Goal: Task Accomplishment & Management: Manage account settings

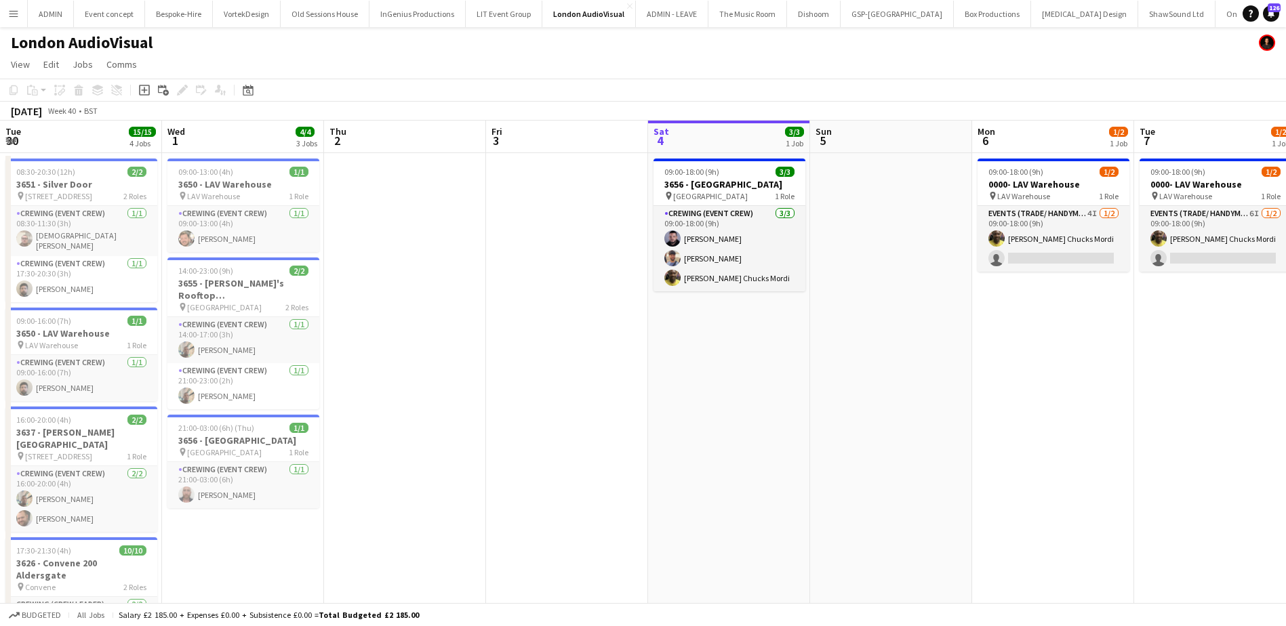
scroll to position [0, 466]
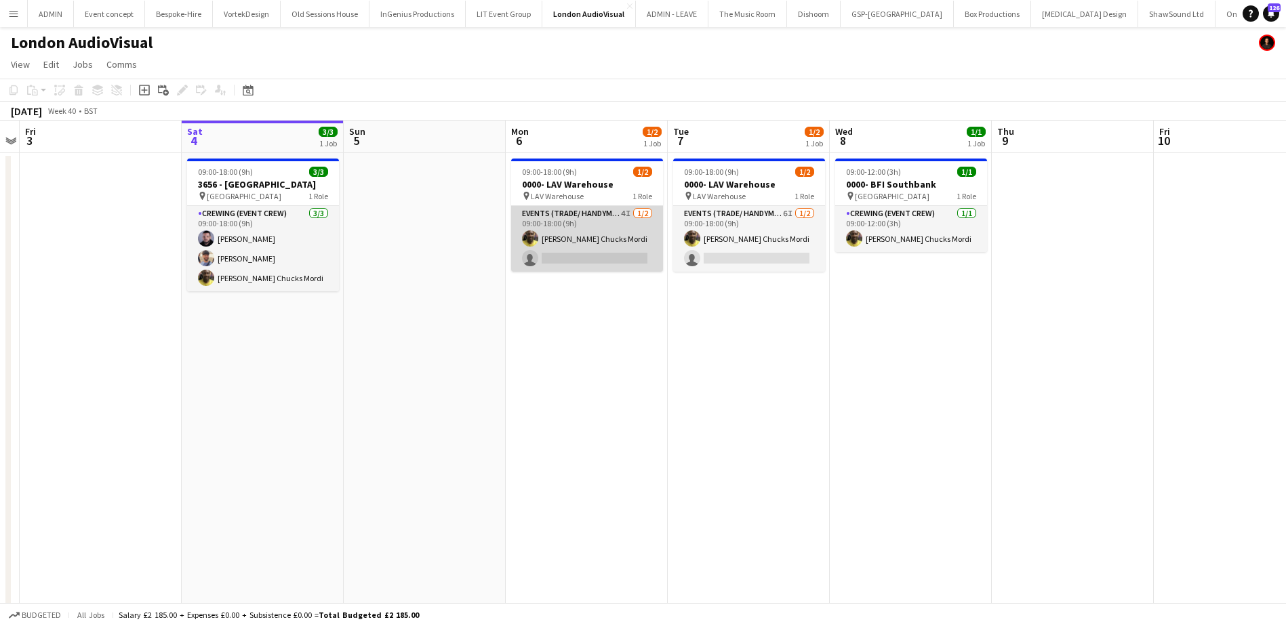
click at [584, 242] on app-card-role "Events (Trade/ Handyman) 4I 1/2 09:00-18:00 (9h) Alphonsus Chucks Mordi single-…" at bounding box center [587, 239] width 152 height 66
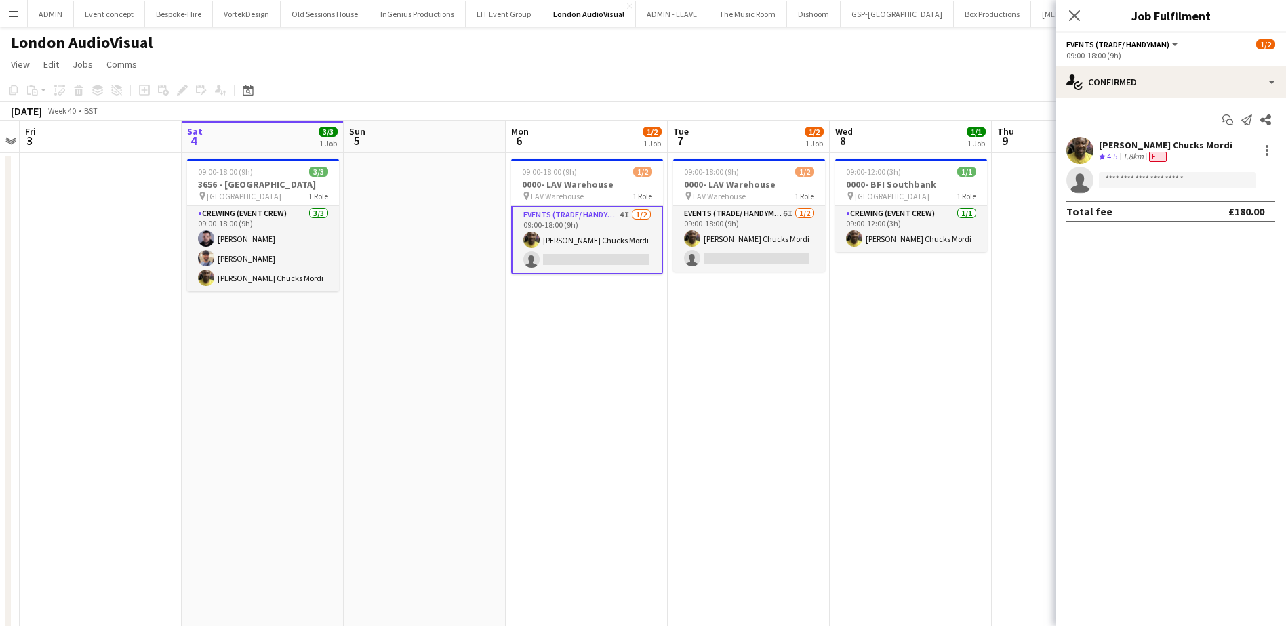
click at [1113, 143] on div "[PERSON_NAME] Chucks Mordi" at bounding box center [1166, 145] width 134 height 12
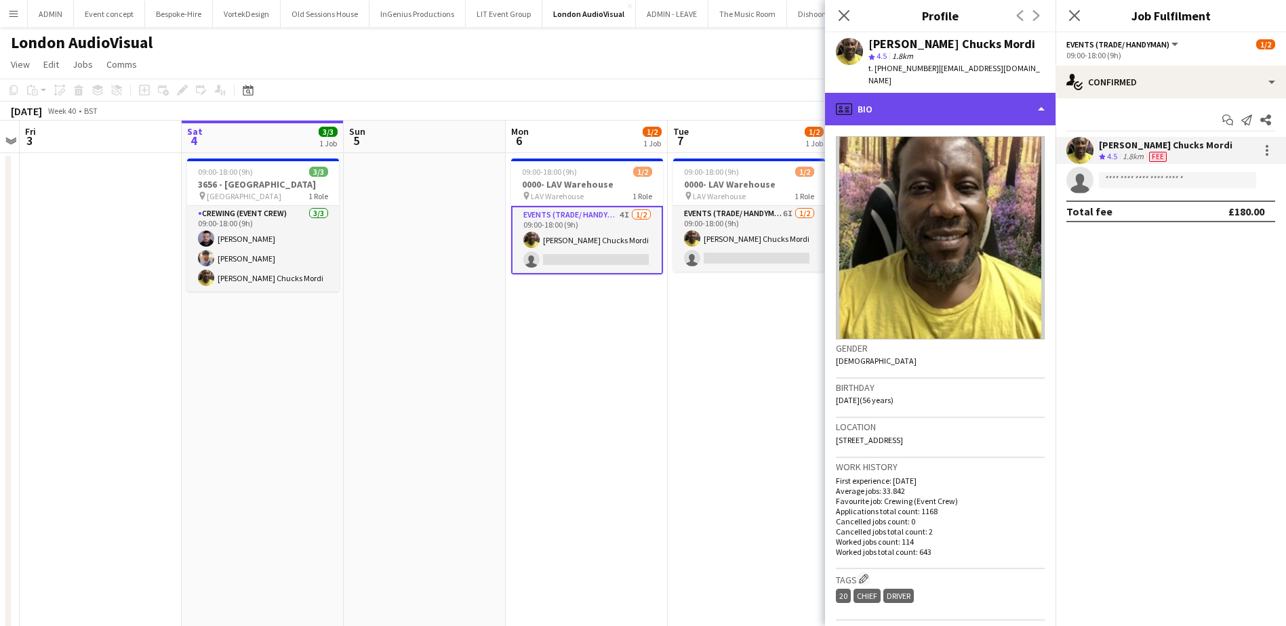
click at [996, 94] on div "profile Bio" at bounding box center [940, 109] width 230 height 33
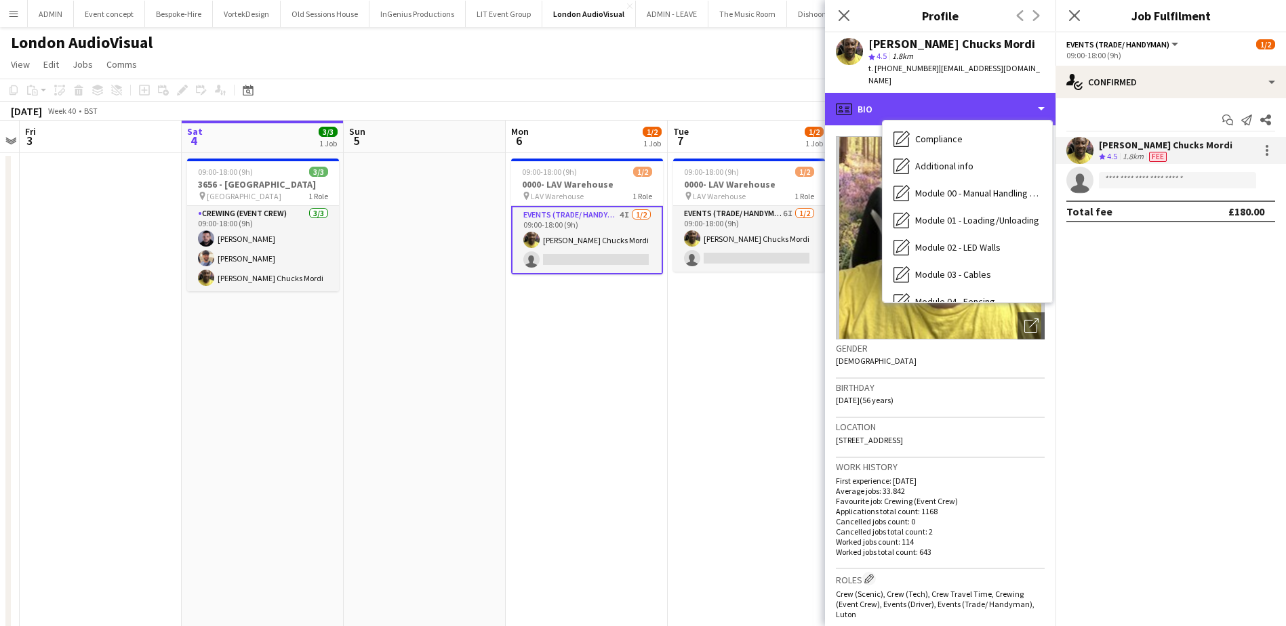
scroll to position [290, 0]
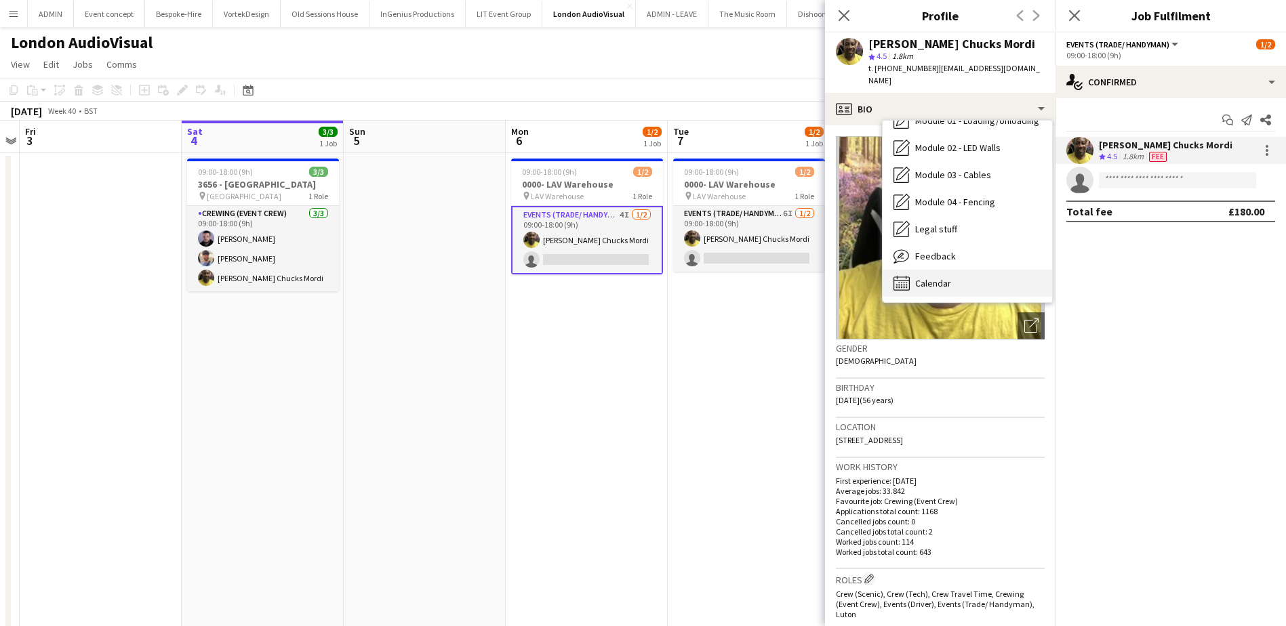
click at [950, 277] on span "Calendar" at bounding box center [933, 283] width 36 height 12
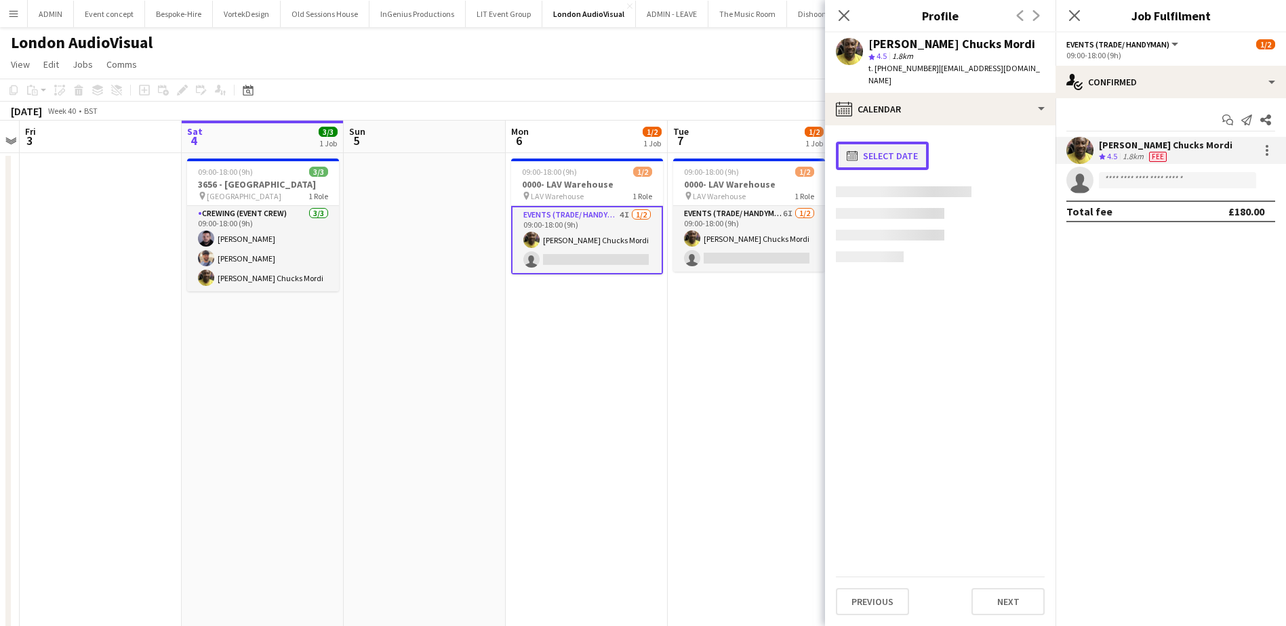
click at [886, 142] on button "calendar-full Select date" at bounding box center [882, 156] width 93 height 28
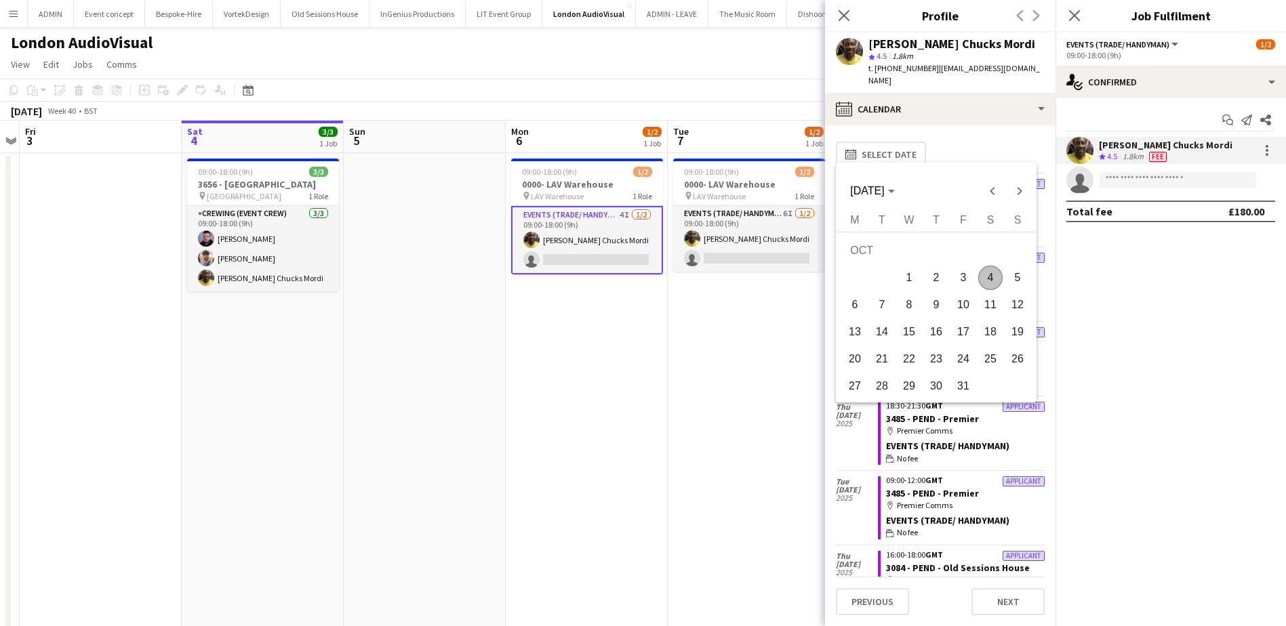
click at [1016, 280] on span "5" at bounding box center [1017, 278] width 24 height 24
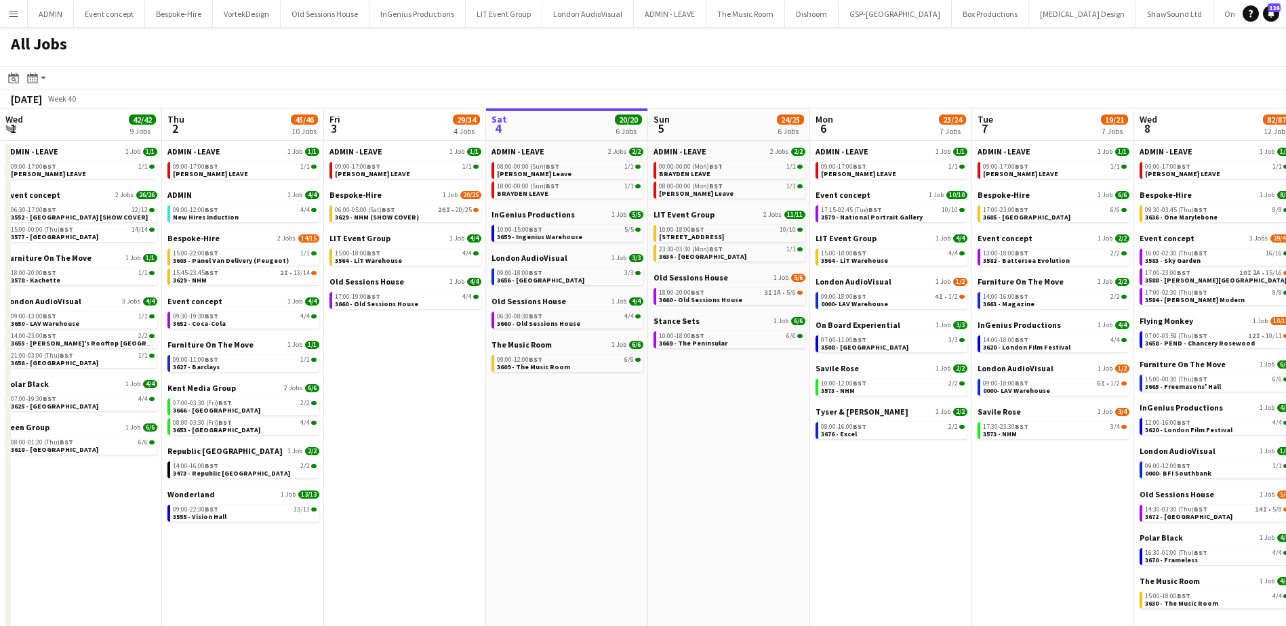
scroll to position [0, 324]
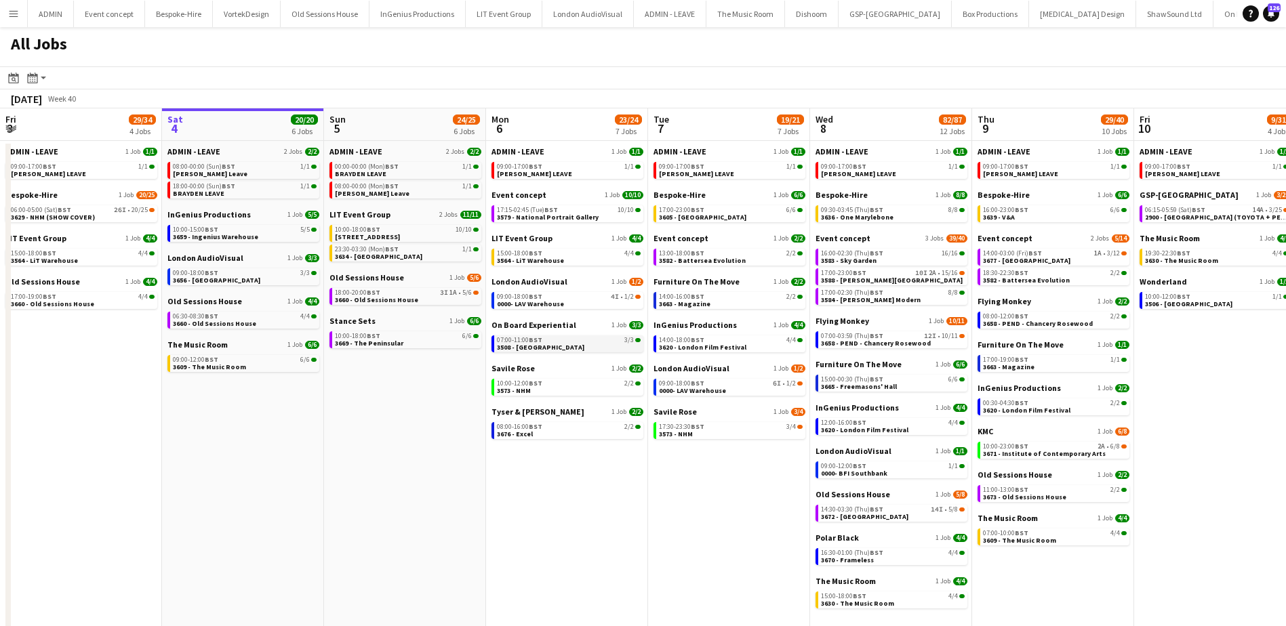
click at [559, 348] on span "3508 - Tottenham Hotspur Stadium" at bounding box center [540, 347] width 87 height 9
click at [538, 346] on span "3508 - Tottenham Hotspur Stadium" at bounding box center [540, 347] width 87 height 9
click at [432, 240] on link "10:00-18:00 BST 10/10 3564 - Trafalgar Square" at bounding box center [407, 233] width 144 height 16
click at [432, 300] on link "18:00-20:00 BST 3I 1A • 5/6 3660 - Old Sessions House" at bounding box center [407, 296] width 144 height 16
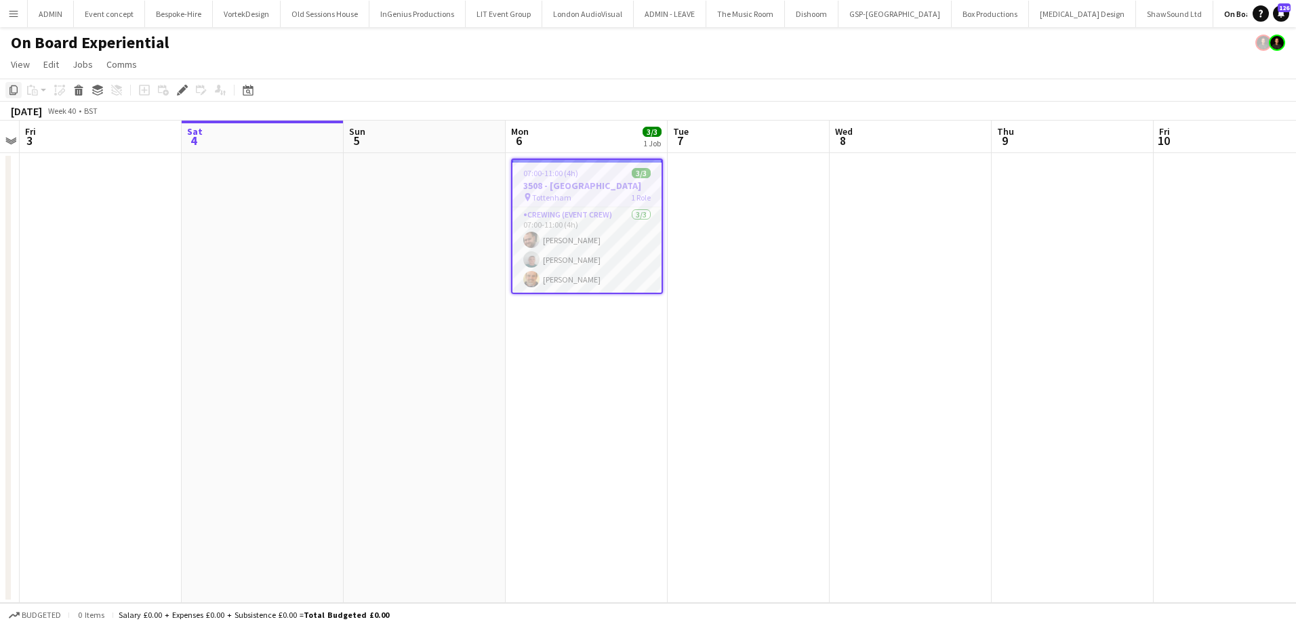
click at [19, 91] on div "Copy" at bounding box center [13, 90] width 16 height 16
click at [555, 379] on app-date-cell "07:00-11:00 (4h) 3/3 3508 - Tottenham Hotspur Stadium pin Tottenham 1 Role Crew…" at bounding box center [587, 378] width 162 height 450
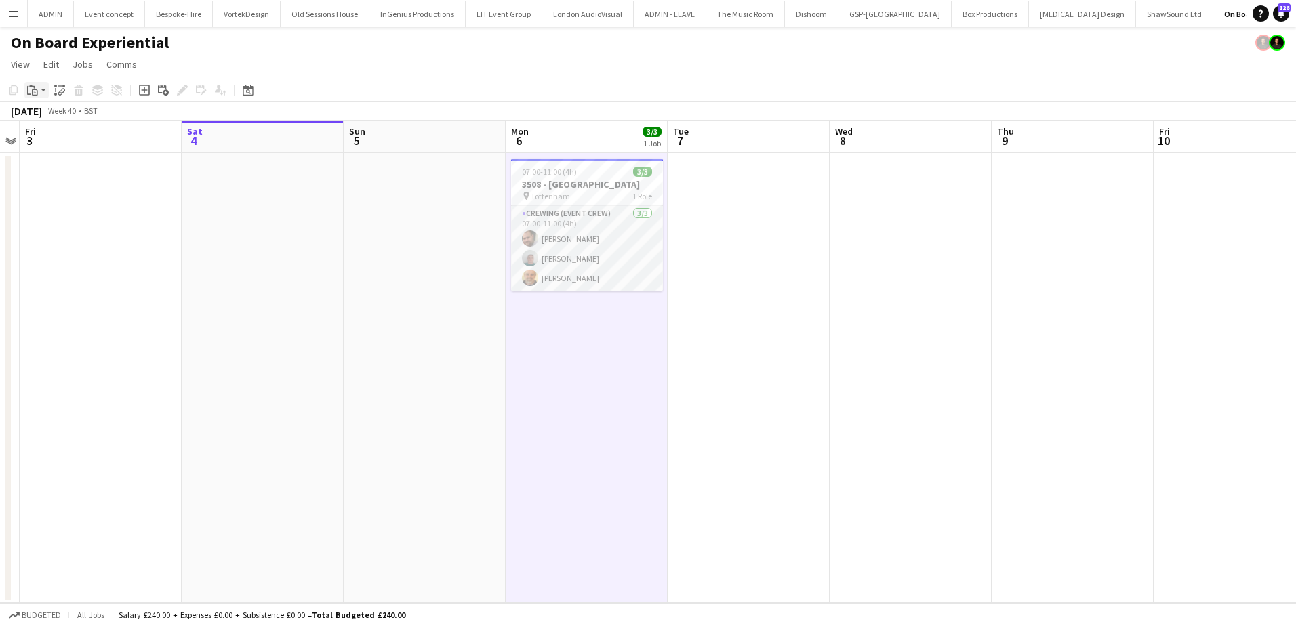
click at [35, 89] on icon at bounding box center [35, 92] width 6 height 6
click at [58, 116] on link "Paste Ctrl+V" at bounding box center [99, 116] width 127 height 12
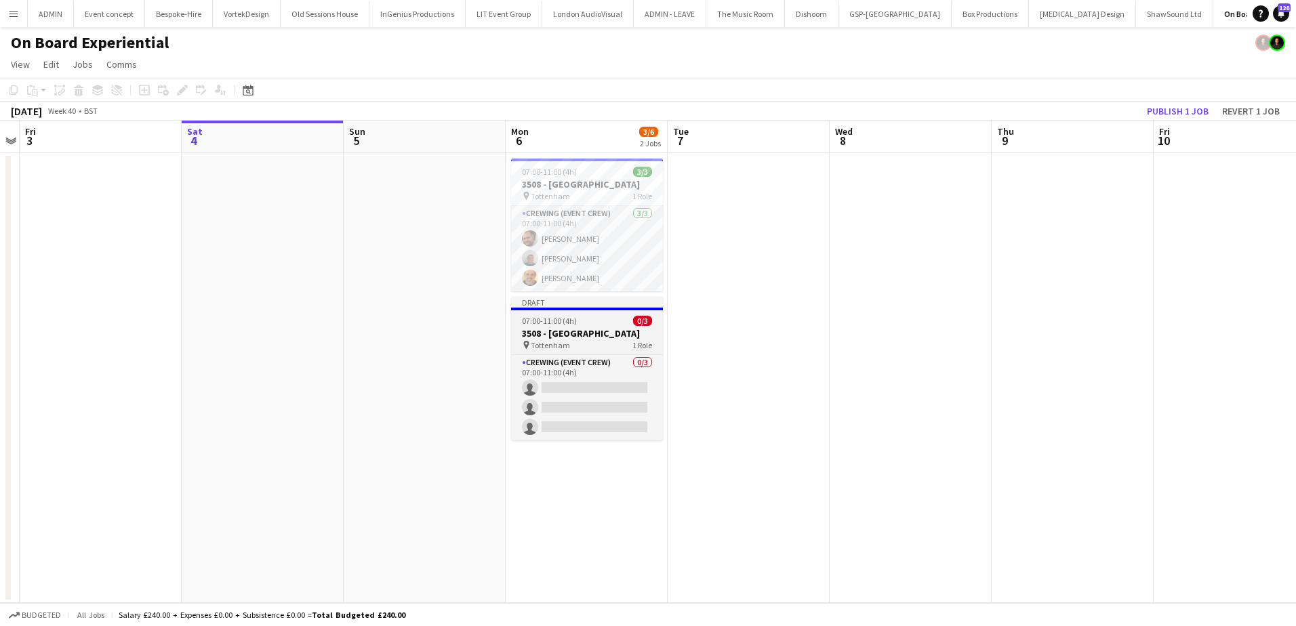
click at [571, 340] on h3 "3508 - Tottenham Hotspur Stadium" at bounding box center [587, 333] width 152 height 12
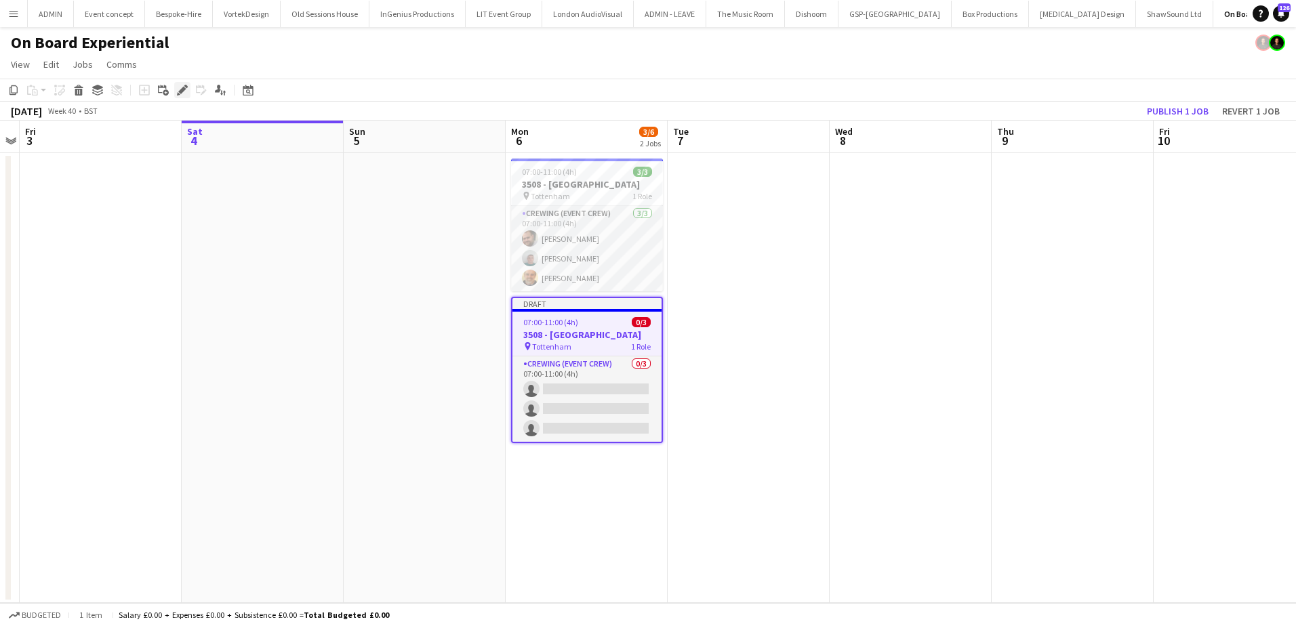
click at [180, 89] on icon "Edit" at bounding box center [182, 90] width 11 height 11
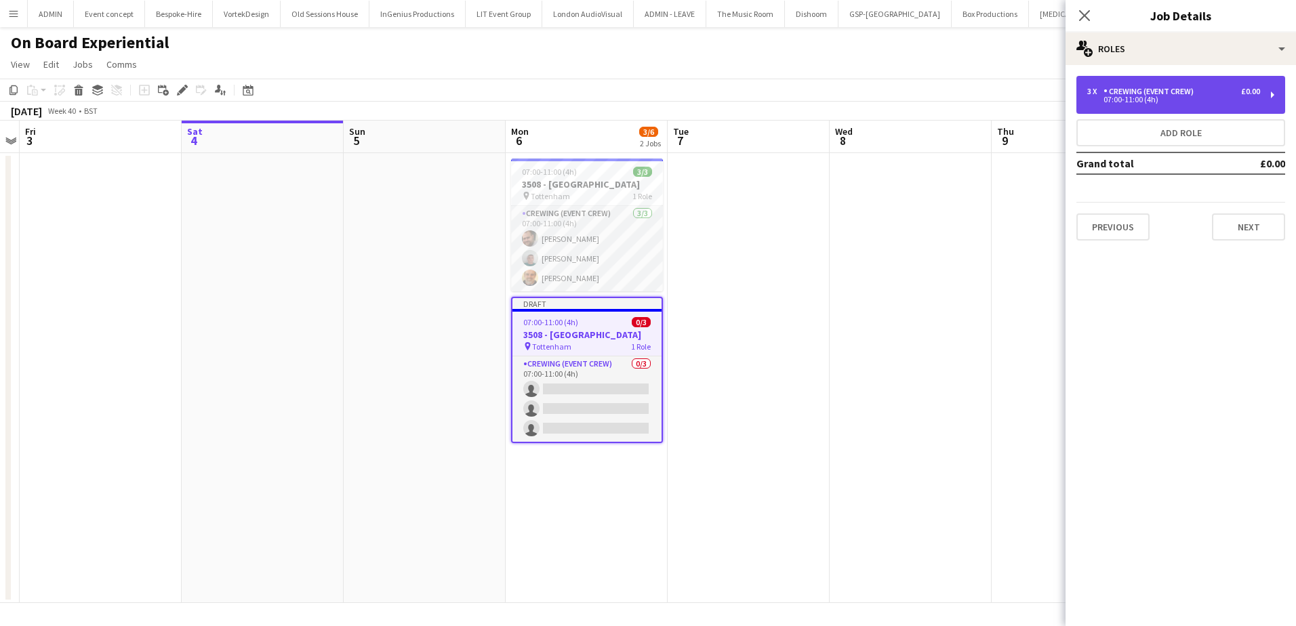
click at [1172, 96] on div "07:00-11:00 (4h)" at bounding box center [1173, 99] width 173 height 7
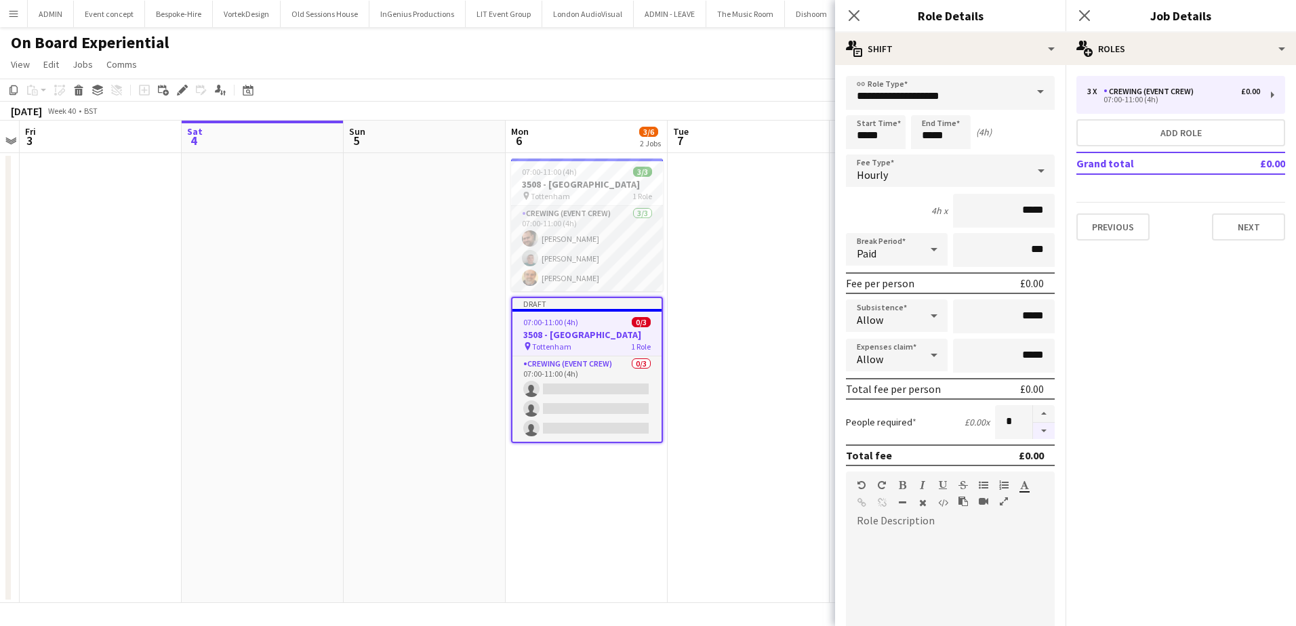
click at [1035, 432] on button "button" at bounding box center [1044, 431] width 22 height 17
type input "*"
click at [954, 95] on input "**********" at bounding box center [950, 93] width 209 height 34
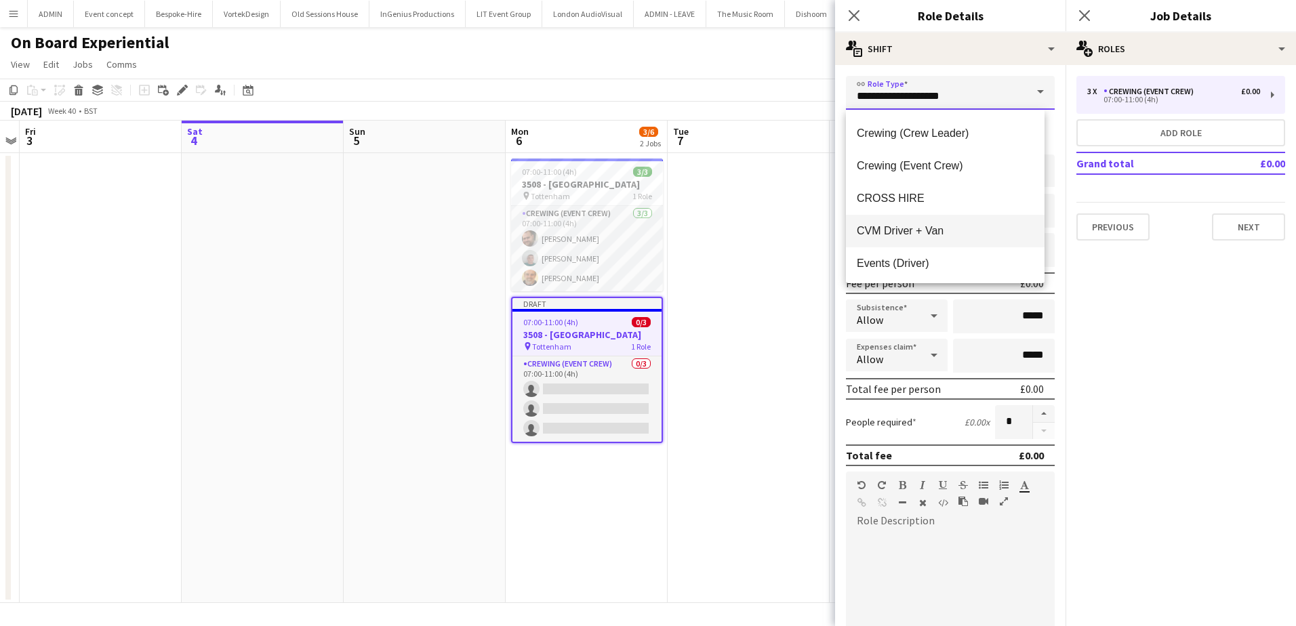
scroll to position [203, 0]
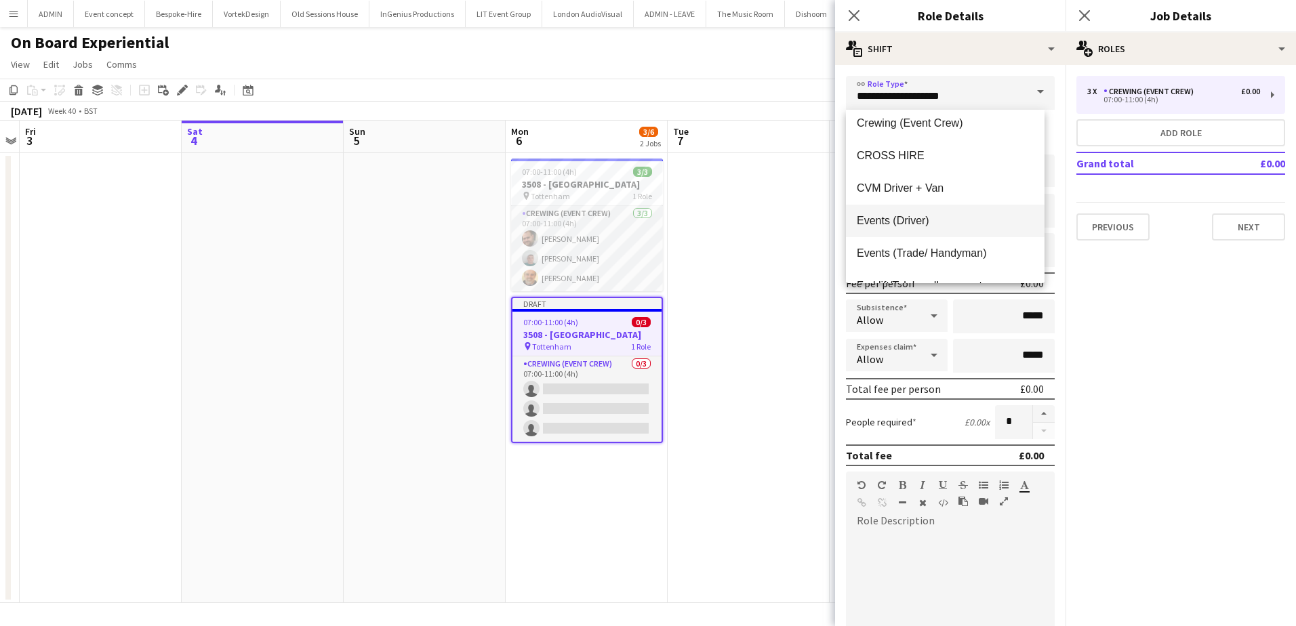
click at [929, 217] on span "Events (Driver)" at bounding box center [945, 220] width 177 height 13
type input "**********"
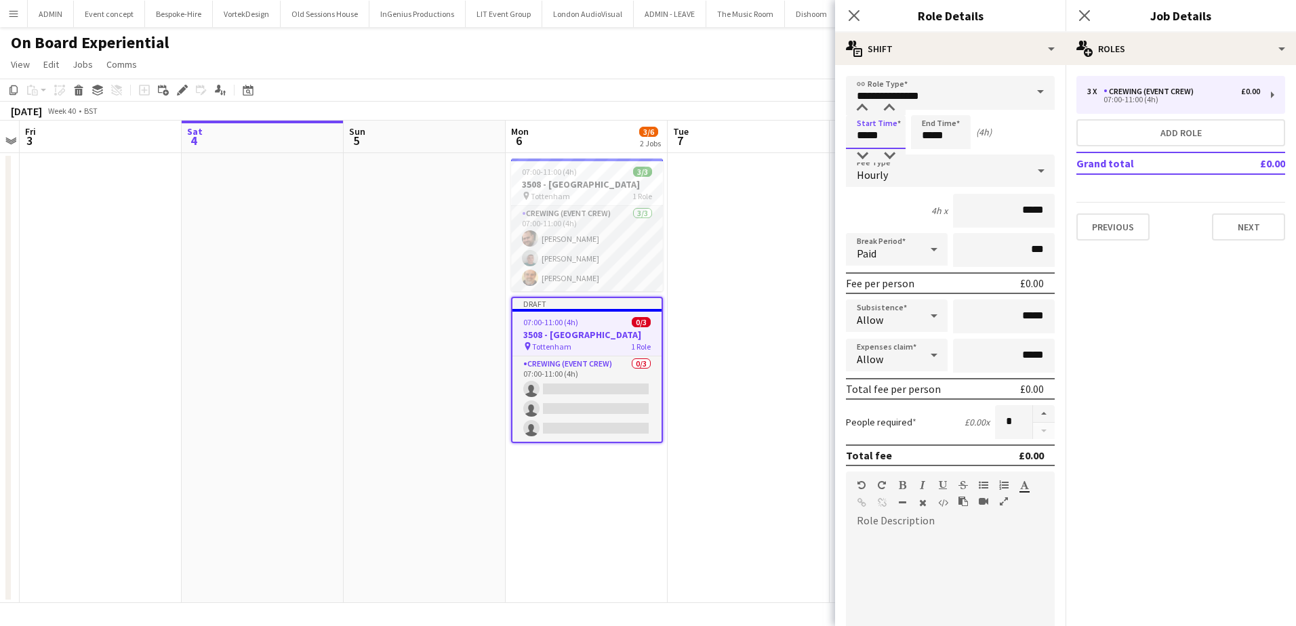
click at [862, 134] on input "*****" at bounding box center [876, 132] width 60 height 34
type input "*****"
click at [862, 150] on div at bounding box center [862, 156] width 27 height 14
click at [926, 138] on input "*****" at bounding box center [941, 132] width 60 height 34
click at [782, 201] on app-date-cell at bounding box center [749, 378] width 162 height 450
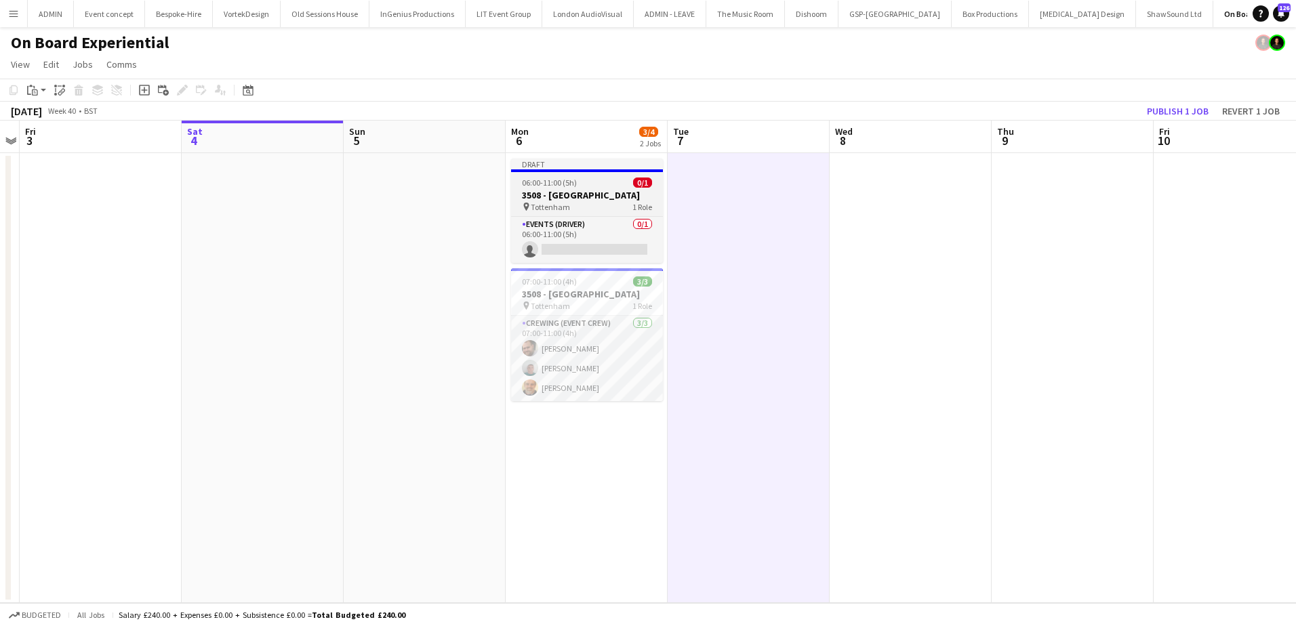
click at [553, 192] on h3 "3508 - [GEOGRAPHIC_DATA]" at bounding box center [587, 195] width 152 height 12
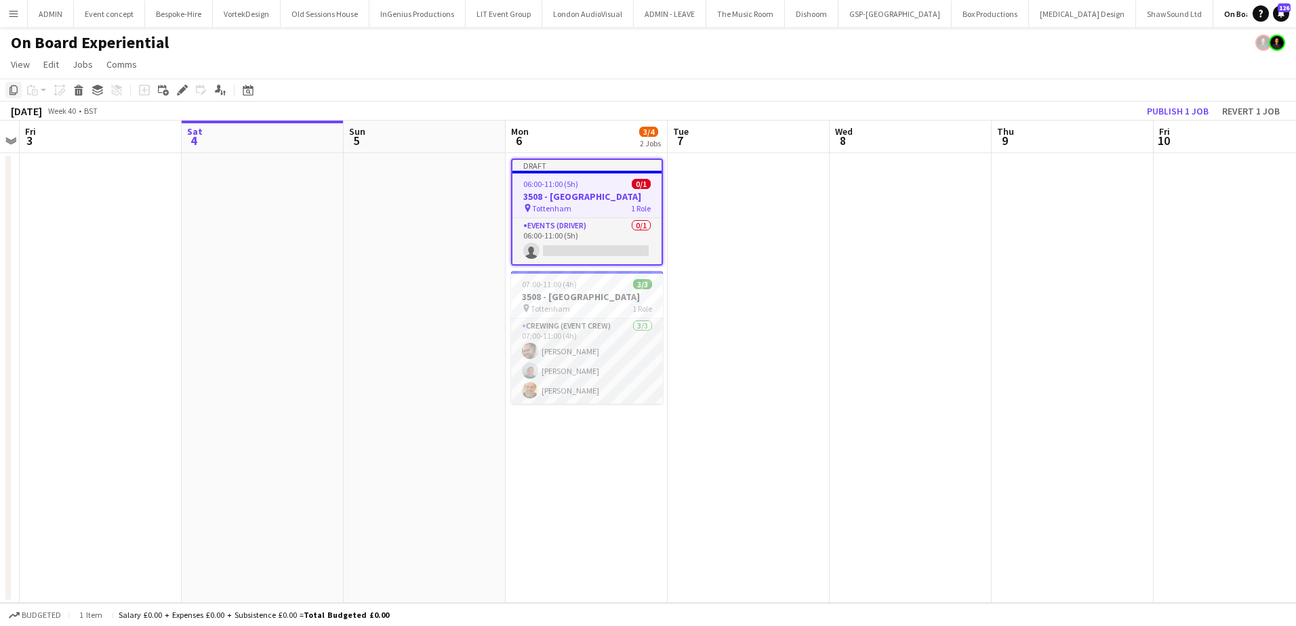
click at [10, 85] on icon "Copy" at bounding box center [13, 90] width 11 height 11
click at [386, 199] on app-date-cell at bounding box center [425, 378] width 162 height 450
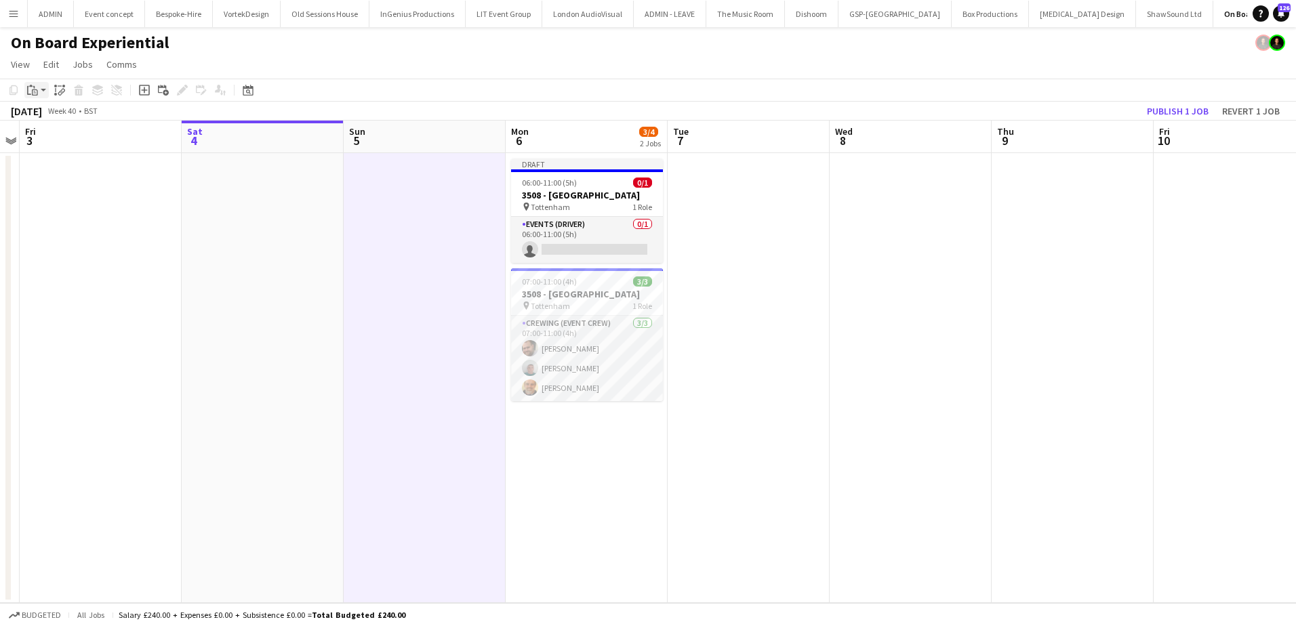
click at [32, 93] on icon "Paste" at bounding box center [32, 90] width 11 height 11
click at [60, 117] on link "Paste Ctrl+V" at bounding box center [99, 116] width 127 height 12
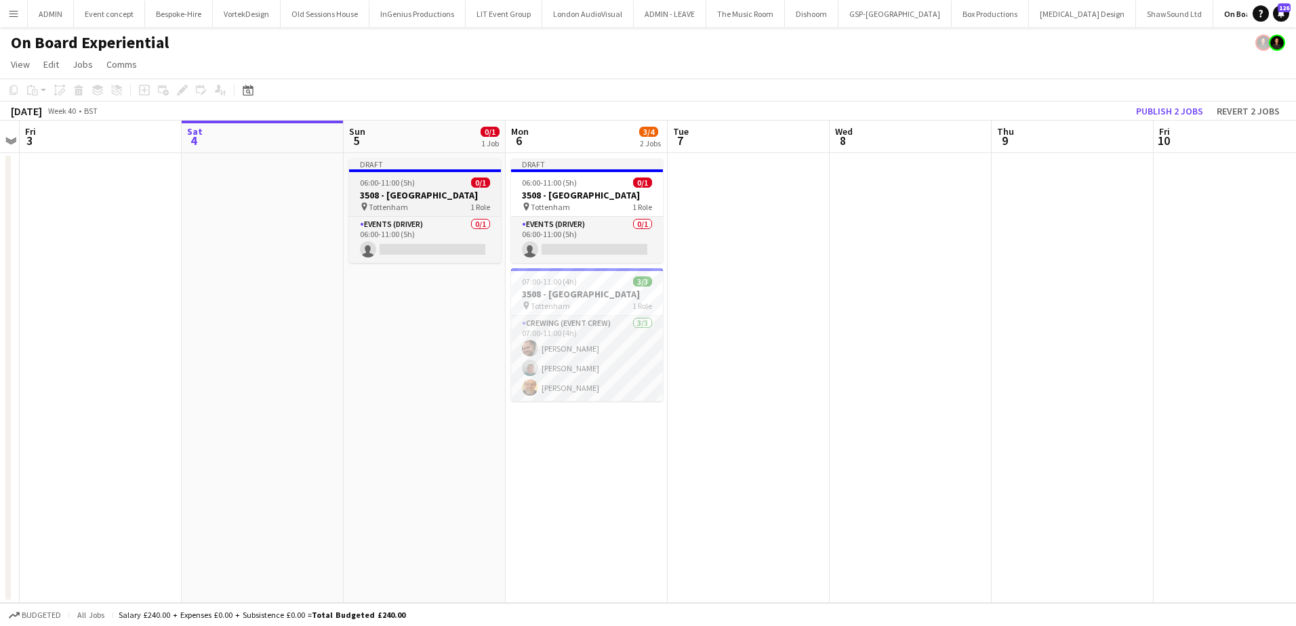
click at [395, 191] on h3 "3508 - [GEOGRAPHIC_DATA]" at bounding box center [425, 195] width 152 height 12
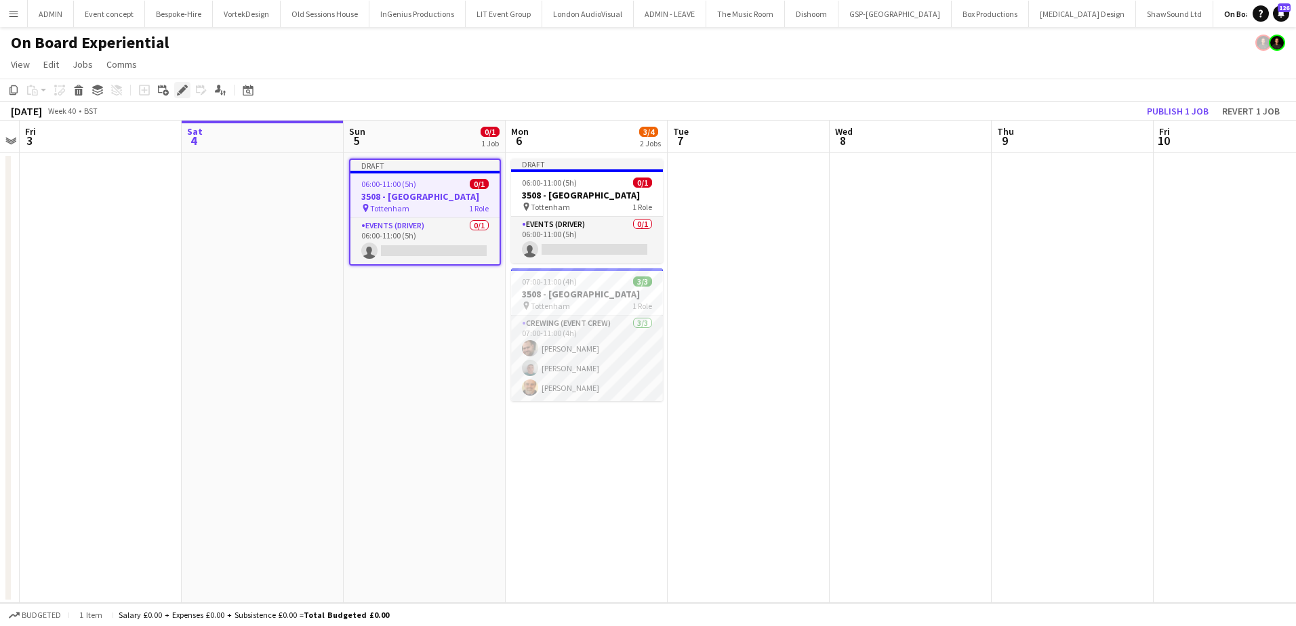
click at [184, 86] on icon "Edit" at bounding box center [182, 90] width 11 height 11
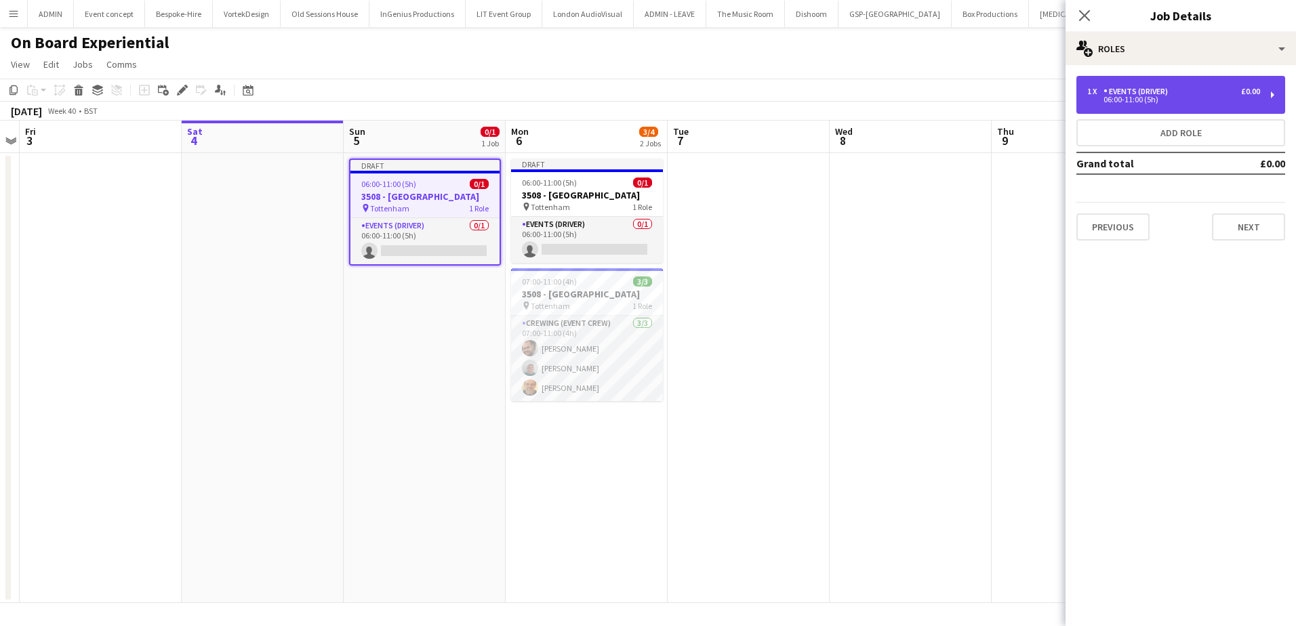
click at [1170, 95] on div "Events (Driver)" at bounding box center [1138, 91] width 70 height 9
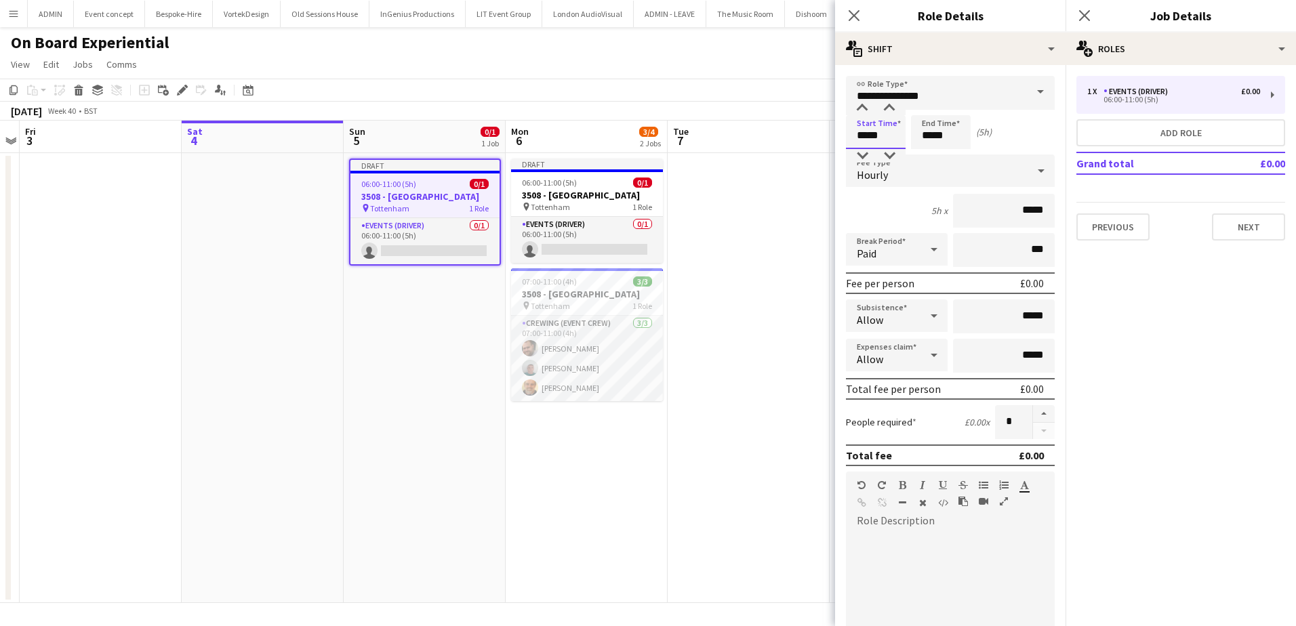
click at [865, 136] on input "*****" at bounding box center [876, 132] width 60 height 34
click at [862, 110] on div at bounding box center [862, 109] width 27 height 14
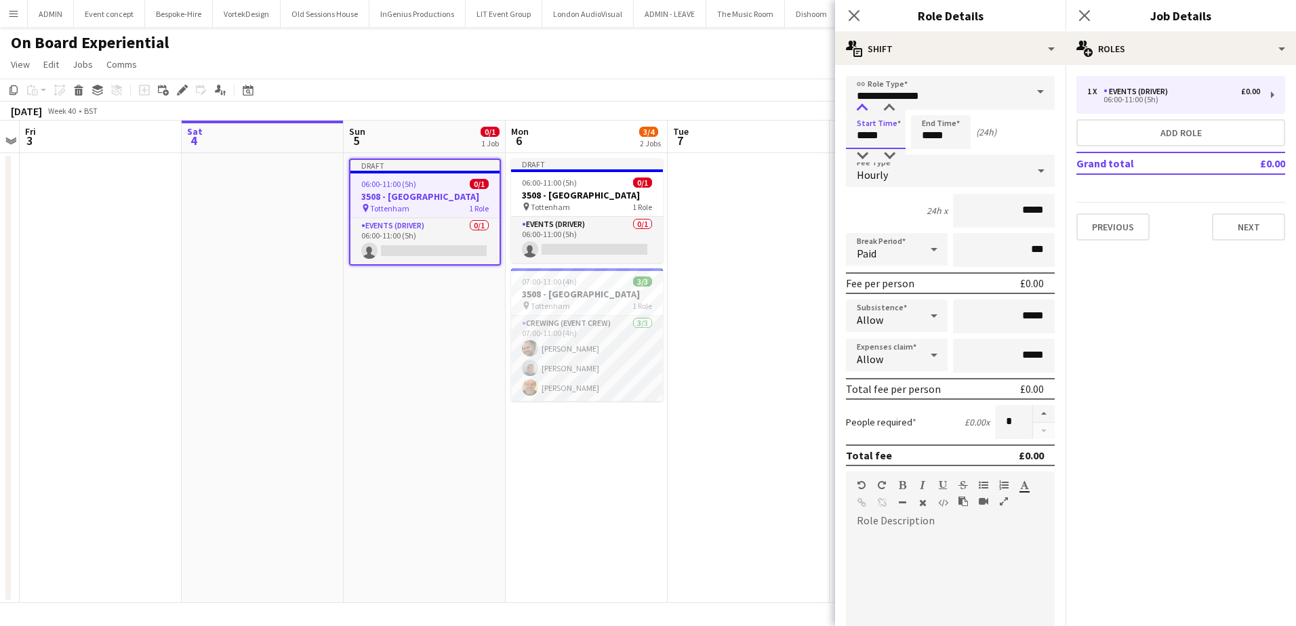
click at [862, 110] on div at bounding box center [862, 109] width 27 height 14
type input "*****"
click at [862, 110] on div at bounding box center [862, 109] width 27 height 14
click at [931, 139] on input "*****" at bounding box center [941, 132] width 60 height 34
click at [932, 109] on div at bounding box center [927, 109] width 27 height 14
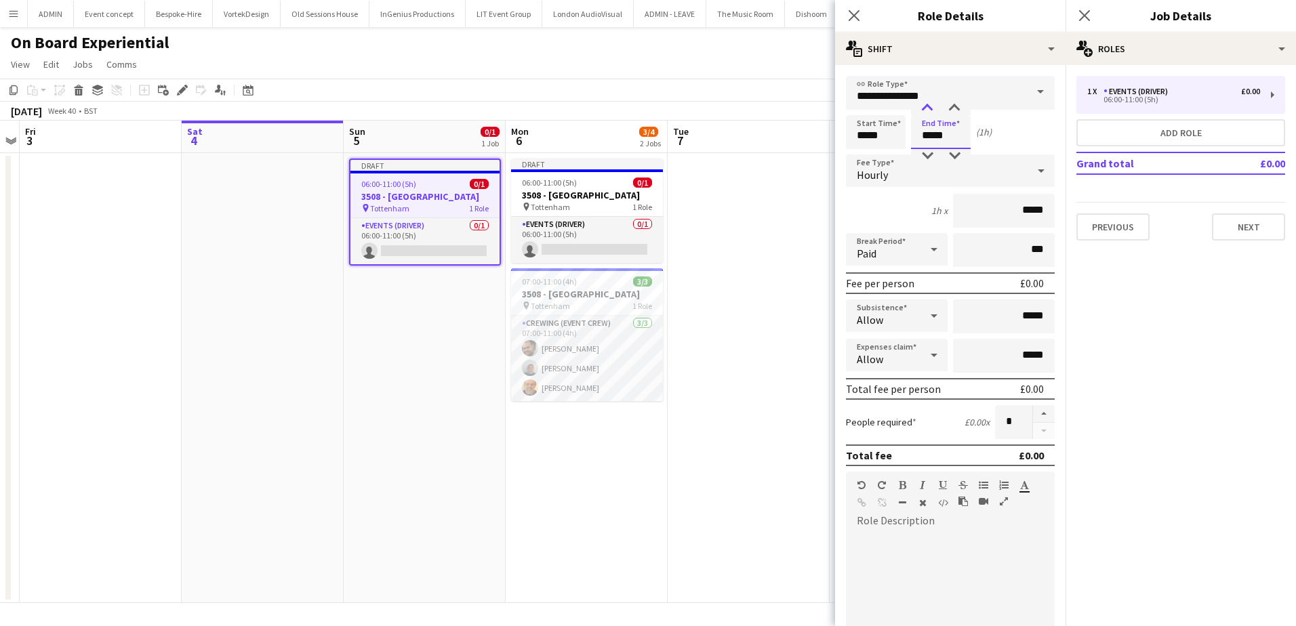
click at [932, 109] on div at bounding box center [927, 109] width 27 height 14
type input "*****"
click at [932, 109] on div at bounding box center [927, 109] width 27 height 14
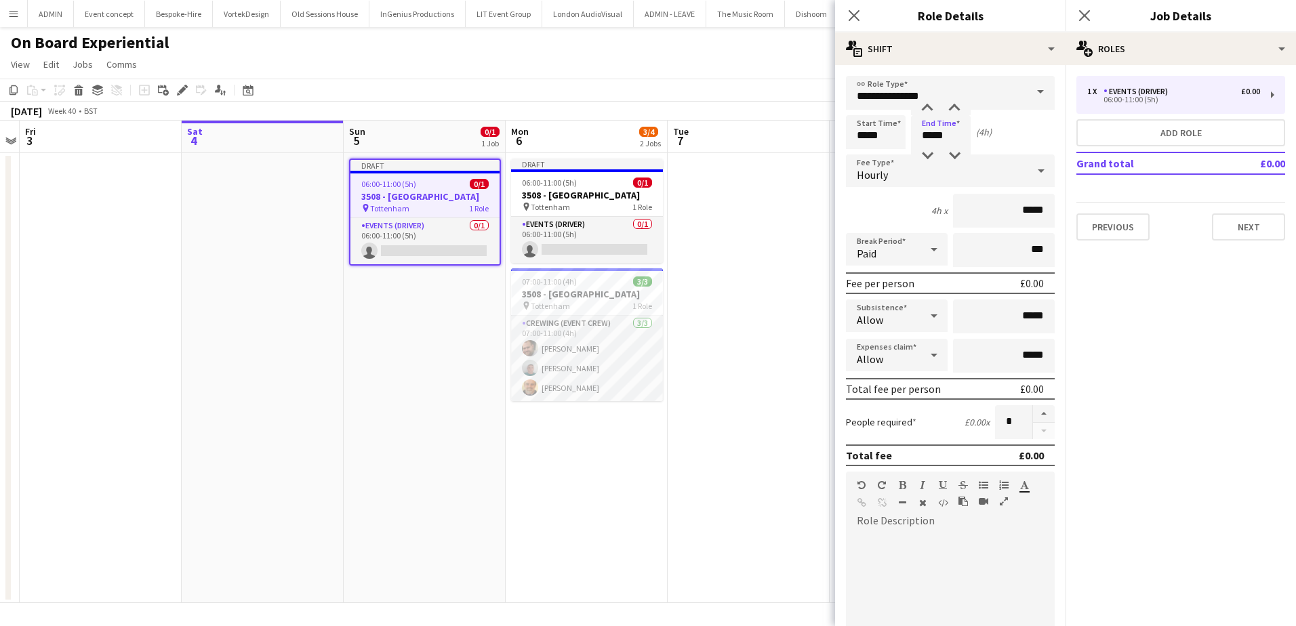
click at [756, 207] on app-date-cell at bounding box center [749, 378] width 162 height 450
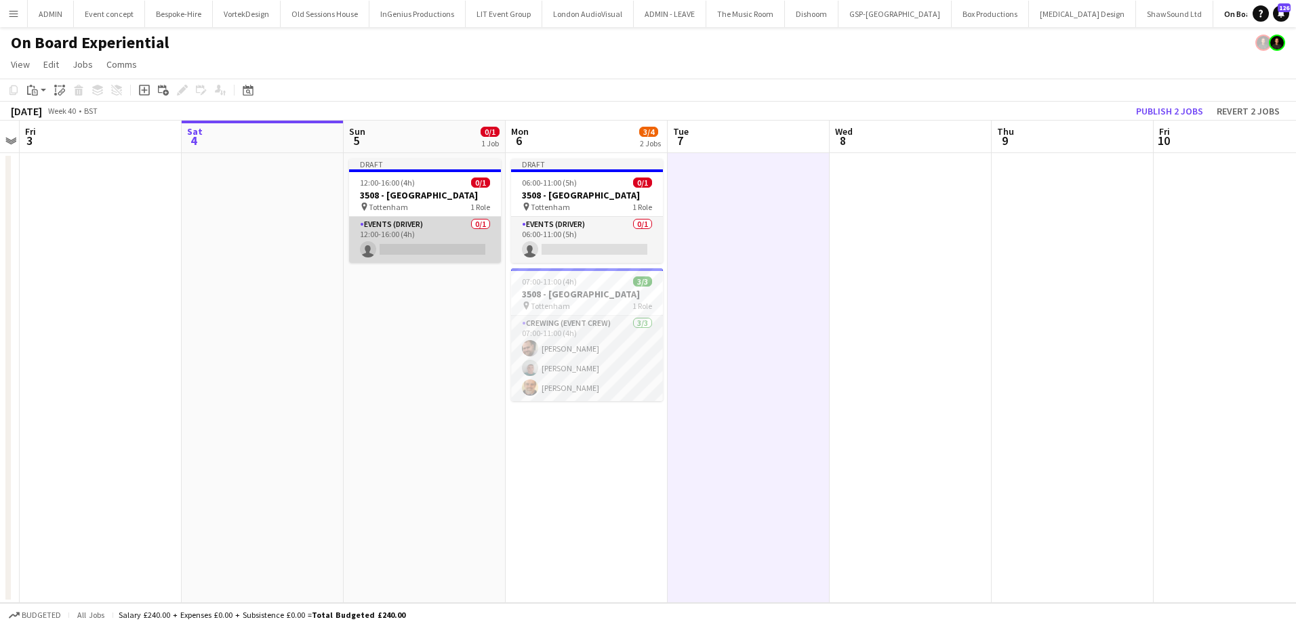
click at [420, 250] on app-card-role "Events (Driver) 0/1 12:00-16:00 (4h) single-neutral-actions" at bounding box center [425, 240] width 152 height 46
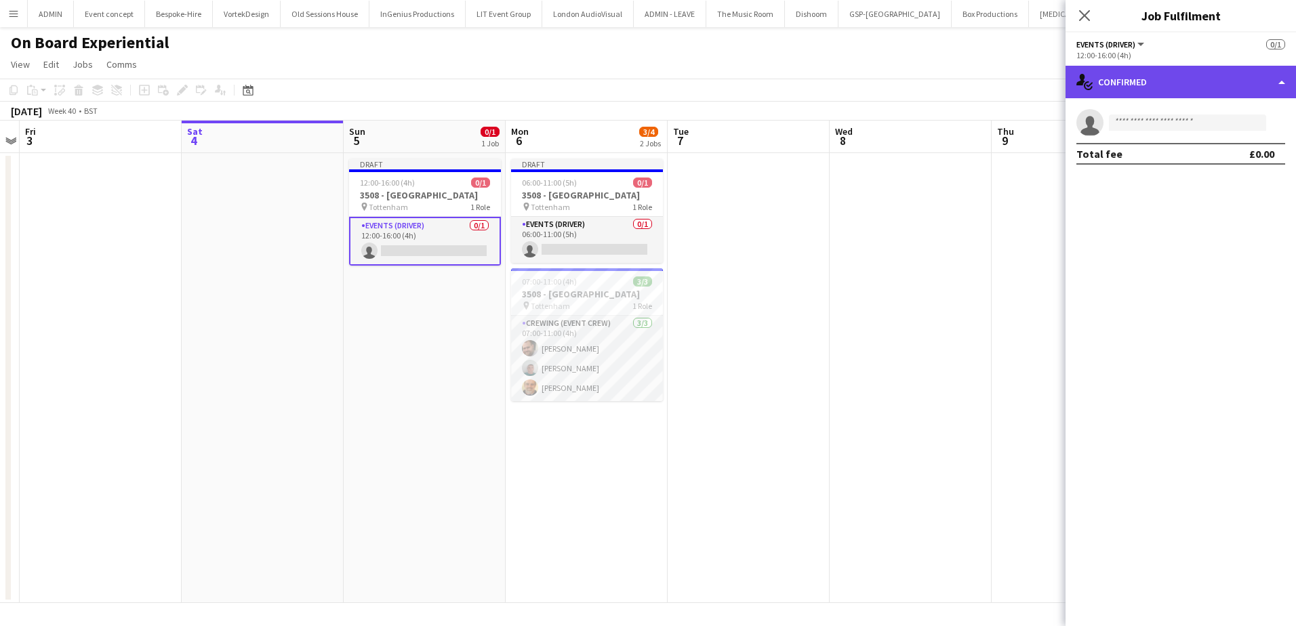
click at [1176, 73] on div "single-neutral-actions-check-2 Confirmed" at bounding box center [1180, 82] width 230 height 33
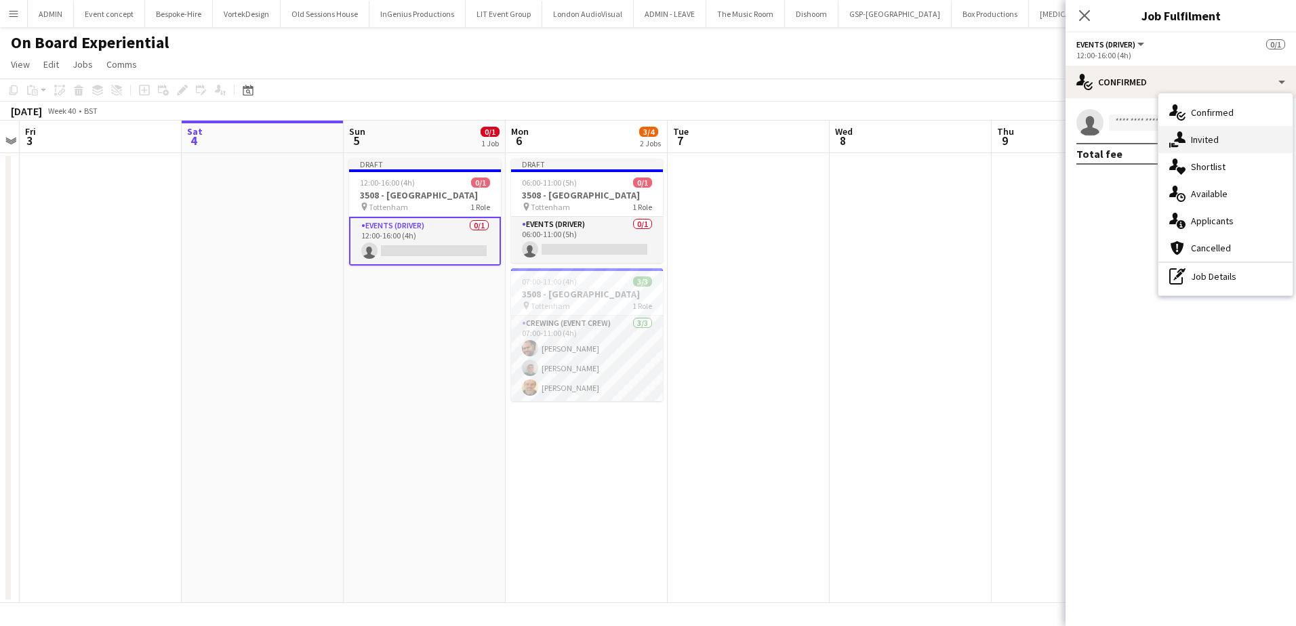
click at [1223, 138] on div "single-neutral-actions-share-1 Invited" at bounding box center [1225, 139] width 134 height 27
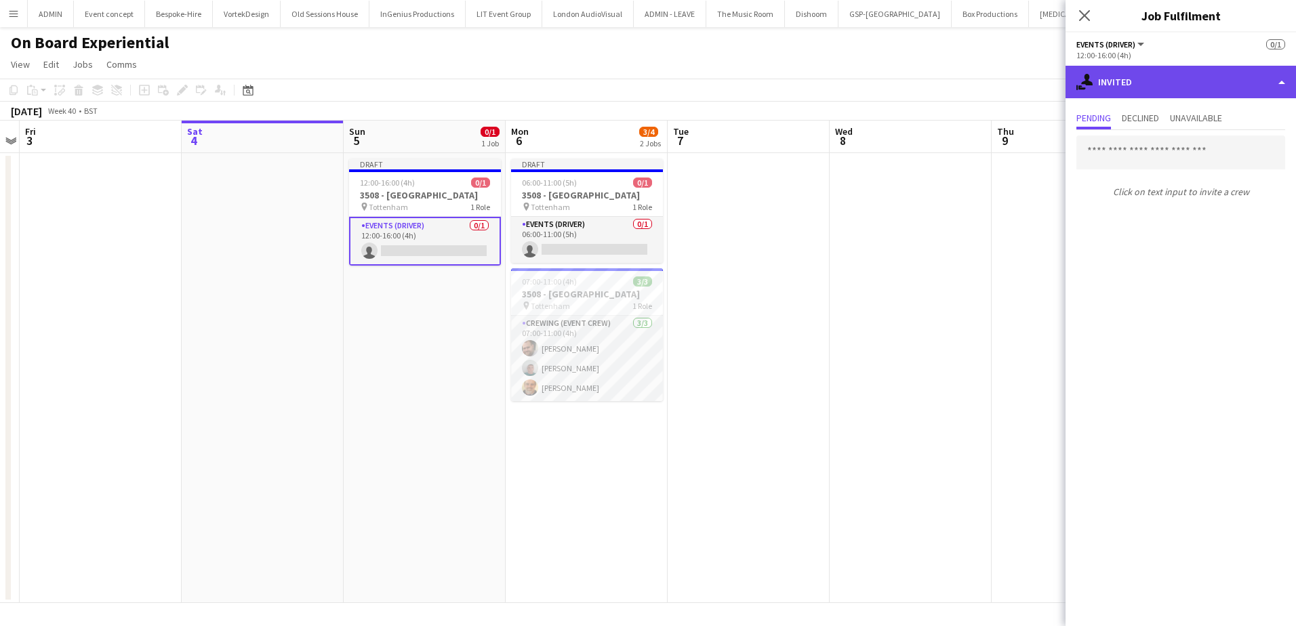
click at [1187, 74] on div "single-neutral-actions-share-1 Invited" at bounding box center [1180, 82] width 230 height 33
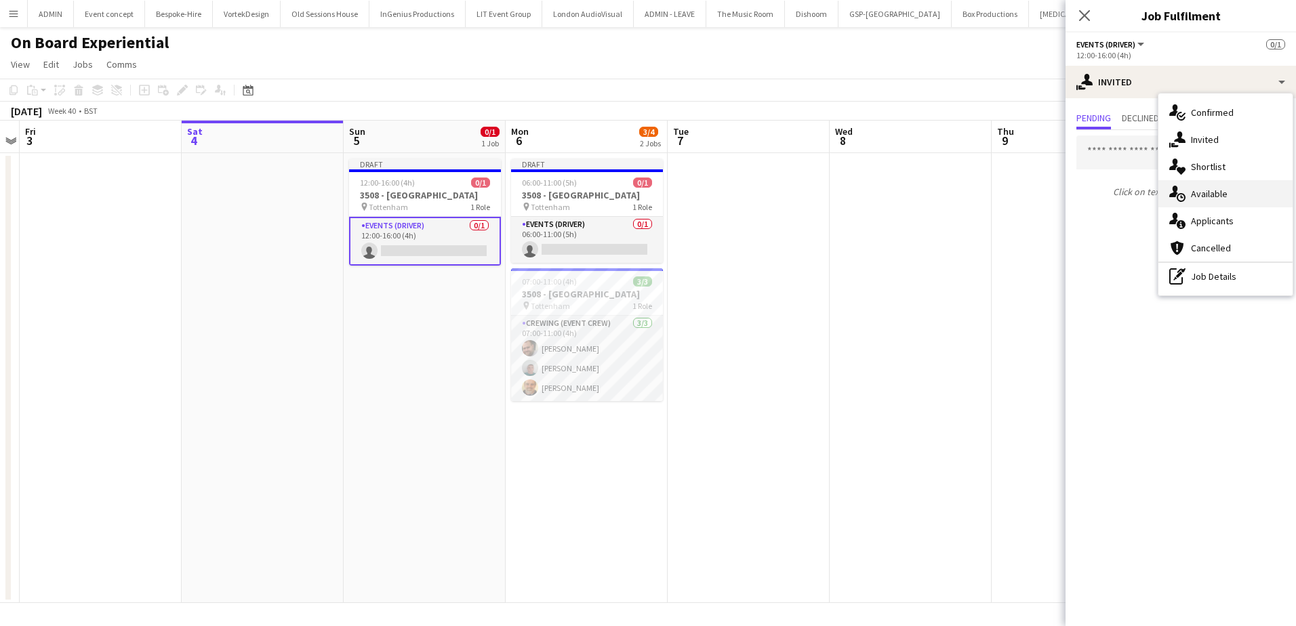
click at [1226, 194] on span "Available" at bounding box center [1209, 194] width 37 height 12
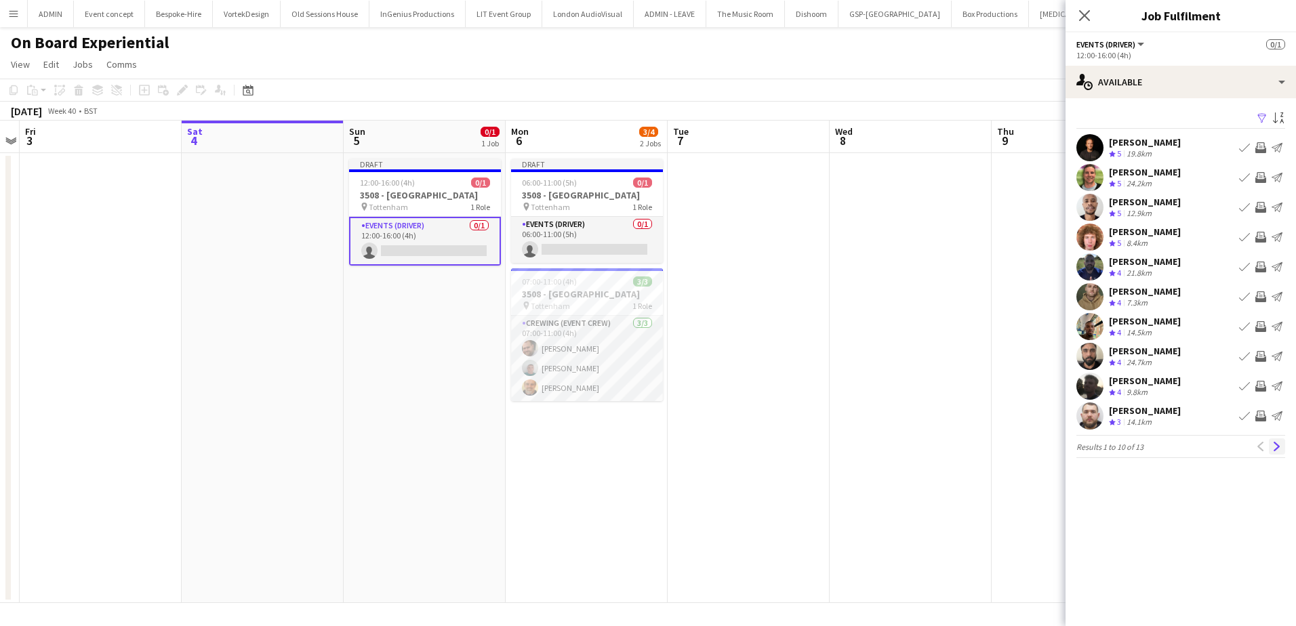
click at [1277, 450] on app-icon "Next" at bounding box center [1276, 446] width 9 height 9
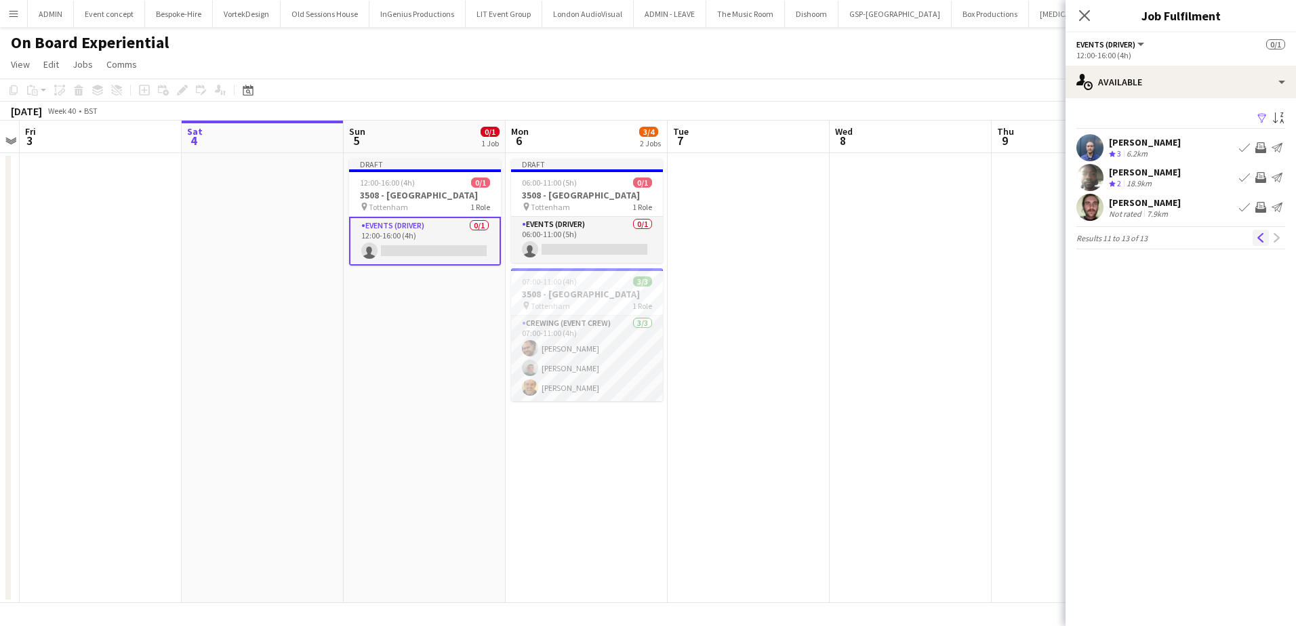
click at [1260, 236] on app-icon "Previous" at bounding box center [1260, 237] width 9 height 9
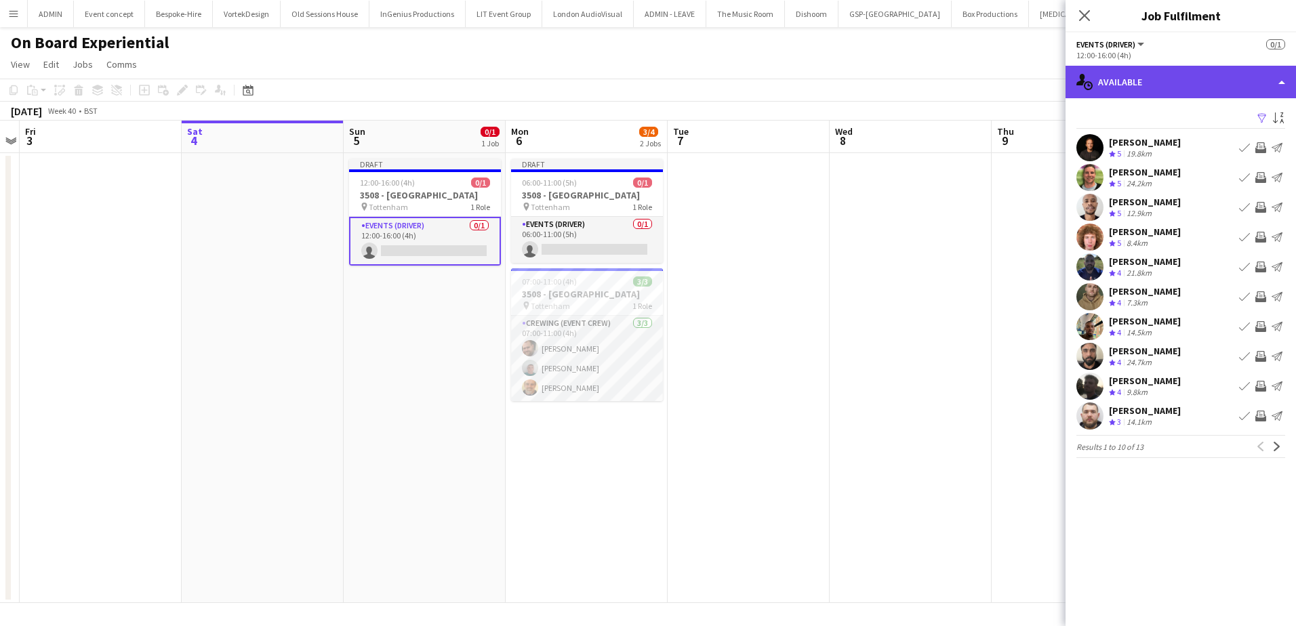
click at [1177, 86] on div "single-neutral-actions-upload Available" at bounding box center [1180, 82] width 230 height 33
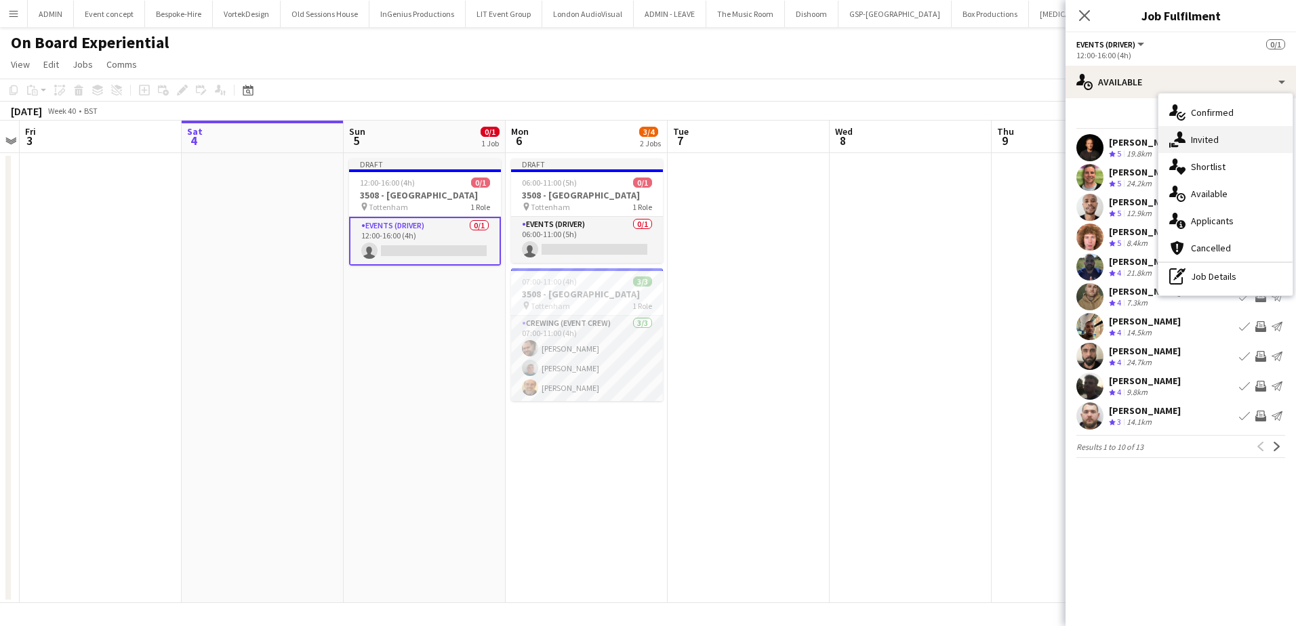
click at [1204, 133] on div "single-neutral-actions-share-1 Invited" at bounding box center [1225, 139] width 134 height 27
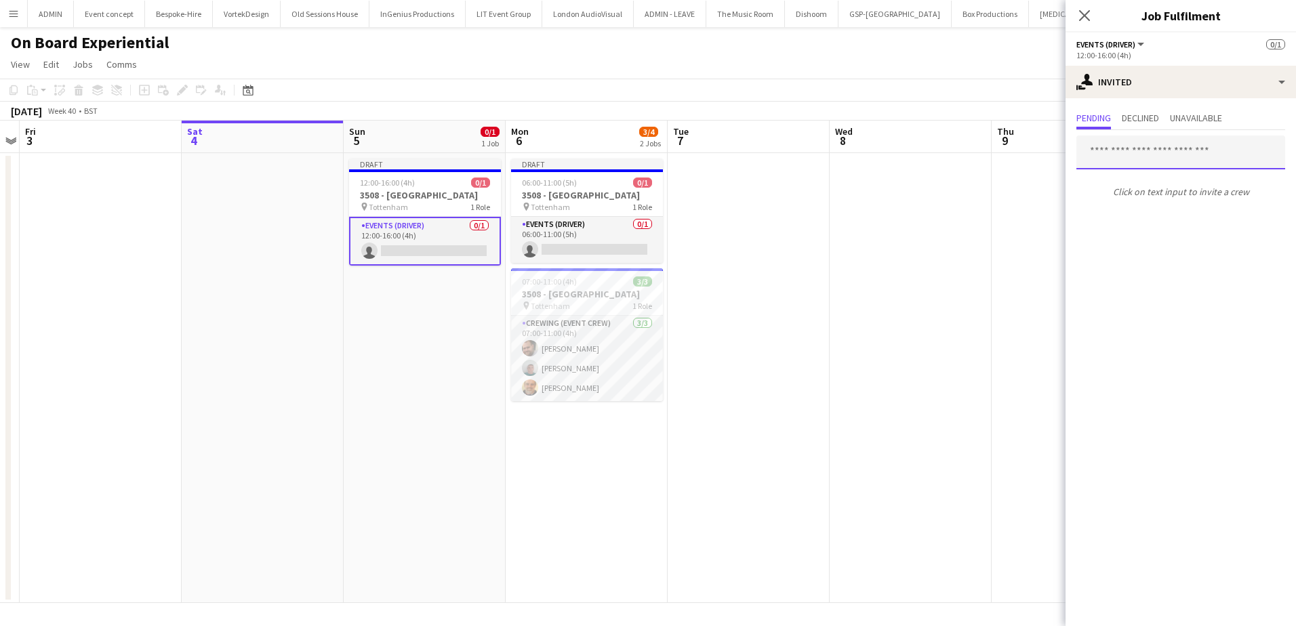
click at [1118, 150] on input "text" at bounding box center [1180, 153] width 209 height 34
type input "*"
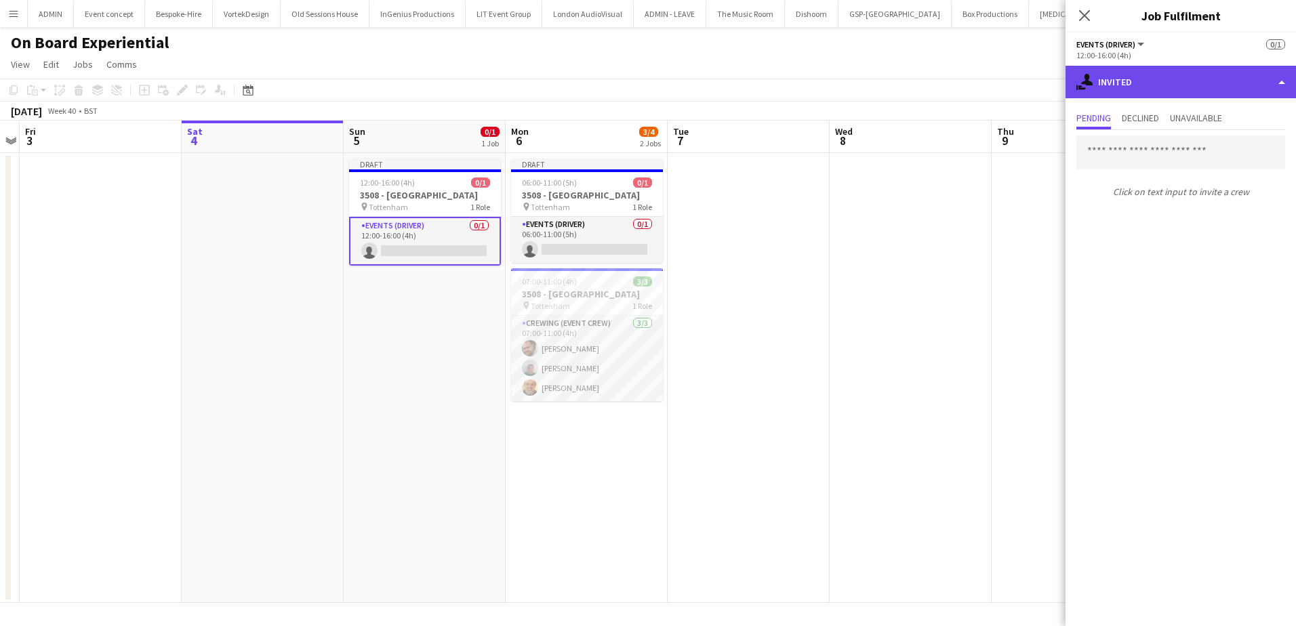
click at [1183, 75] on div "single-neutral-actions-share-1 Invited" at bounding box center [1180, 82] width 230 height 33
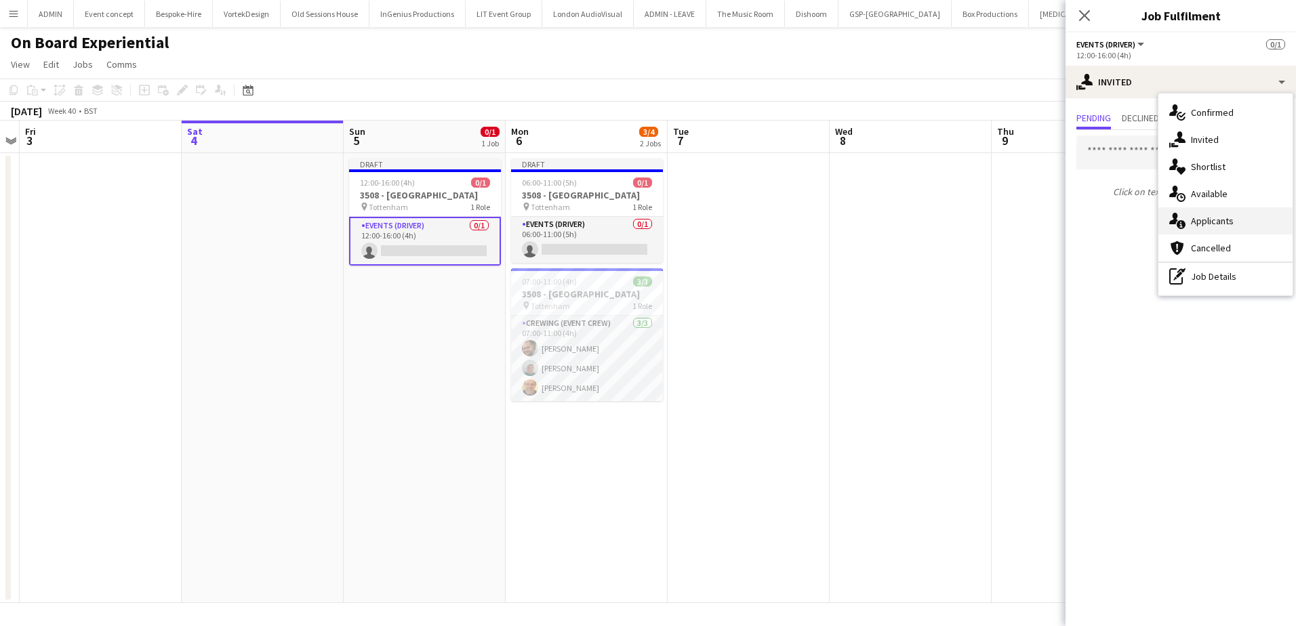
click at [1202, 222] on span "Applicants" at bounding box center [1212, 221] width 43 height 12
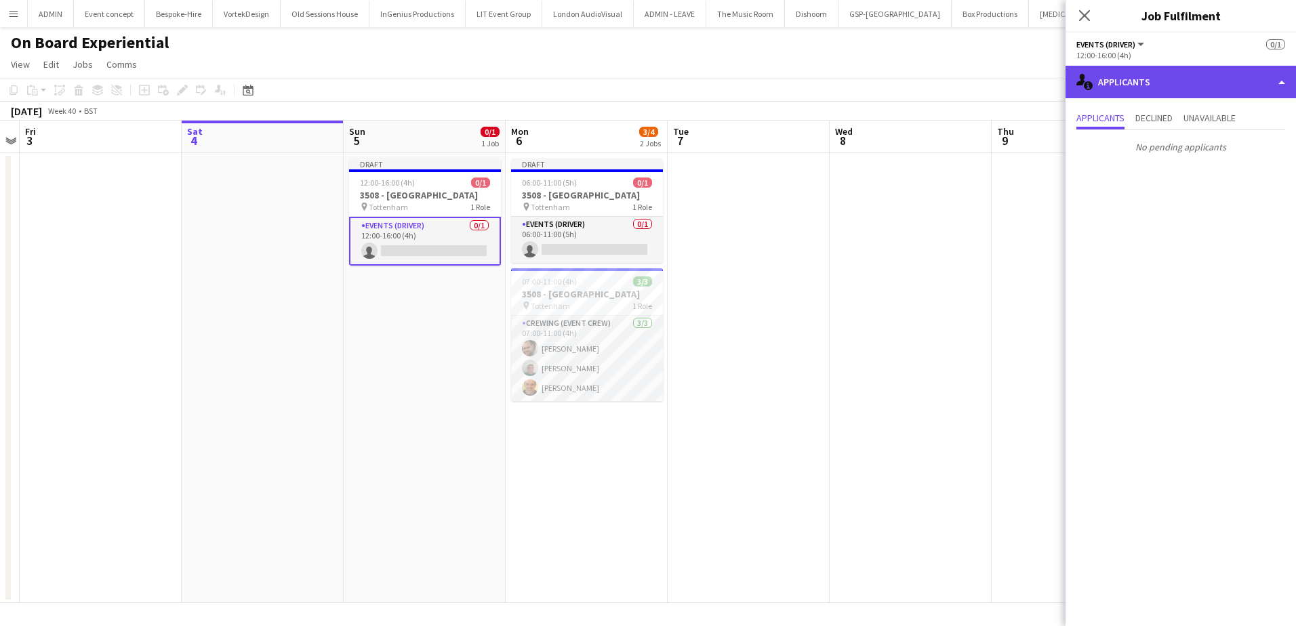
click at [1229, 91] on div "single-neutral-actions-information Applicants" at bounding box center [1180, 82] width 230 height 33
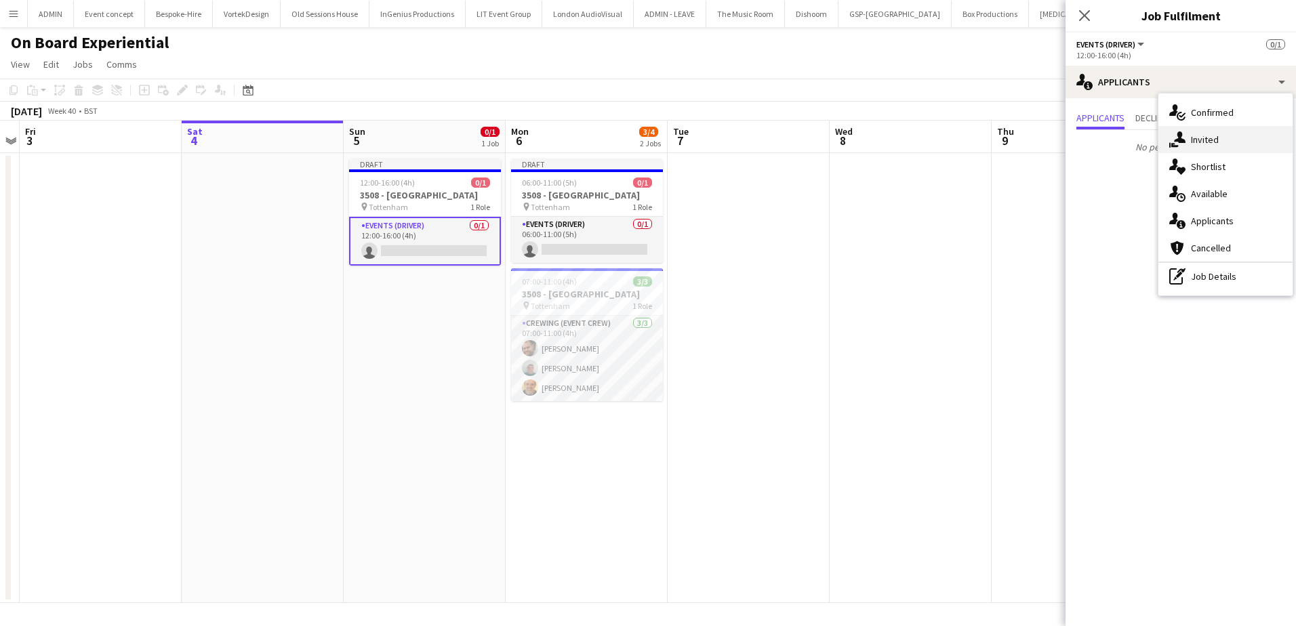
click at [1238, 144] on div "single-neutral-actions-share-1 Invited" at bounding box center [1225, 139] width 134 height 27
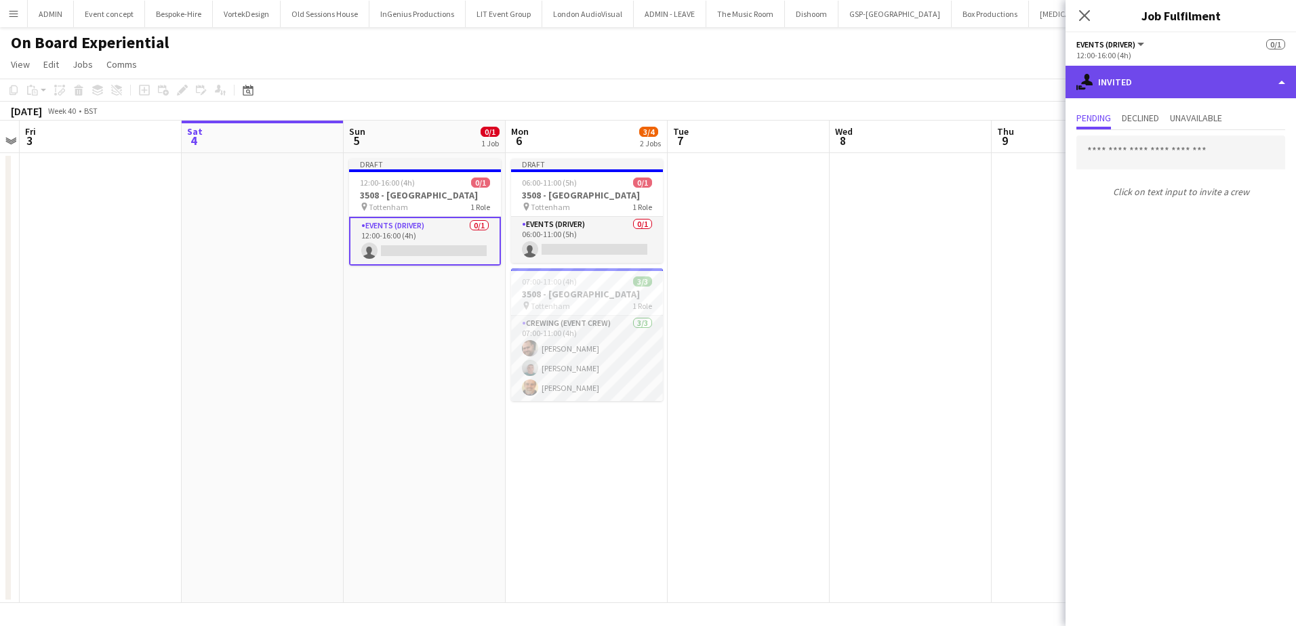
click at [1200, 75] on div "single-neutral-actions-share-1 Invited" at bounding box center [1180, 82] width 230 height 33
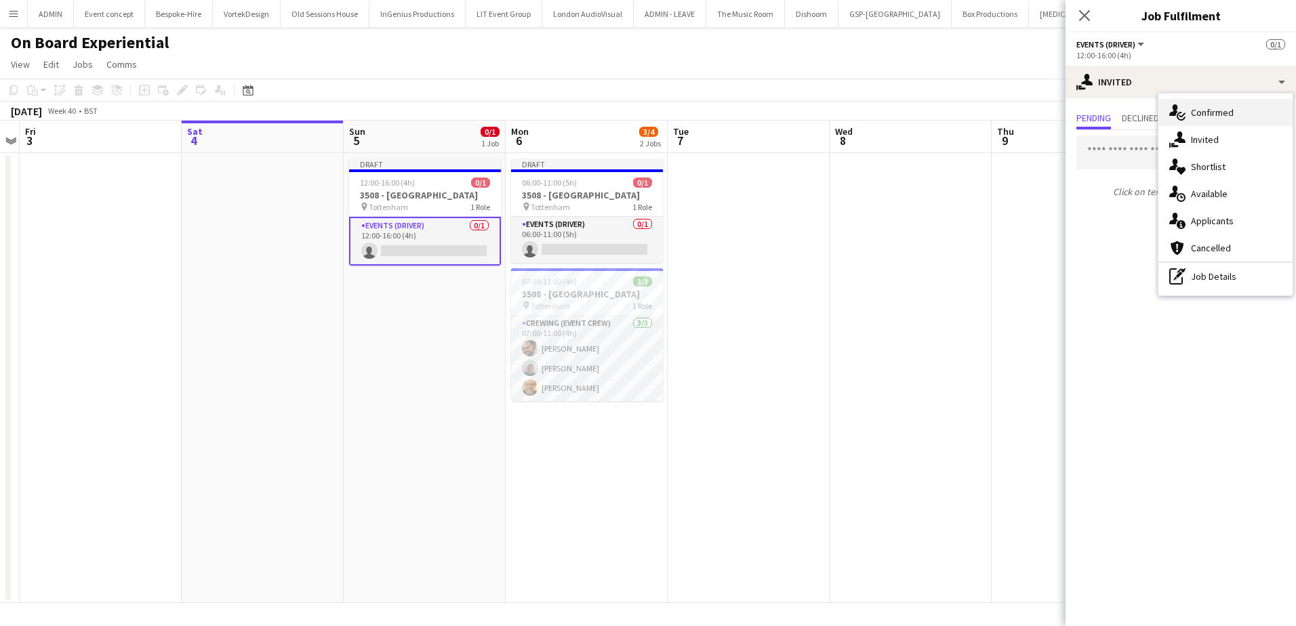
click at [1214, 117] on span "Confirmed" at bounding box center [1212, 112] width 43 height 12
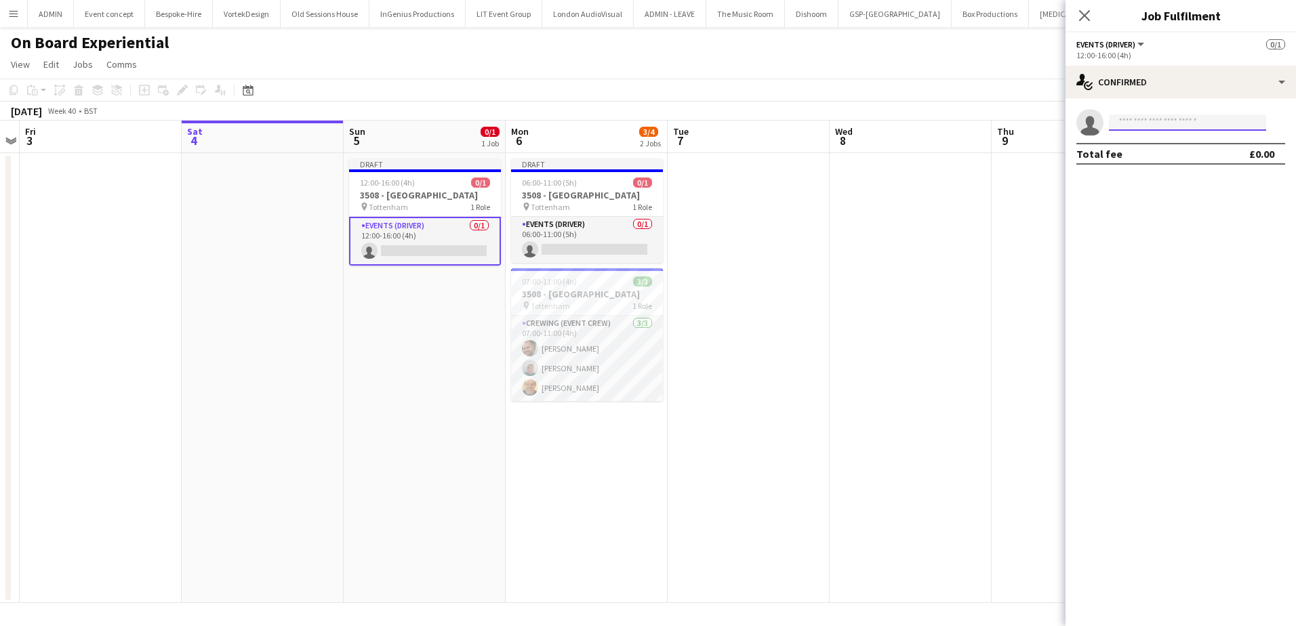
click at [1170, 120] on input at bounding box center [1187, 123] width 157 height 16
type input "*"
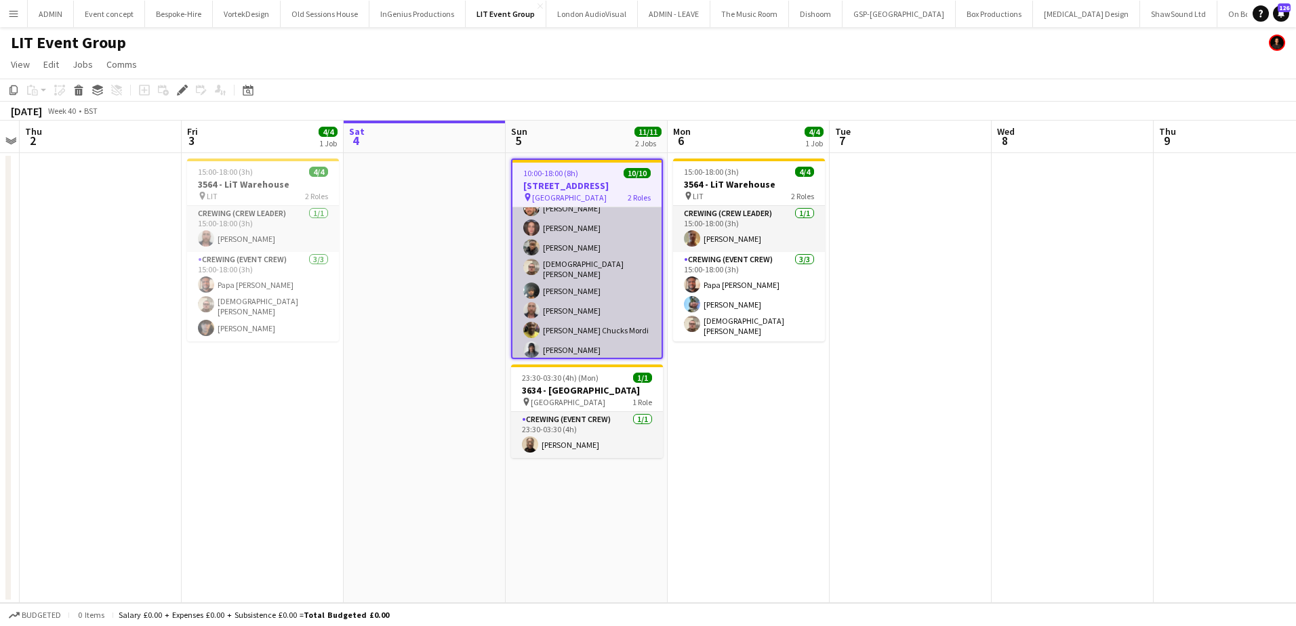
scroll to position [99, 0]
click at [609, 317] on app-card-role "Crewing (Event Crew) [DATE] 10:00-18:00 (8h) [PERSON_NAME] [PERSON_NAME] [PERSO…" at bounding box center [586, 268] width 149 height 188
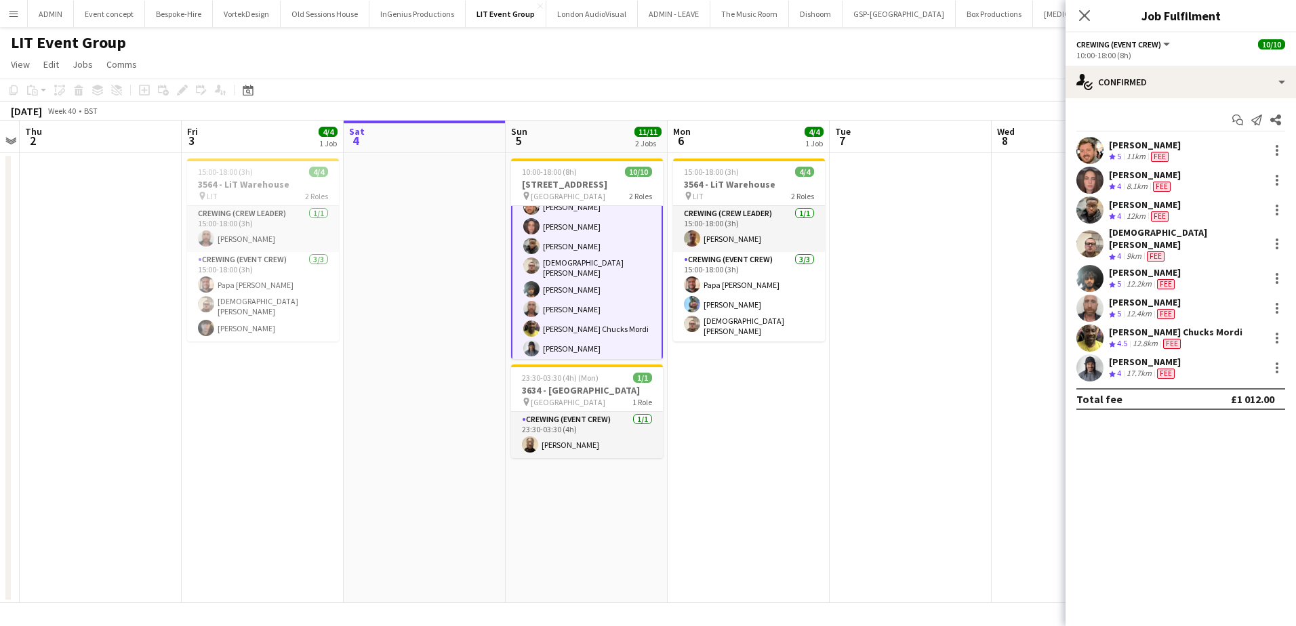
click at [1126, 315] on div "[PERSON_NAME] Crew rating 5 11km Fee [PERSON_NAME] Crew rating 4 8.1km Fee [PER…" at bounding box center [1180, 259] width 230 height 245
click at [1126, 326] on div "[PERSON_NAME] Chucks Mordi" at bounding box center [1176, 332] width 134 height 12
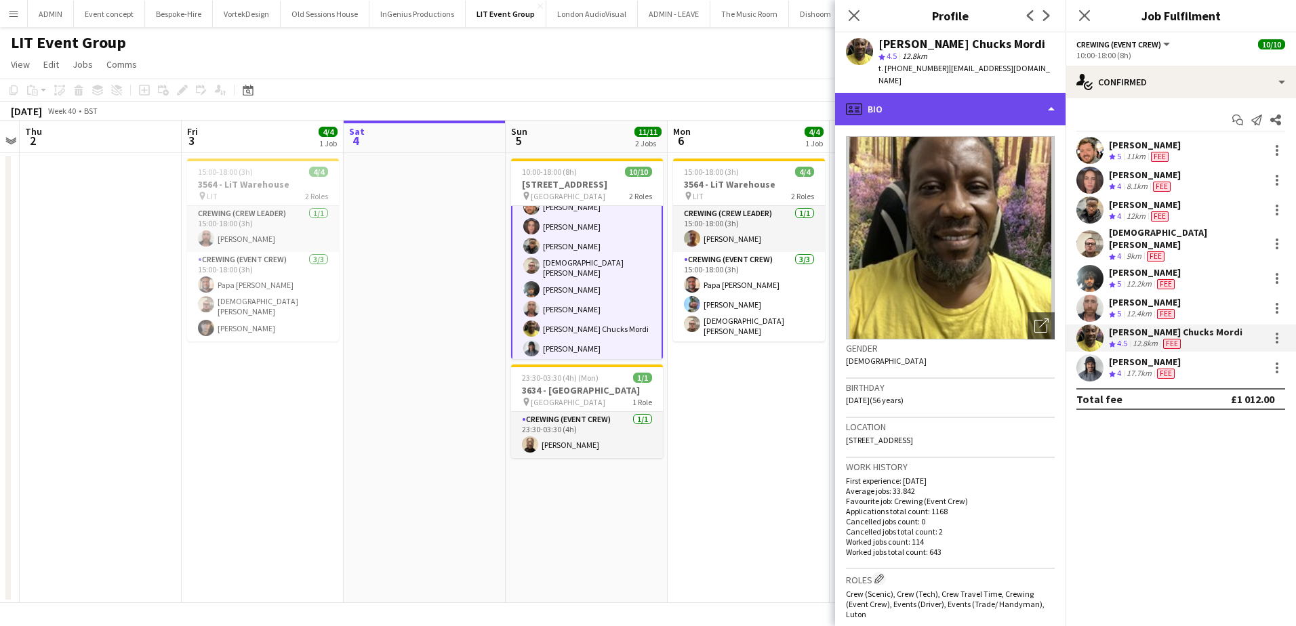
click at [989, 102] on div "profile Bio" at bounding box center [950, 109] width 230 height 33
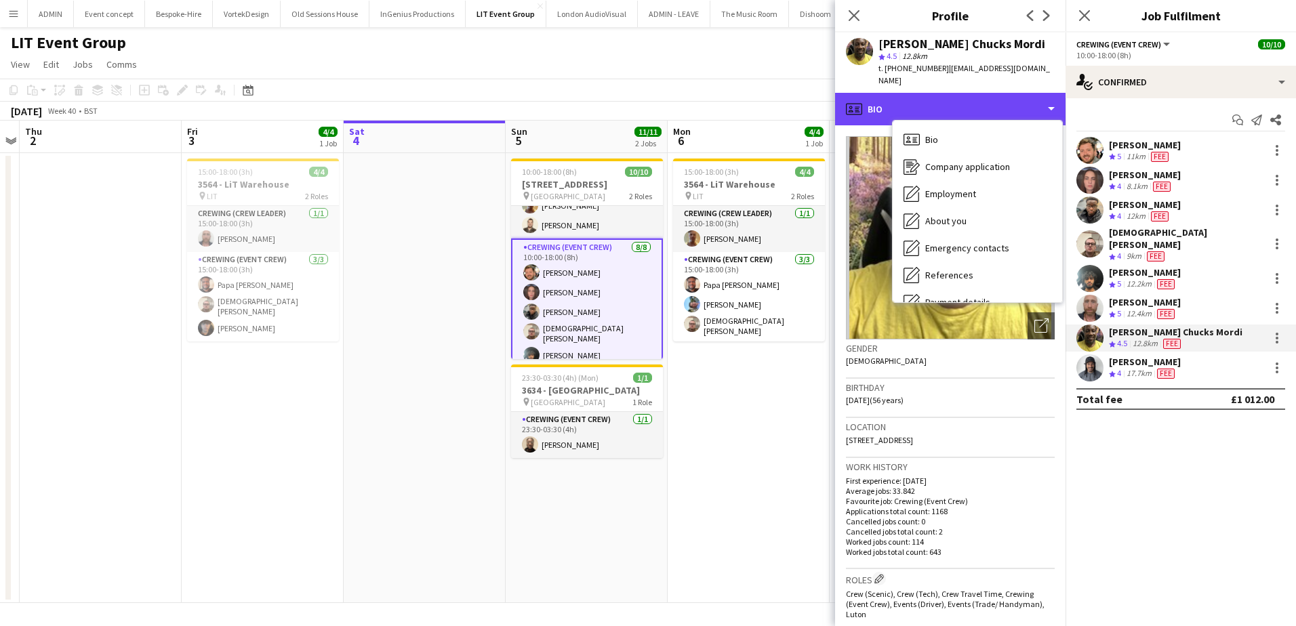
scroll to position [31, 0]
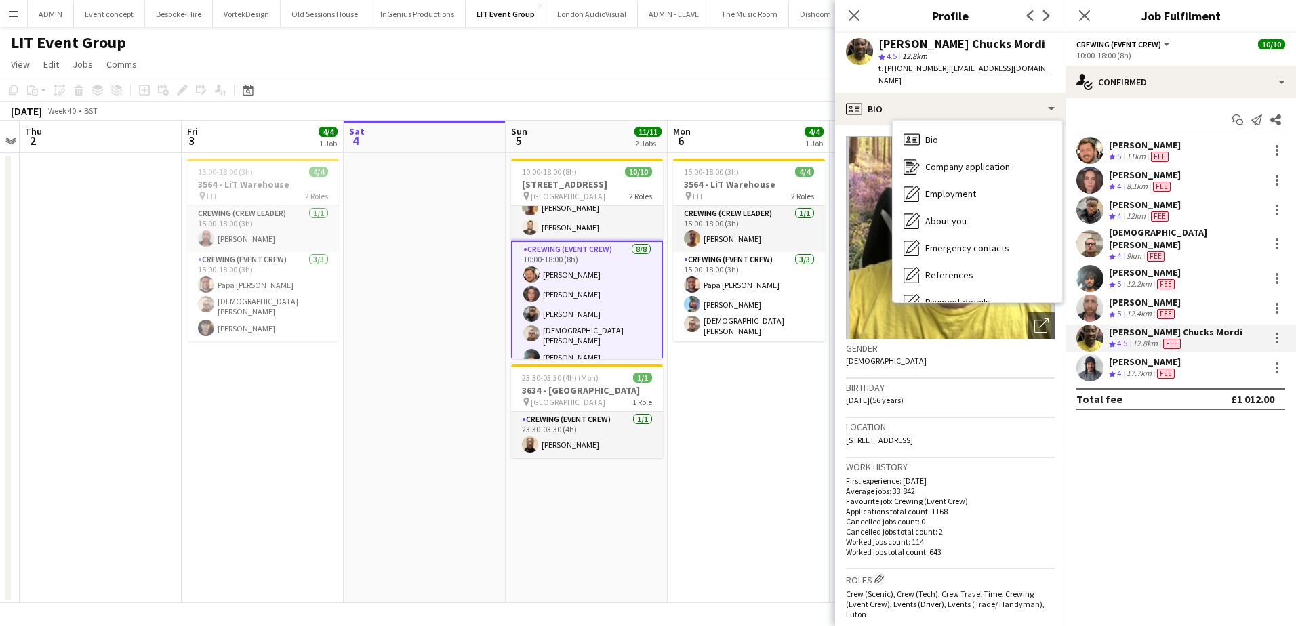
click at [1139, 308] on div "12.4km" at bounding box center [1139, 314] width 30 height 12
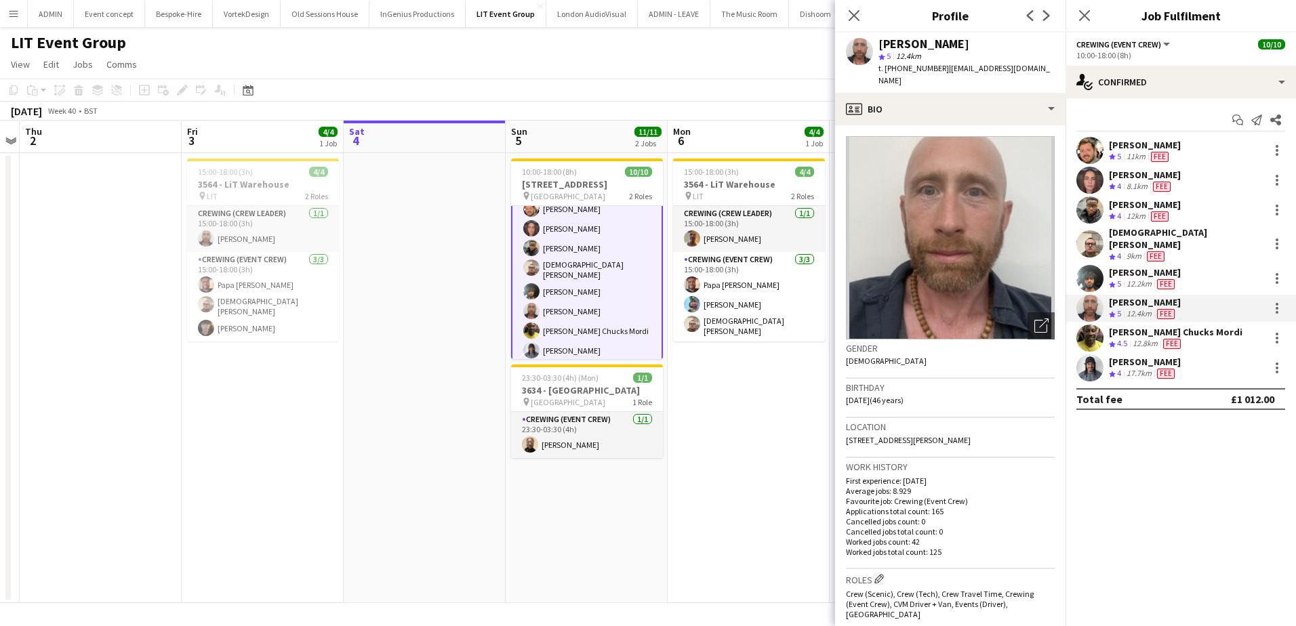
scroll to position [99, 0]
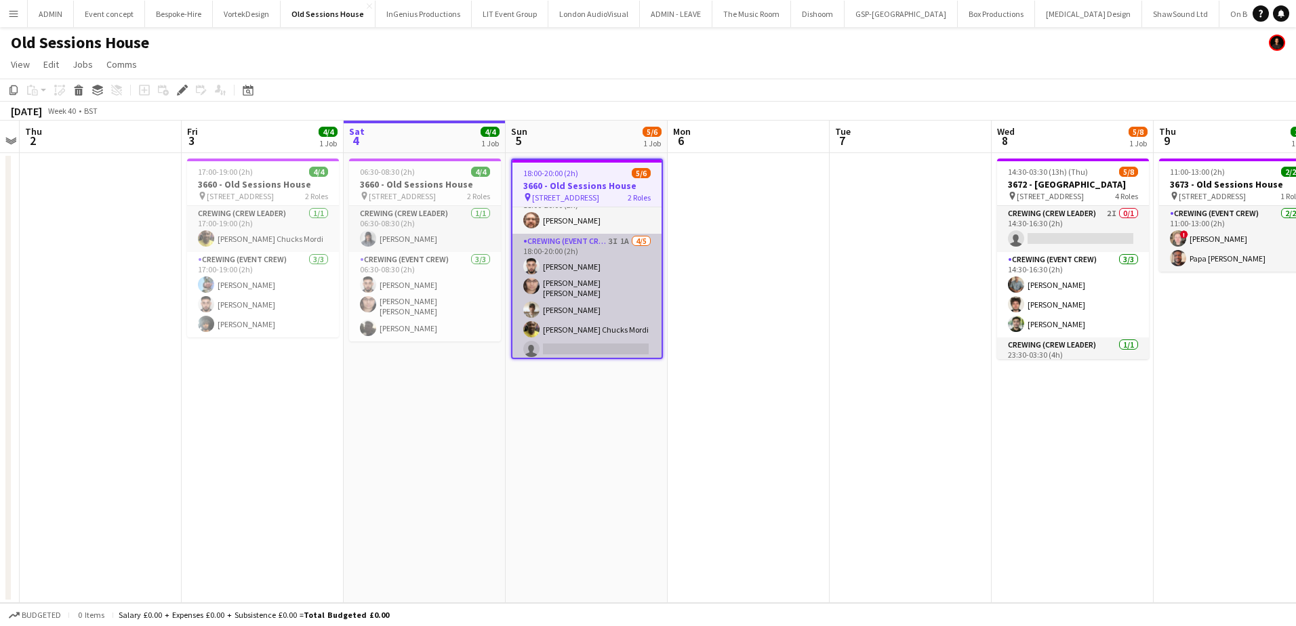
scroll to position [20, 0]
click at [600, 325] on app-card-role "Crewing (Event Crew) 3I 1A [DATE] 18:00-20:00 (2h) [PERSON_NAME] [PERSON_NAME] …" at bounding box center [586, 297] width 149 height 129
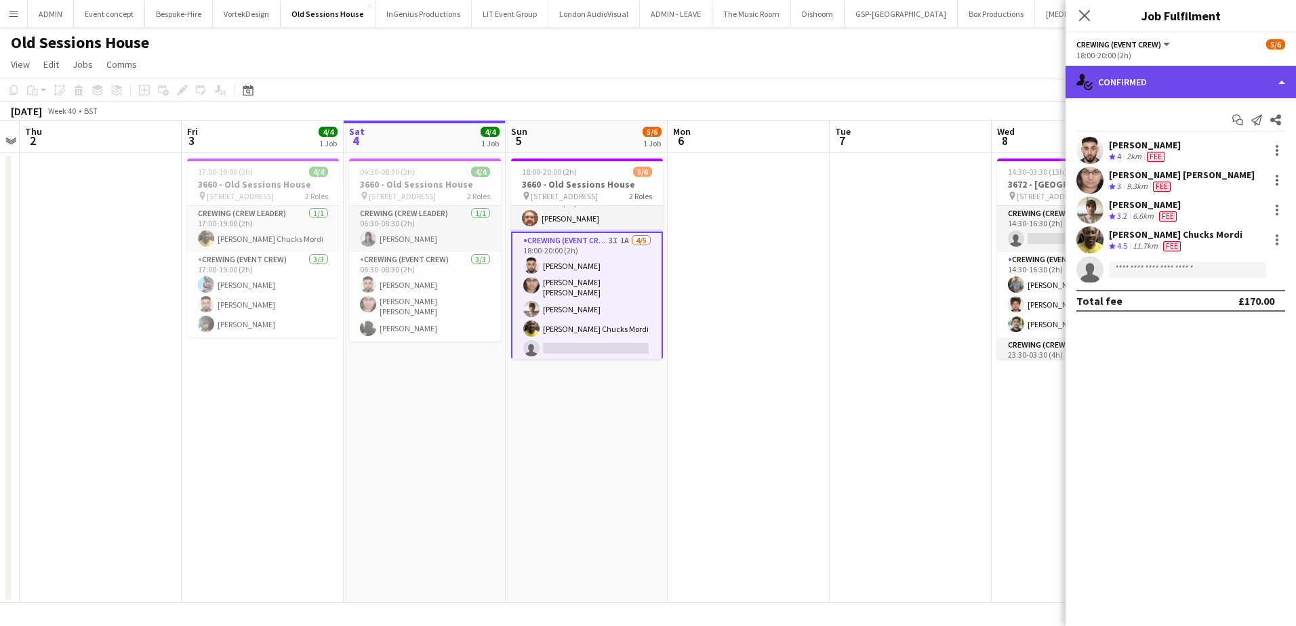
click at [1264, 81] on div "single-neutral-actions-check-2 Confirmed" at bounding box center [1180, 82] width 230 height 33
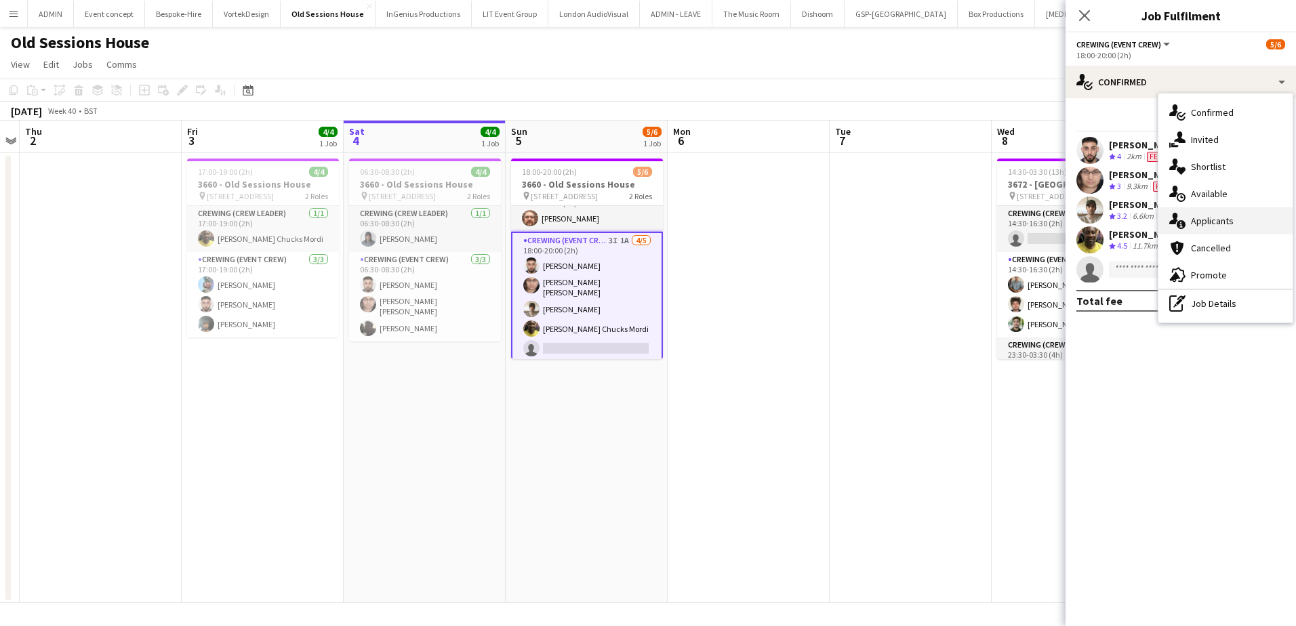
click at [1228, 221] on span "Applicants" at bounding box center [1212, 221] width 43 height 12
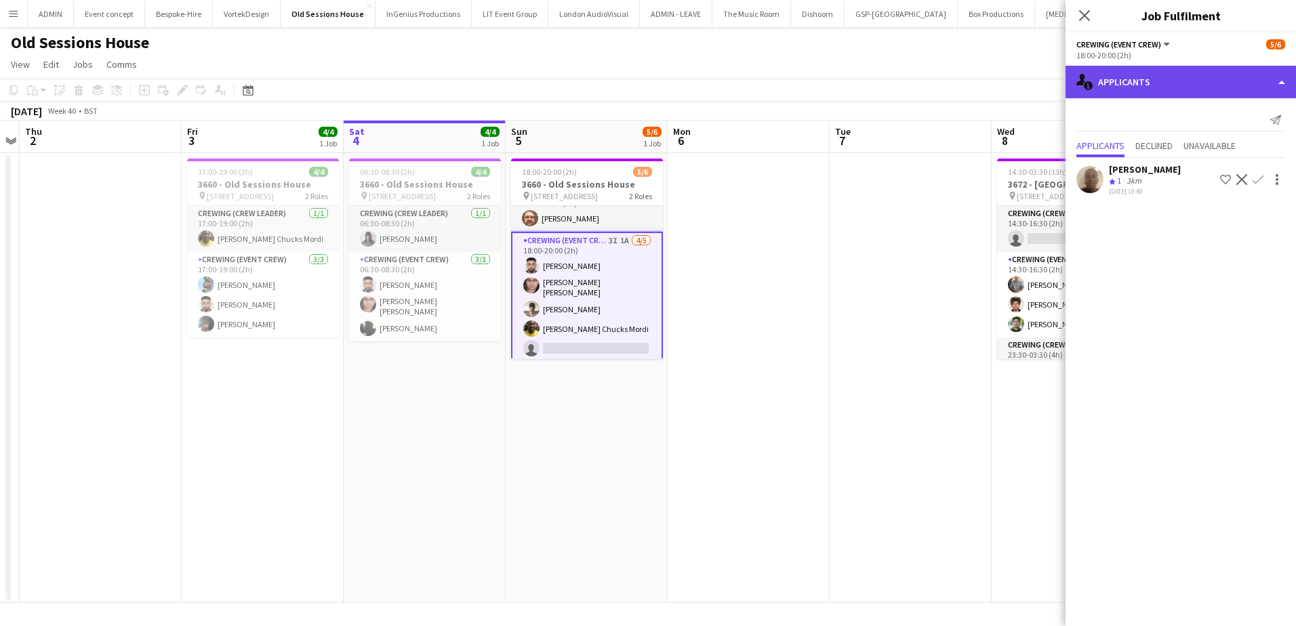
click at [1226, 75] on div "single-neutral-actions-information Applicants" at bounding box center [1180, 82] width 230 height 33
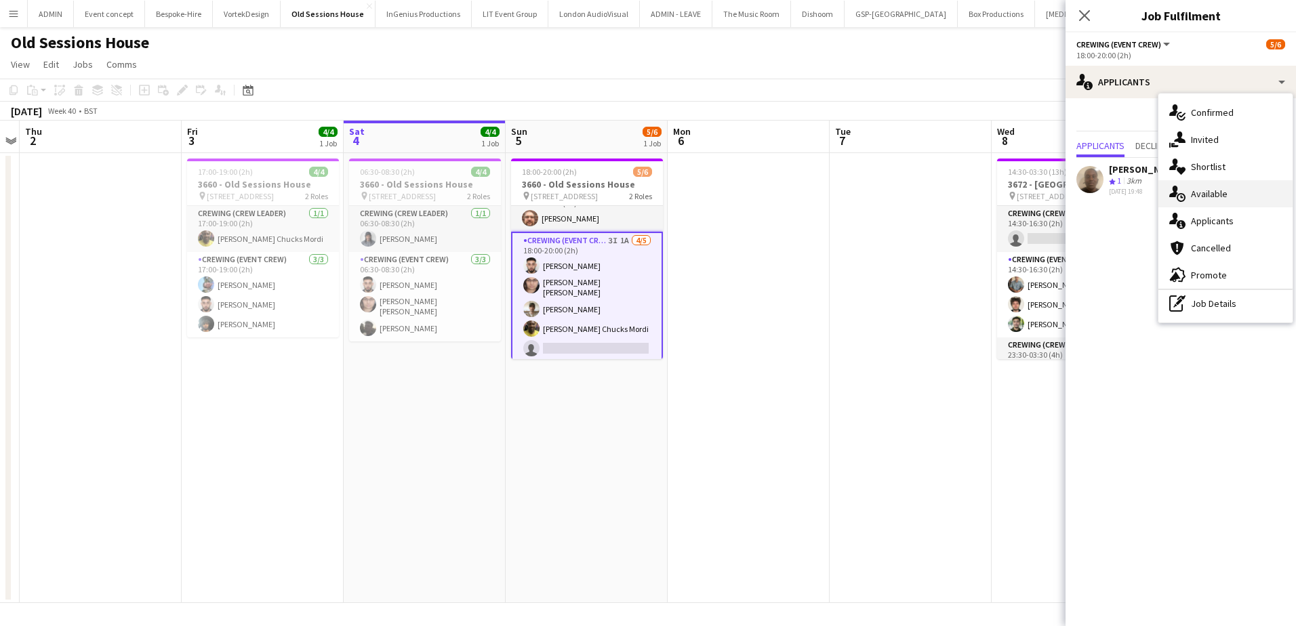
click at [1234, 188] on div "single-neutral-actions-upload Available" at bounding box center [1225, 193] width 134 height 27
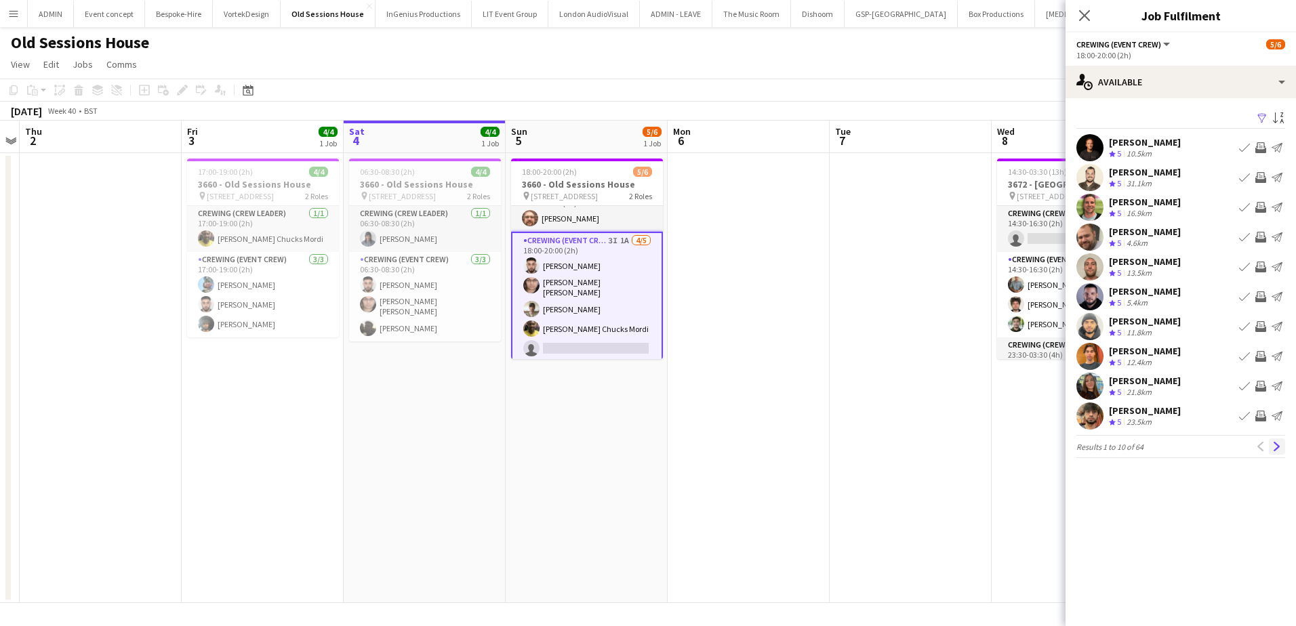
click at [1273, 441] on button "Next" at bounding box center [1277, 446] width 16 height 16
click at [1263, 148] on app-icon "Invite crew" at bounding box center [1260, 147] width 11 height 11
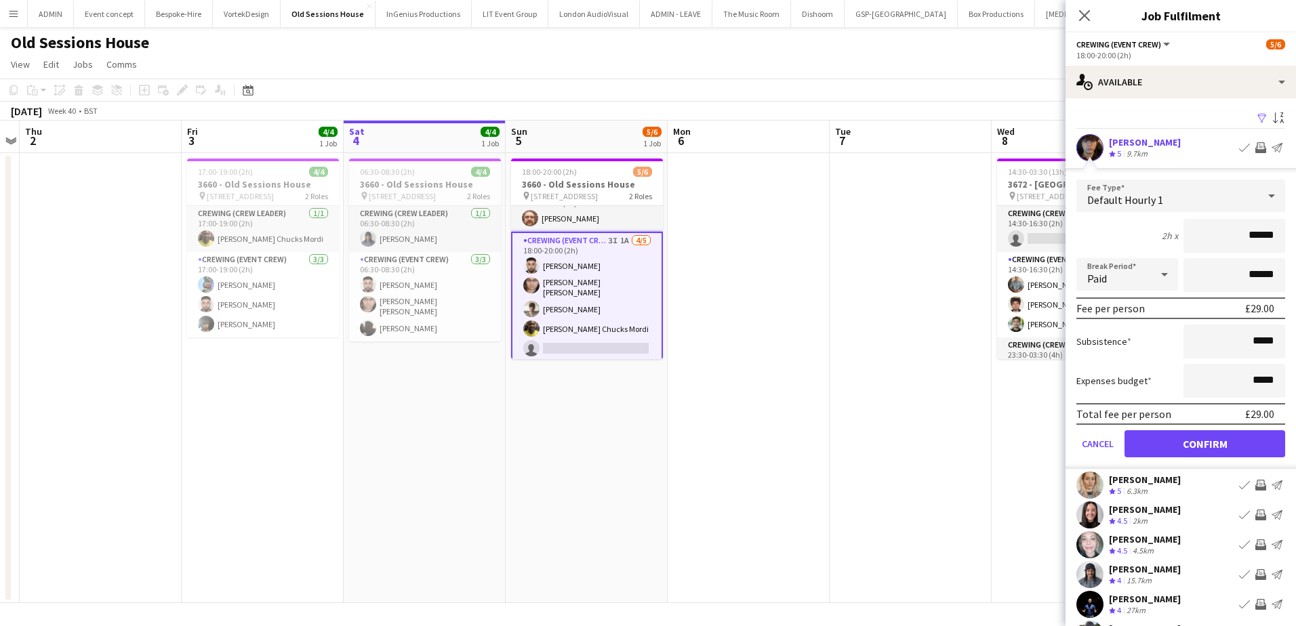
drag, startPoint x: 1247, startPoint y: 237, endPoint x: 1288, endPoint y: 237, distance: 41.3
click at [1288, 237] on mat-expansion-panel "users Available Filter Sort asc Leonardo Baxendale Crew rating 5 9.7km Book cre…" at bounding box center [1180, 362] width 230 height 528
type input "***"
click at [1263, 438] on button "Confirm" at bounding box center [1204, 443] width 161 height 27
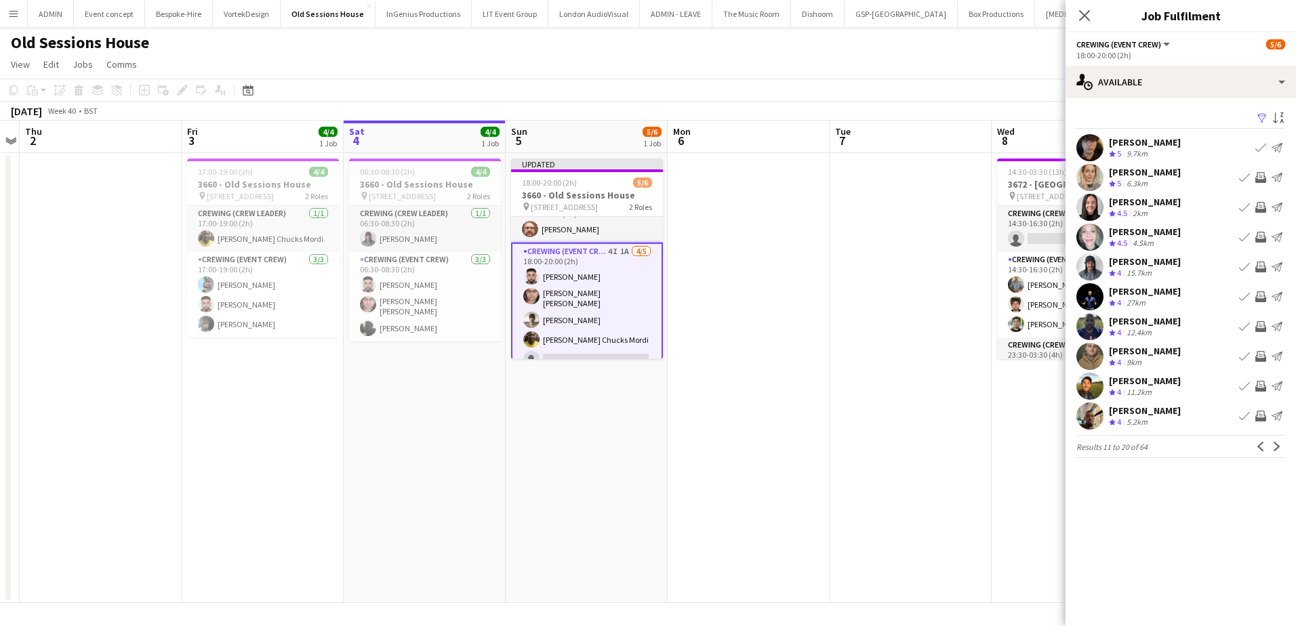
click at [1261, 415] on app-icon "Invite crew" at bounding box center [1260, 416] width 11 height 11
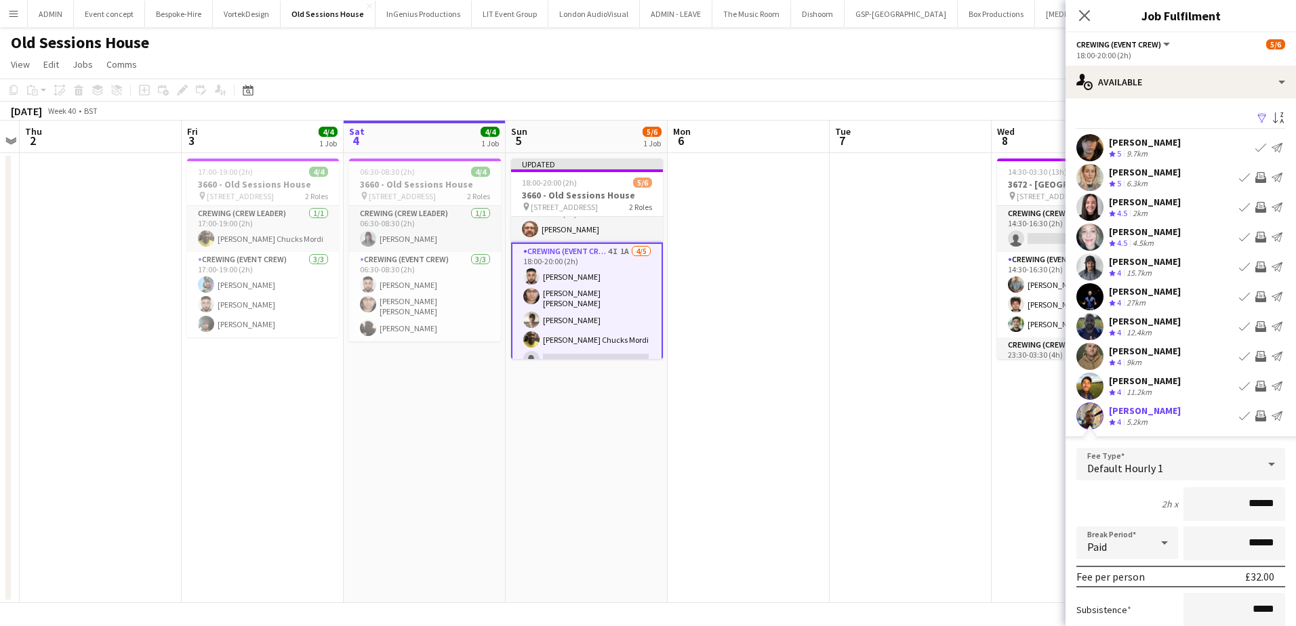
drag, startPoint x: 1260, startPoint y: 518, endPoint x: 1277, endPoint y: 518, distance: 17.6
click at [1277, 518] on form "Fee Type Default Hourly 1 2h x ****** Break Period Paid ****** Fee per person £…" at bounding box center [1180, 592] width 230 height 289
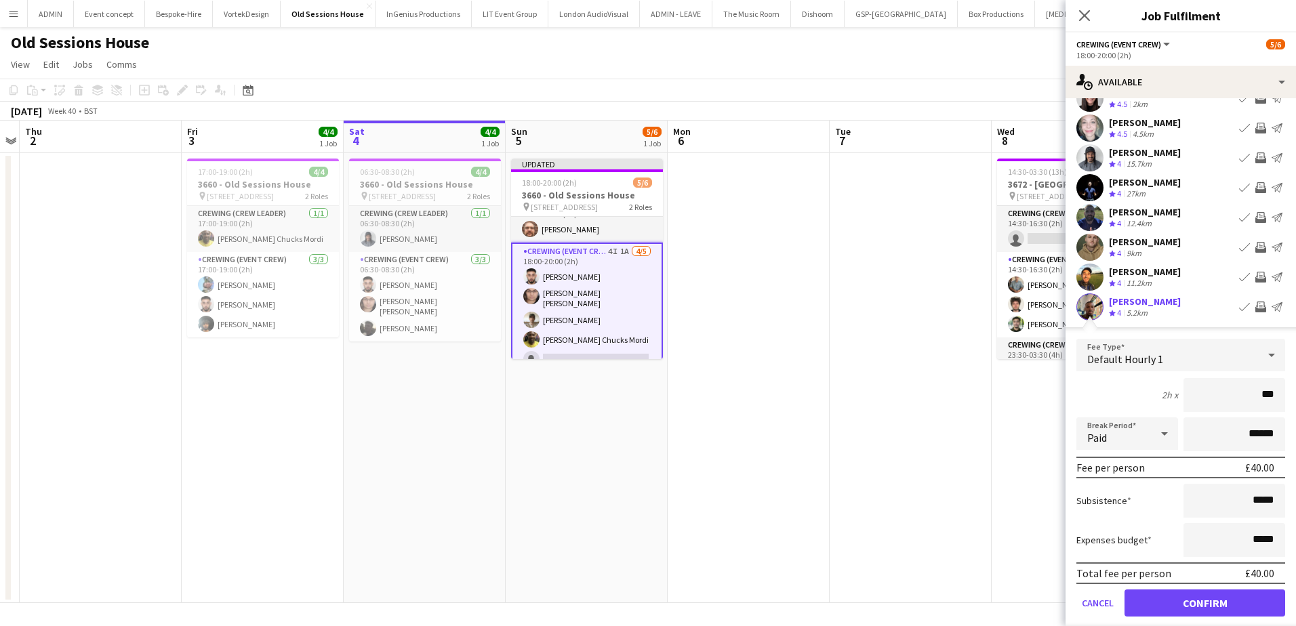
scroll to position [136, 0]
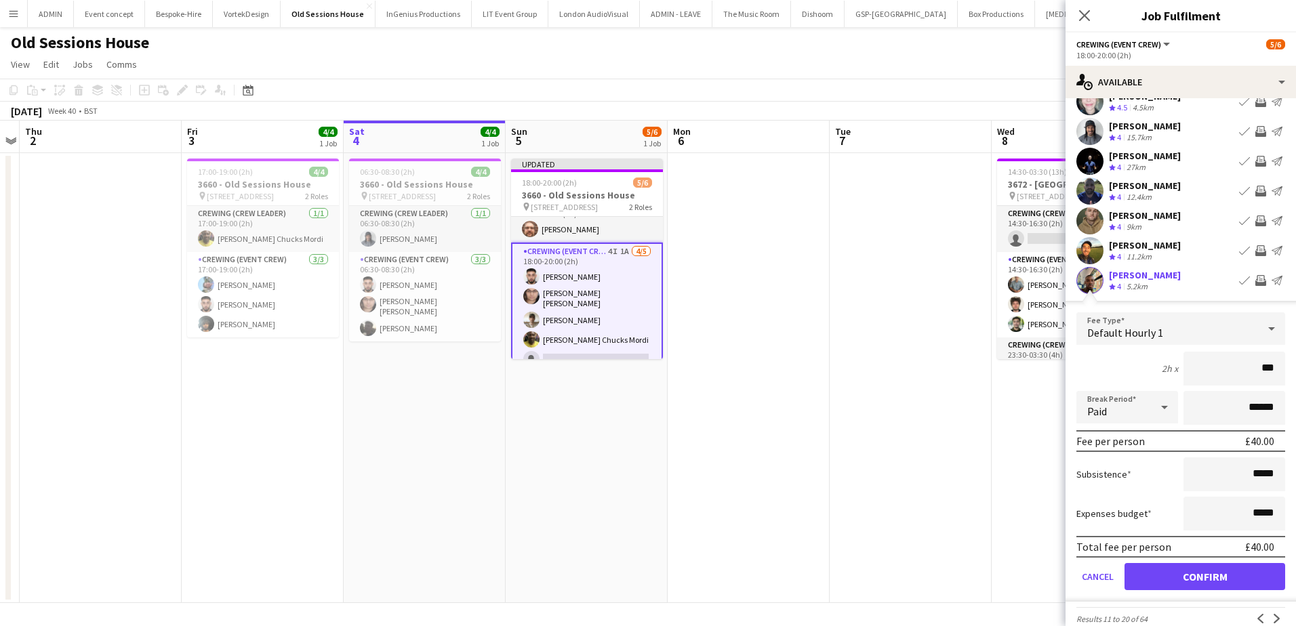
type input "***"
click at [1246, 574] on button "Confirm" at bounding box center [1204, 576] width 161 height 27
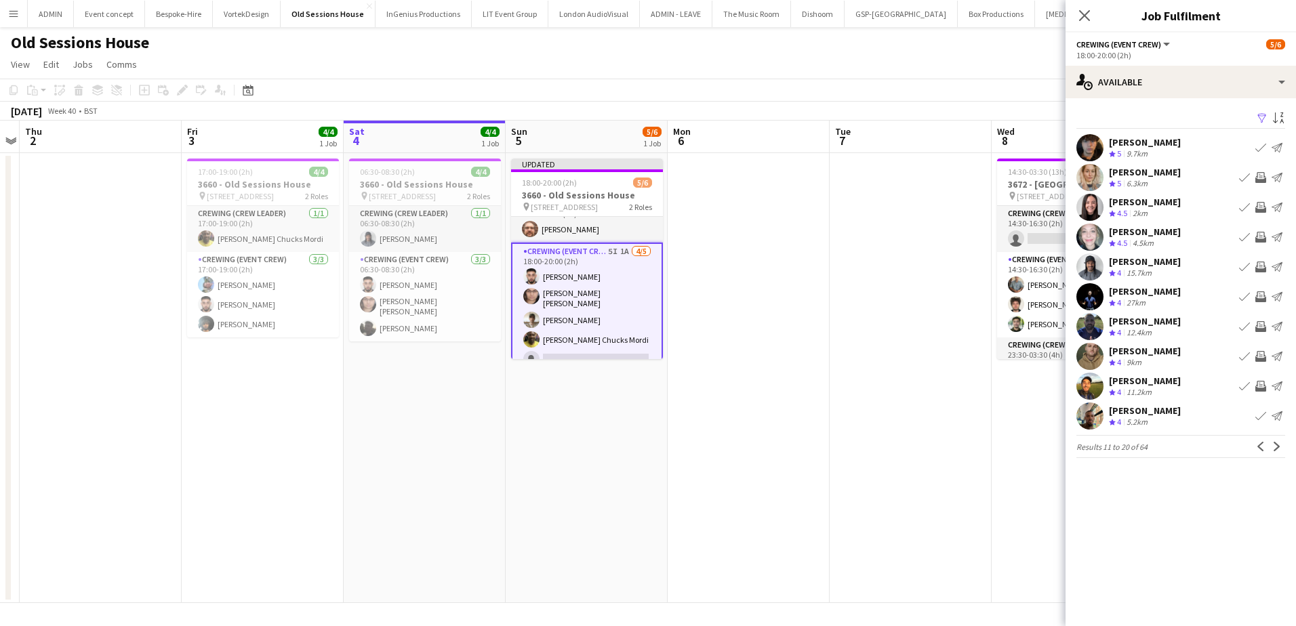
scroll to position [0, 0]
click at [1273, 450] on app-icon "Next" at bounding box center [1276, 446] width 9 height 9
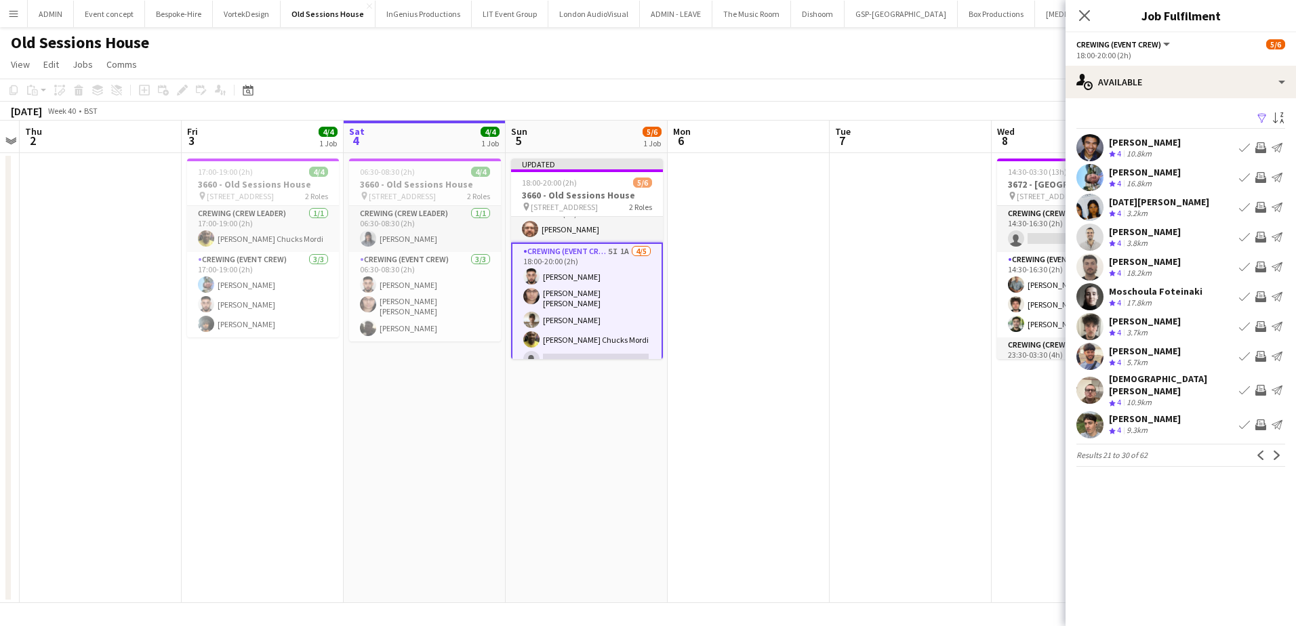
click at [1261, 179] on app-icon "Invite crew" at bounding box center [1260, 177] width 11 height 11
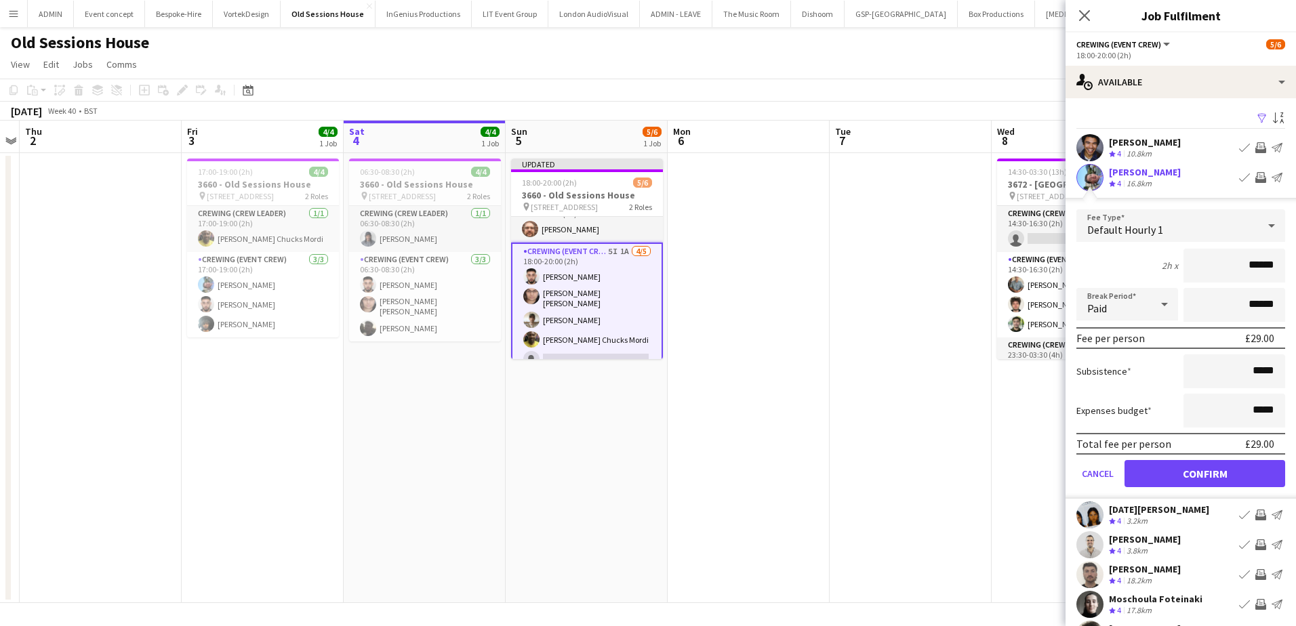
drag, startPoint x: 1235, startPoint y: 258, endPoint x: 1277, endPoint y: 266, distance: 43.3
click at [1277, 266] on form "Fee Type Default Hourly 1 2h x ****** Break Period Paid ****** Fee per person £…" at bounding box center [1180, 353] width 230 height 289
type input "***"
click at [1213, 480] on button "Confirm" at bounding box center [1204, 473] width 161 height 27
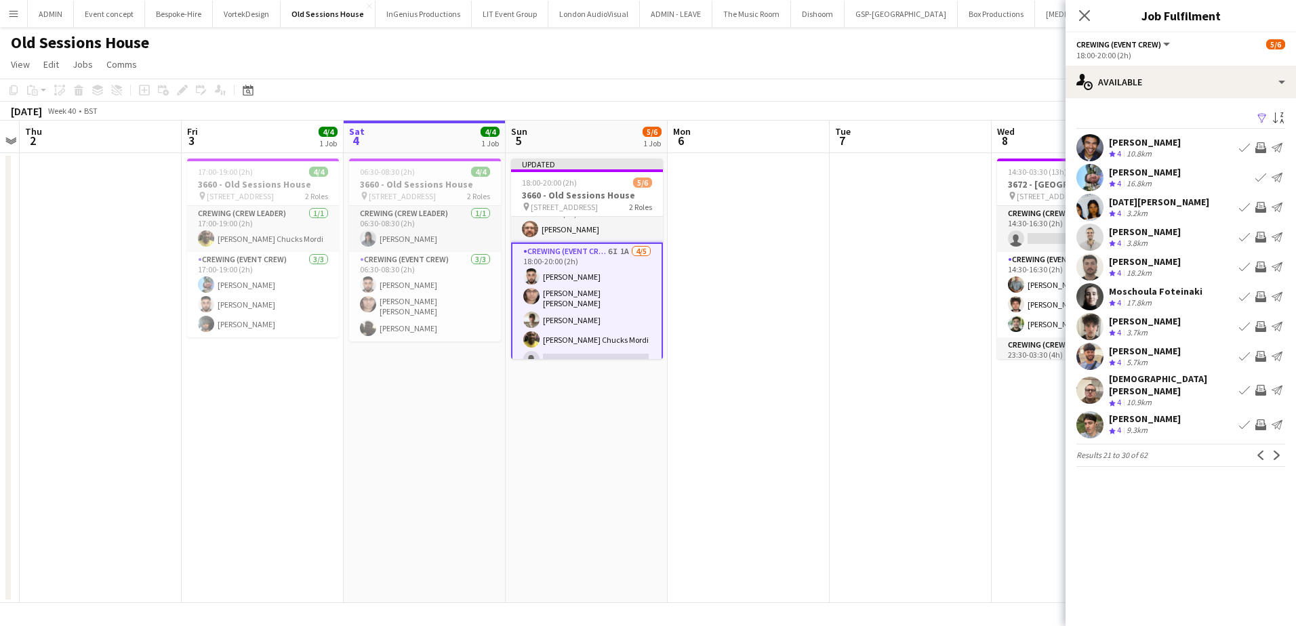
click at [1261, 201] on button "Invite crew" at bounding box center [1260, 207] width 16 height 16
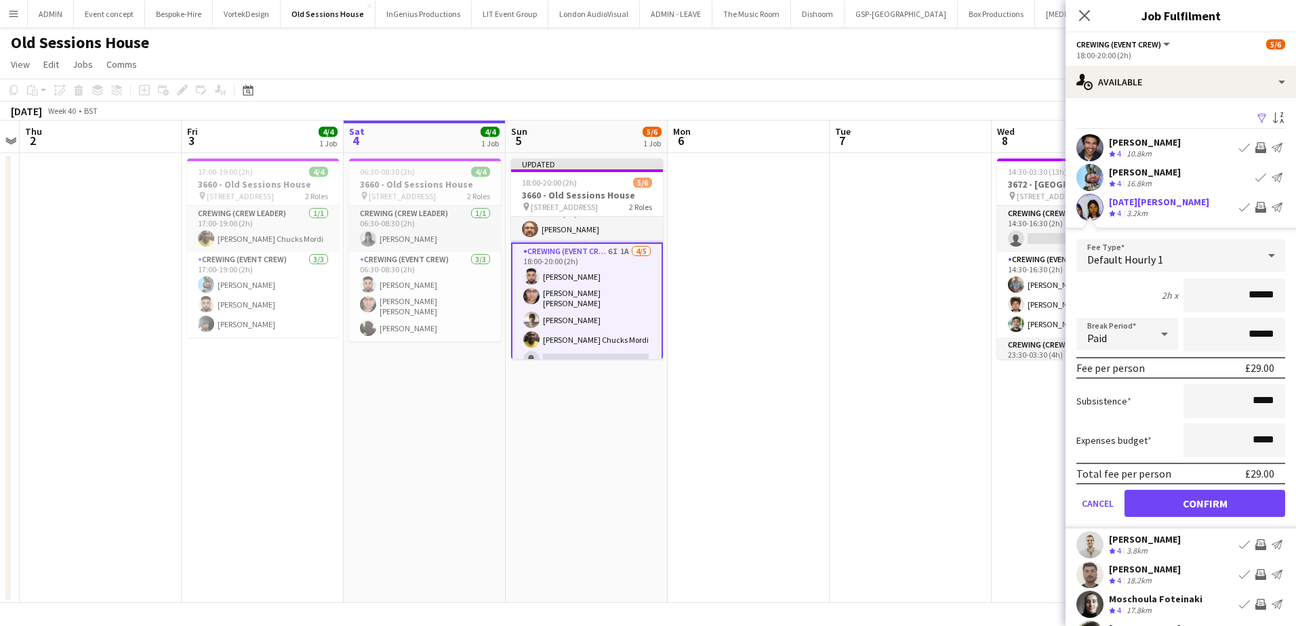
drag, startPoint x: 1234, startPoint y: 298, endPoint x: 1294, endPoint y: 304, distance: 60.0
click at [1294, 304] on mat-expansion-panel "users Available Filter Sort asc Charlie Baker Crew rating 4 10.8km Book crew In…" at bounding box center [1180, 362] width 230 height 528
type input "***"
click at [1179, 508] on button "Confirm" at bounding box center [1204, 503] width 161 height 27
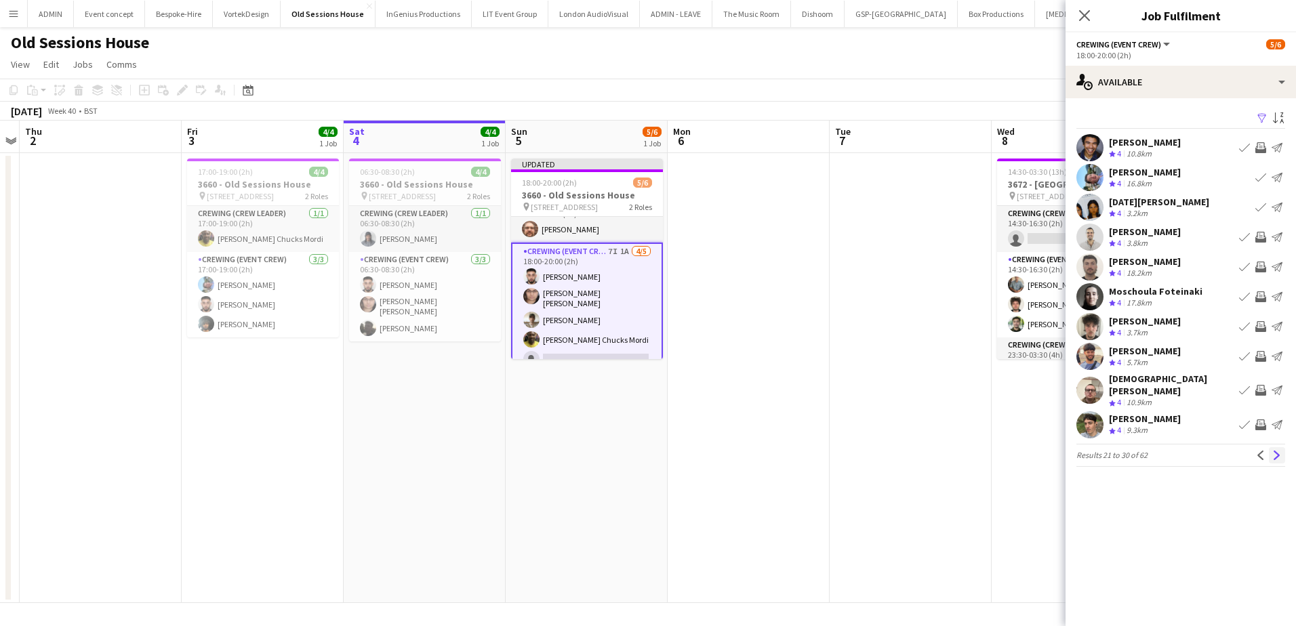
click at [1282, 451] on button "Next" at bounding box center [1277, 455] width 16 height 16
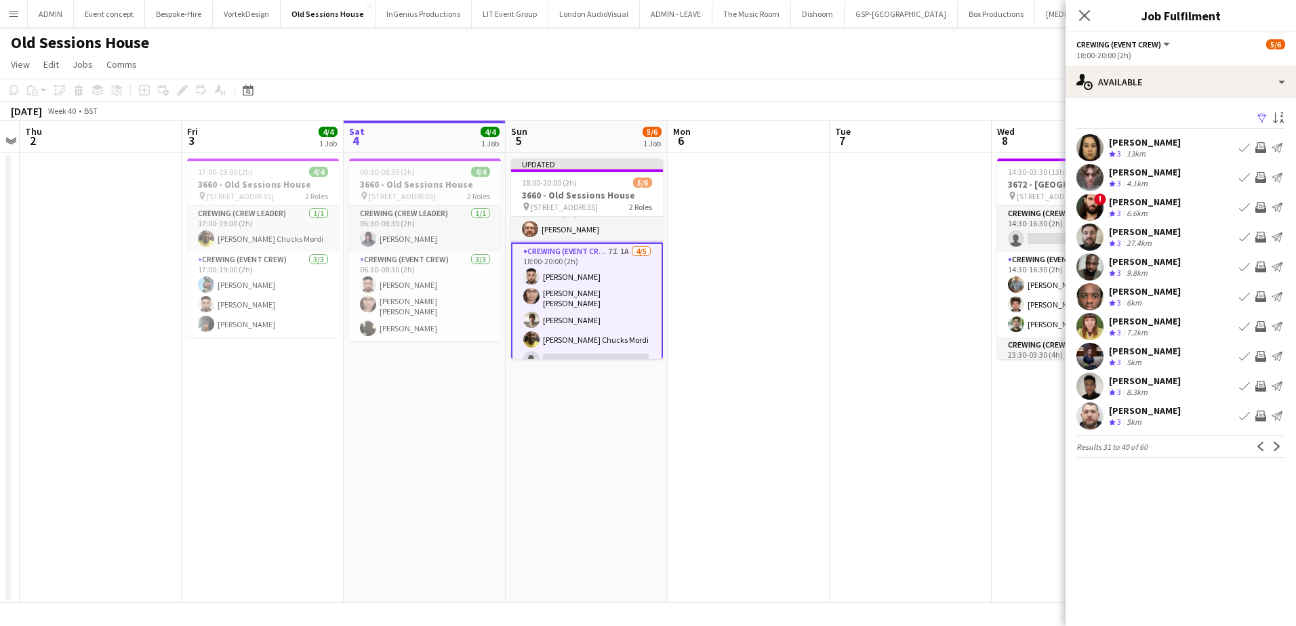
click at [1259, 238] on app-icon "Invite crew" at bounding box center [1260, 237] width 11 height 11
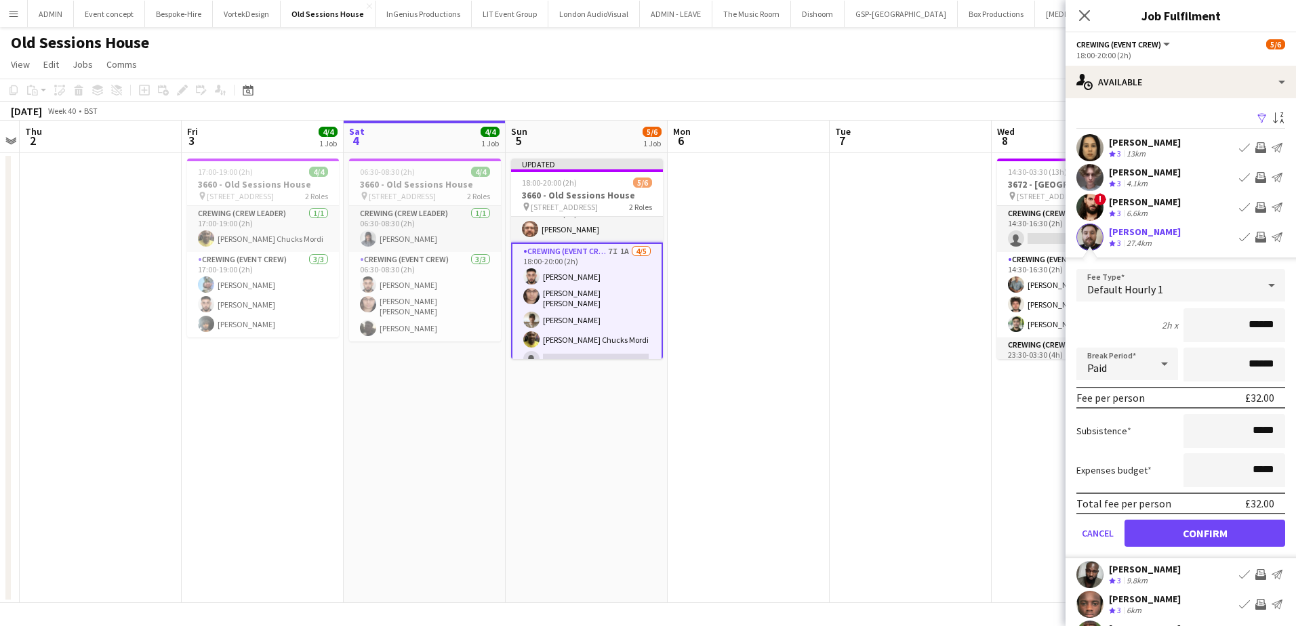
drag, startPoint x: 1235, startPoint y: 310, endPoint x: 1273, endPoint y: 316, distance: 38.3
click at [1273, 316] on input "******" at bounding box center [1234, 325] width 102 height 34
type input "***"
click at [1201, 539] on button "Confirm" at bounding box center [1204, 533] width 161 height 27
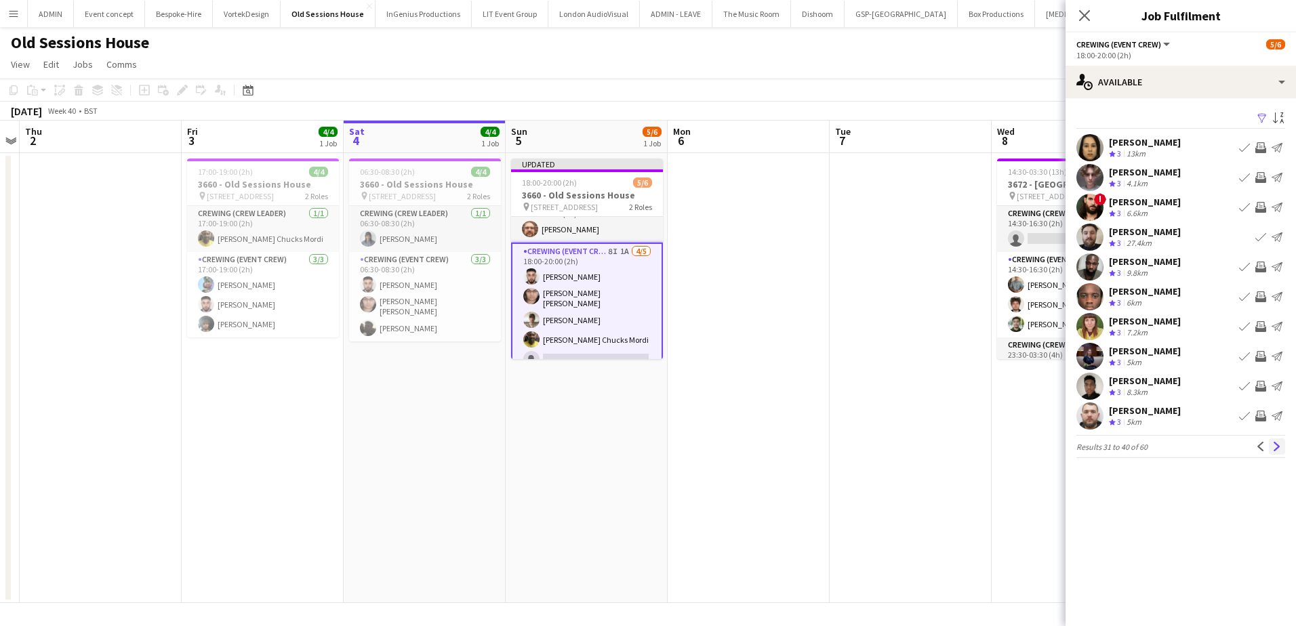
click at [1275, 446] on app-icon "Next" at bounding box center [1276, 446] width 9 height 9
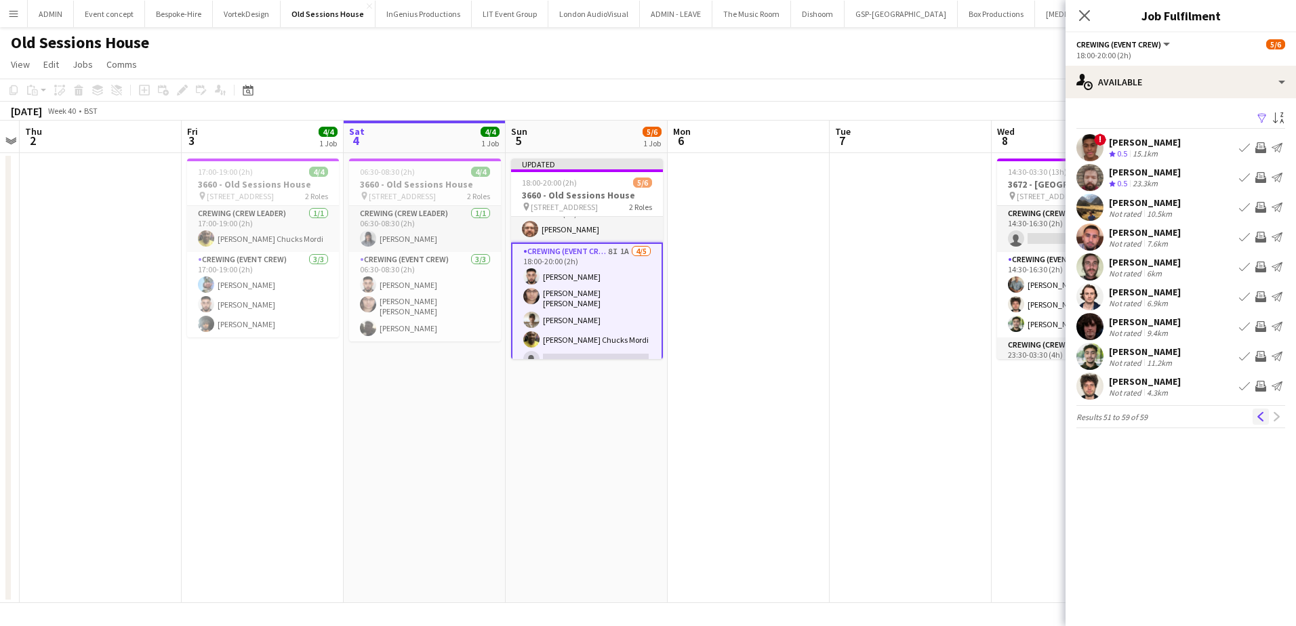
click at [1260, 425] on button "Previous" at bounding box center [1260, 417] width 16 height 16
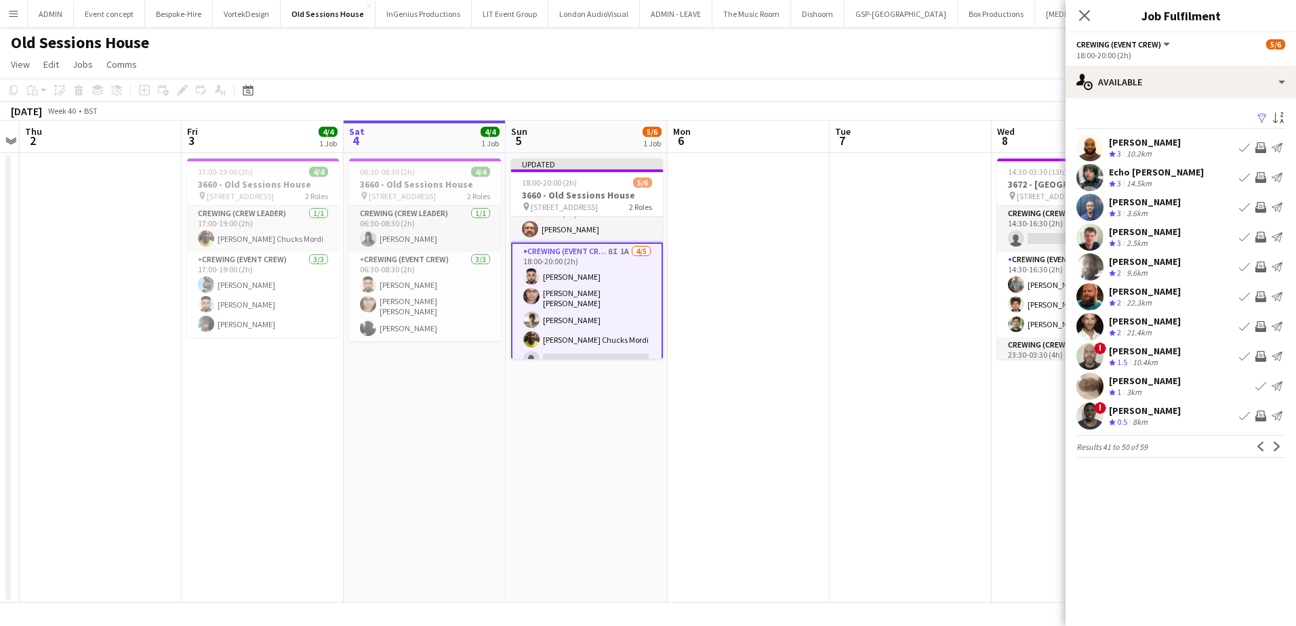
click at [1260, 417] on app-icon "Invite crew" at bounding box center [1260, 416] width 11 height 11
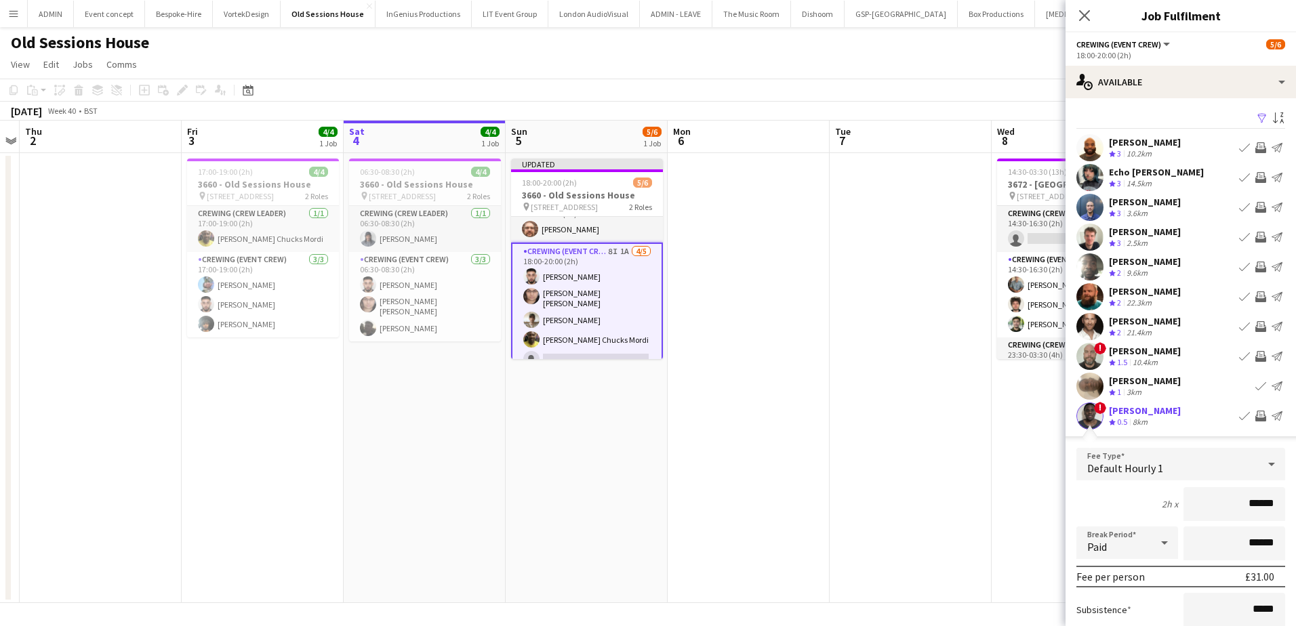
drag, startPoint x: 1227, startPoint y: 502, endPoint x: 1292, endPoint y: 520, distance: 67.6
click at [1292, 520] on mat-expansion-panel "users Available Filter Sort asc Mark Dear Crew rating 3 10.2km Book crew Invite…" at bounding box center [1180, 362] width 230 height 528
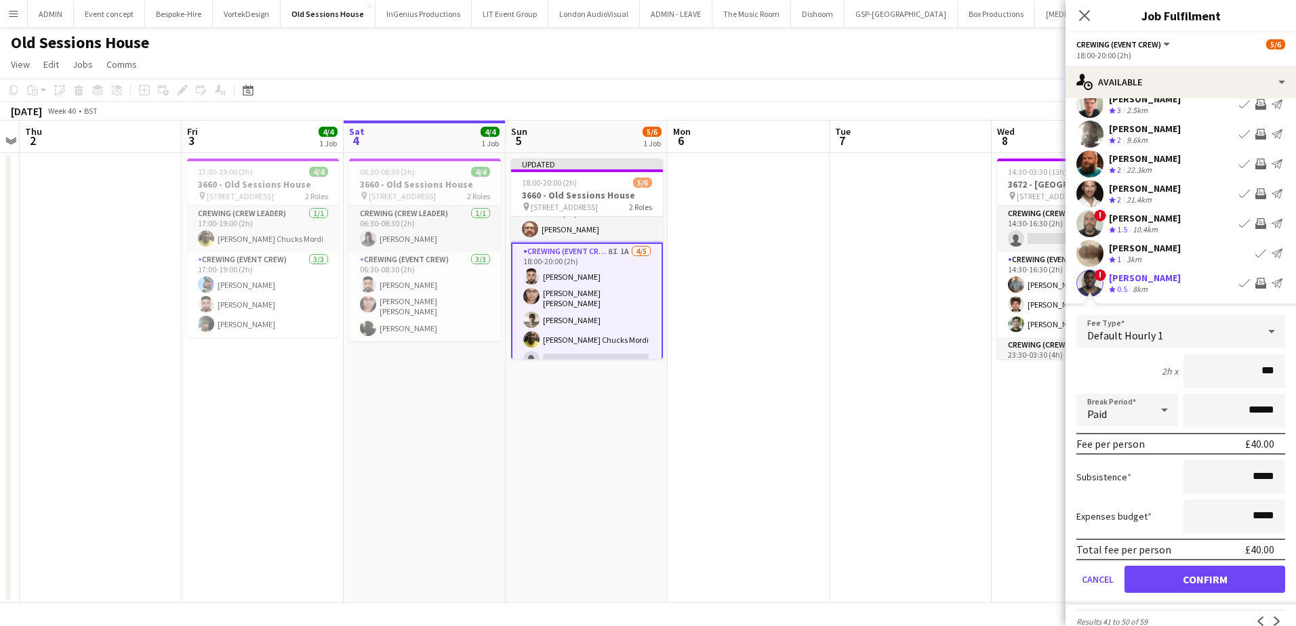
scroll to position [136, 0]
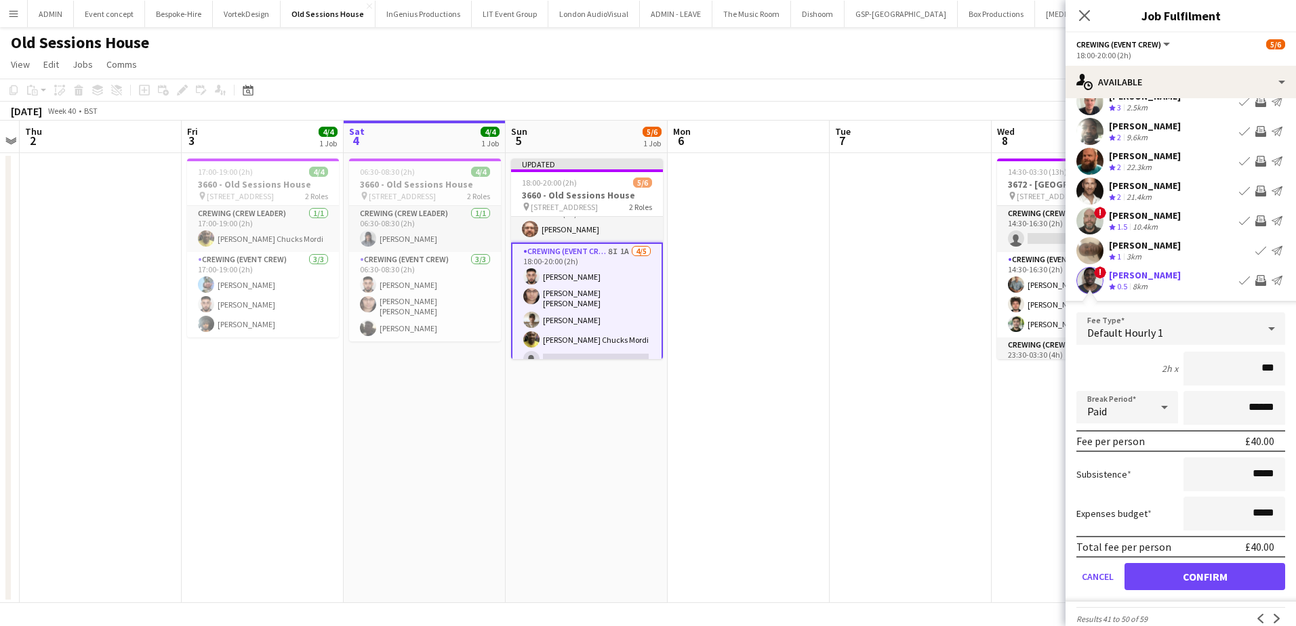
type input "***"
drag, startPoint x: 1230, startPoint y: 579, endPoint x: 1235, endPoint y: 574, distance: 7.2
click at [1230, 579] on button "Confirm" at bounding box center [1204, 576] width 161 height 27
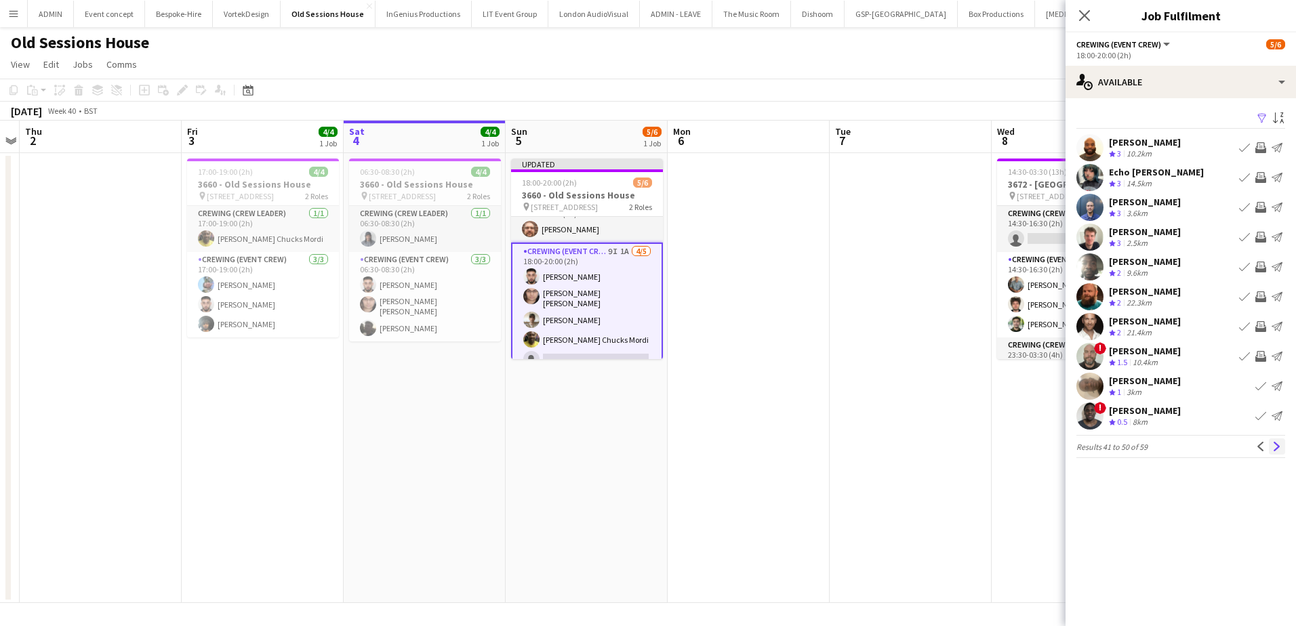
click at [1273, 451] on app-icon "Next" at bounding box center [1276, 446] width 9 height 9
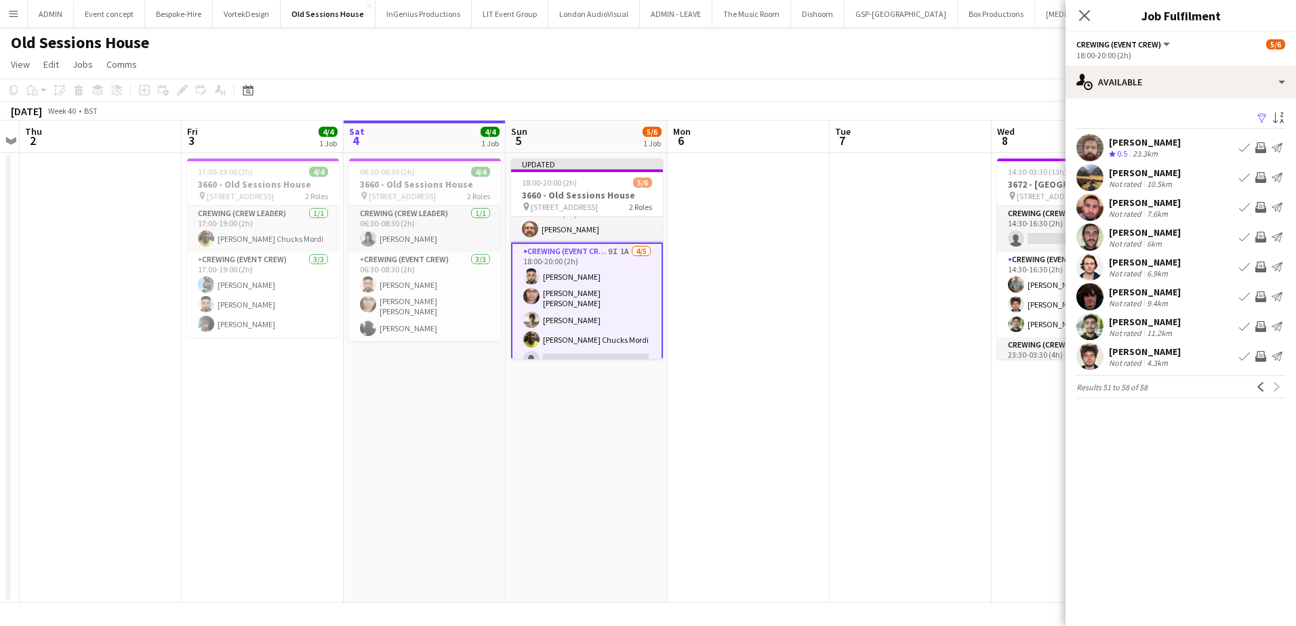
click at [1259, 358] on app-icon "Invite crew" at bounding box center [1260, 356] width 11 height 11
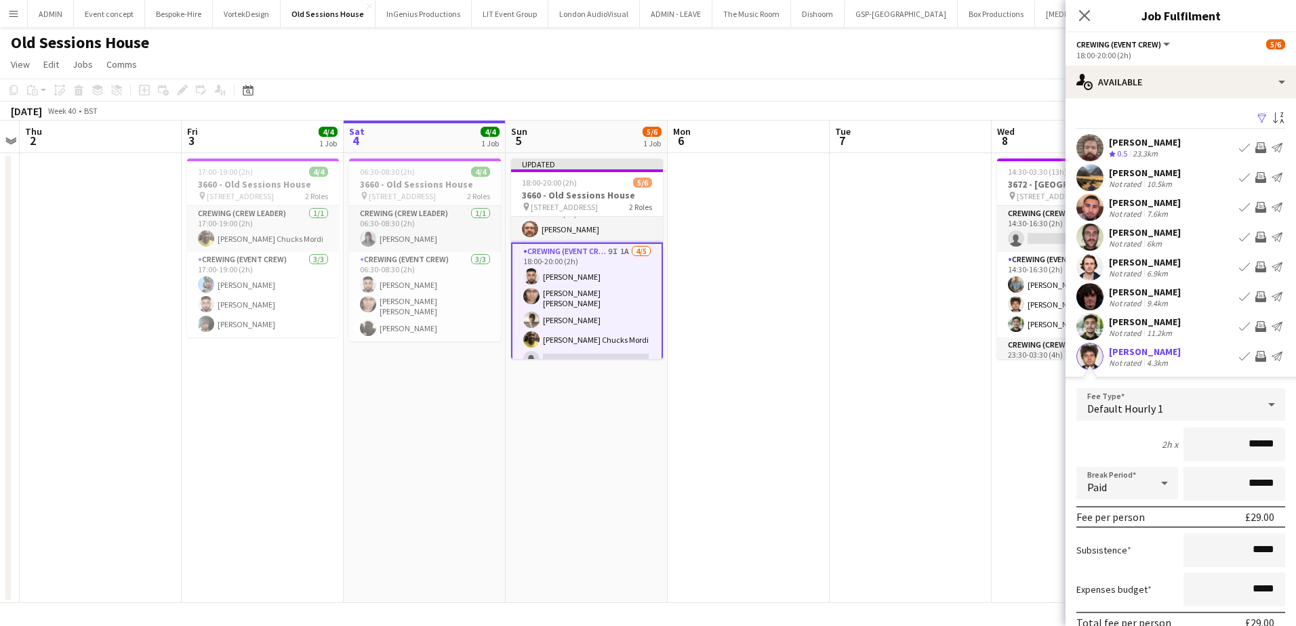
drag, startPoint x: 1231, startPoint y: 443, endPoint x: 1266, endPoint y: 451, distance: 36.2
click at [1266, 451] on input "******" at bounding box center [1234, 445] width 102 height 34
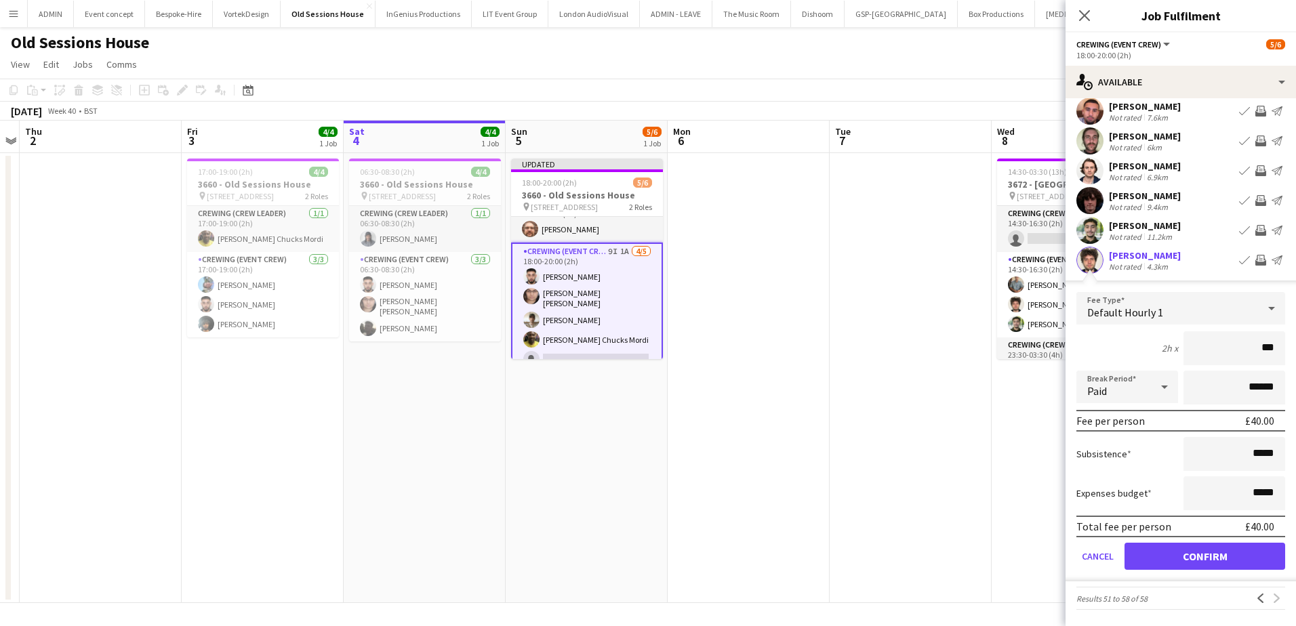
scroll to position [104, 0]
type input "***"
click at [1228, 556] on button "Confirm" at bounding box center [1204, 556] width 161 height 27
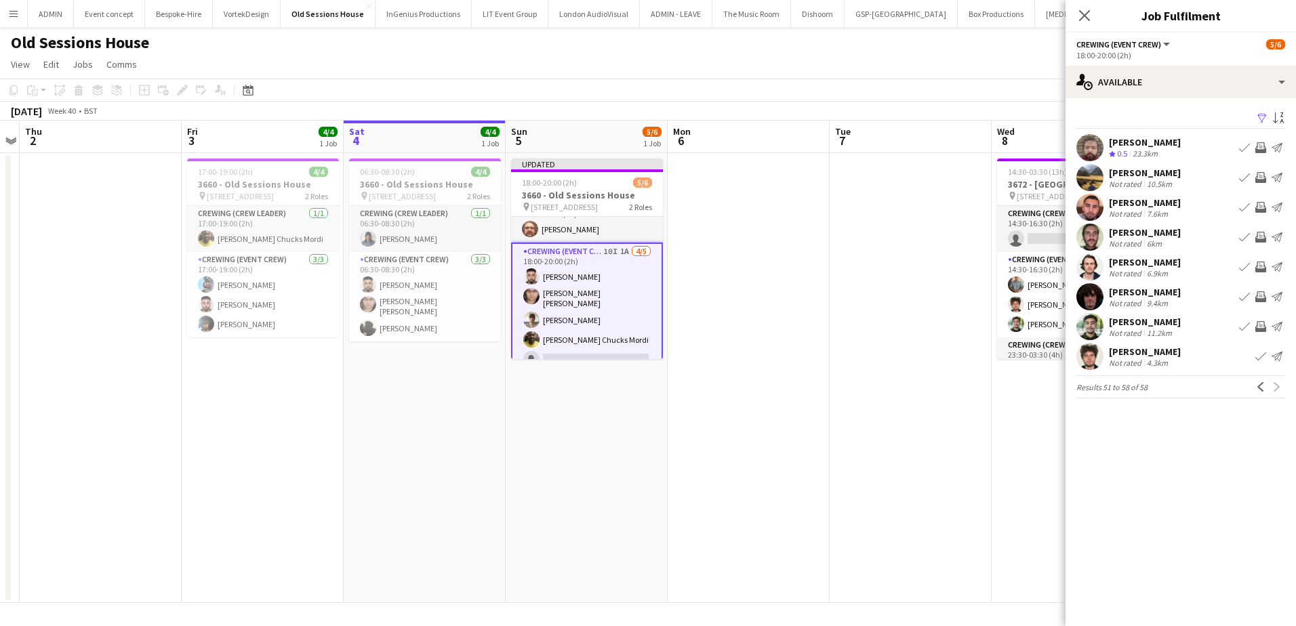
scroll to position [0, 0]
click at [966, 387] on app-date-cell at bounding box center [911, 378] width 162 height 450
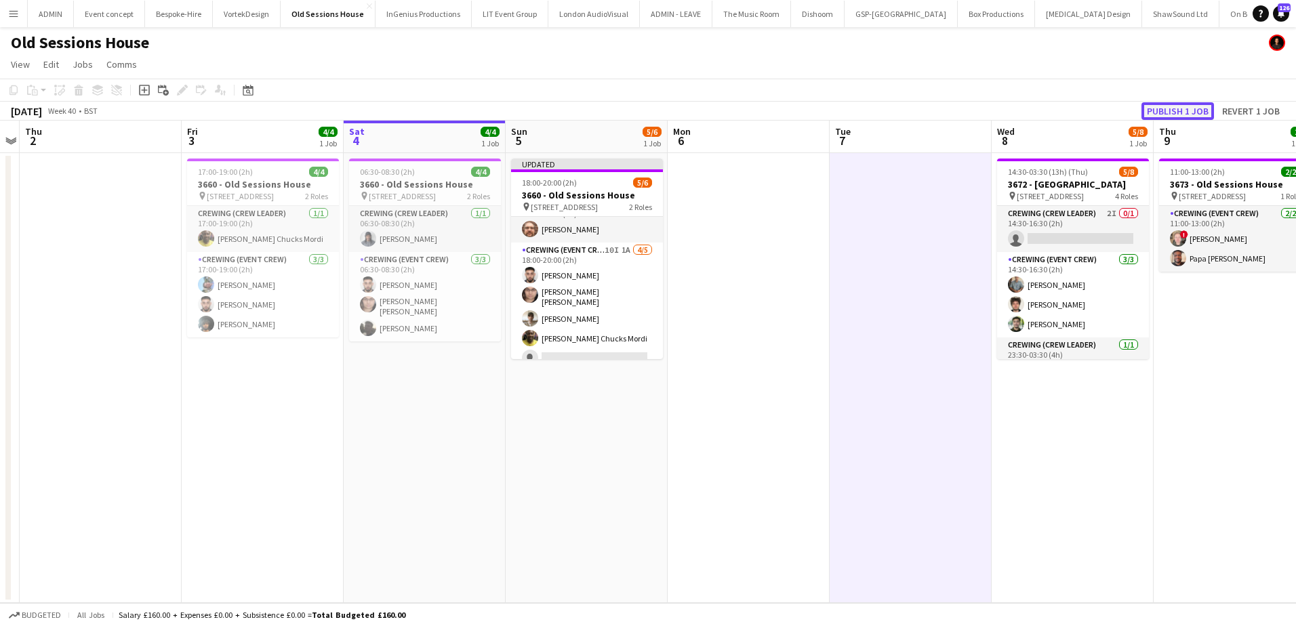
click at [1195, 117] on button "Publish 1 job" at bounding box center [1177, 111] width 73 height 18
